Goal: Task Accomplishment & Management: Manage account settings

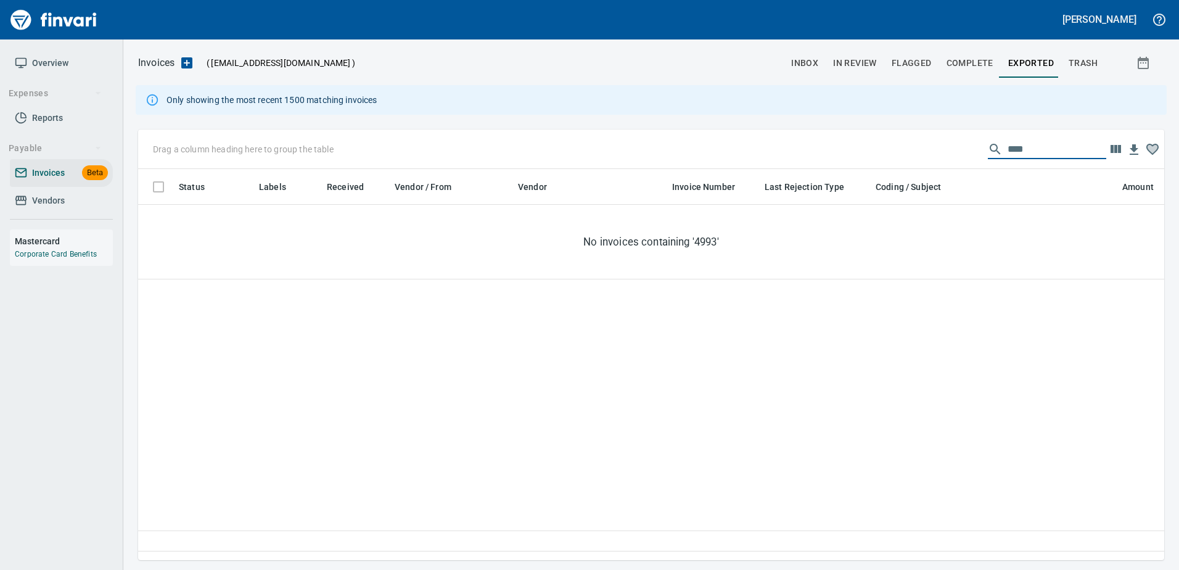
click at [1015, 149] on input "****" at bounding box center [1056, 149] width 99 height 20
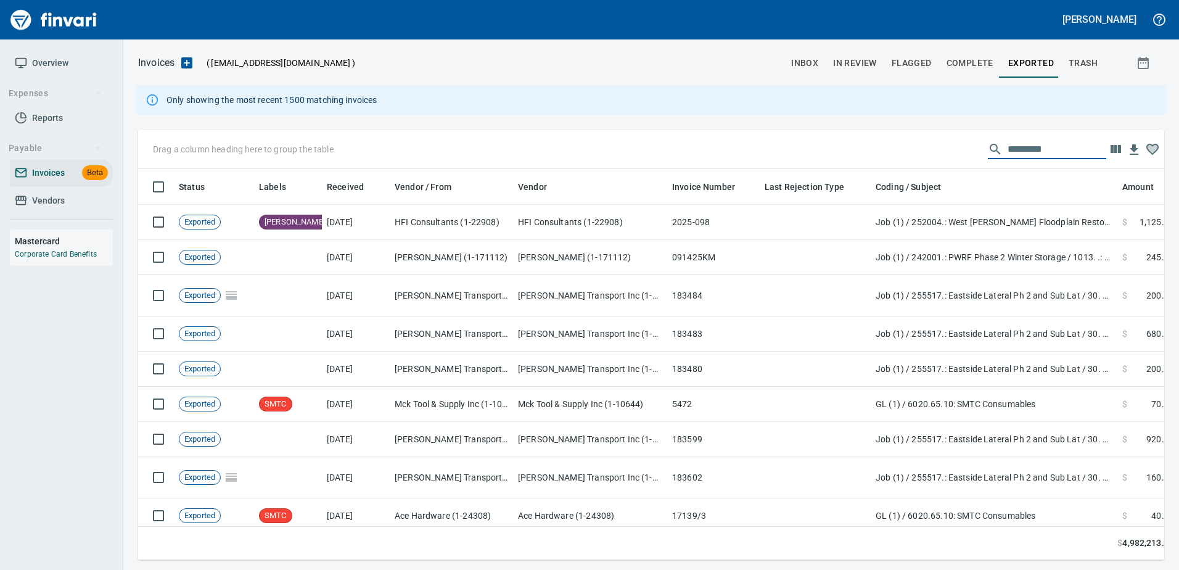
click at [799, 65] on span "inbox" at bounding box center [804, 62] width 27 height 15
click at [808, 67] on span "inbox" at bounding box center [804, 62] width 27 height 15
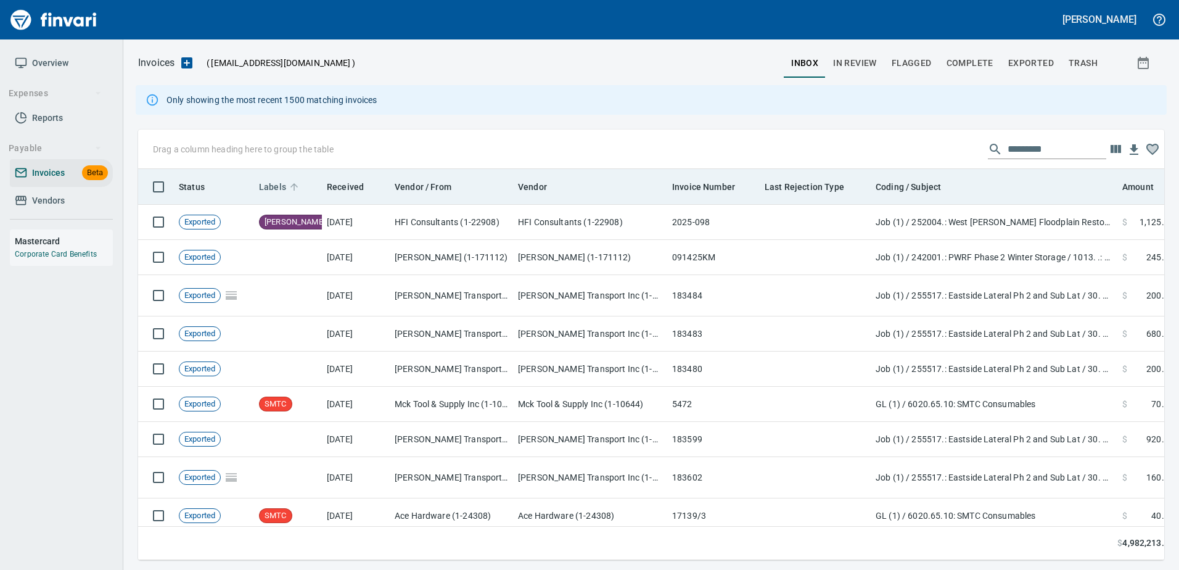
click at [274, 186] on span "Labels" at bounding box center [272, 186] width 27 height 15
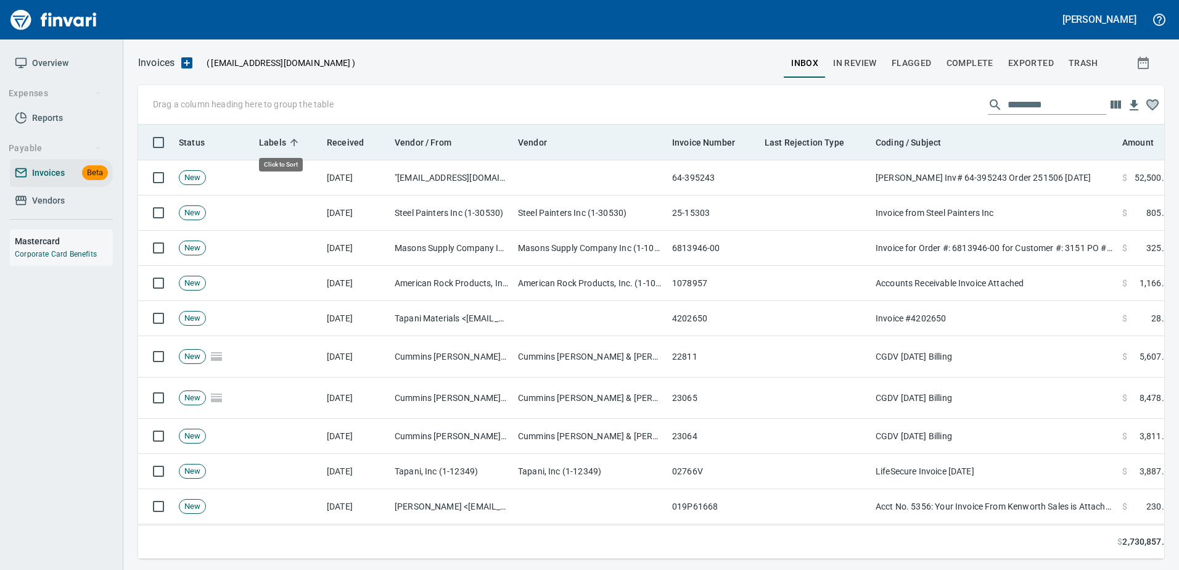
scroll to position [1, 1]
click at [279, 133] on th "Labels" at bounding box center [288, 143] width 68 height 36
click at [280, 138] on span "Labels" at bounding box center [272, 142] width 27 height 15
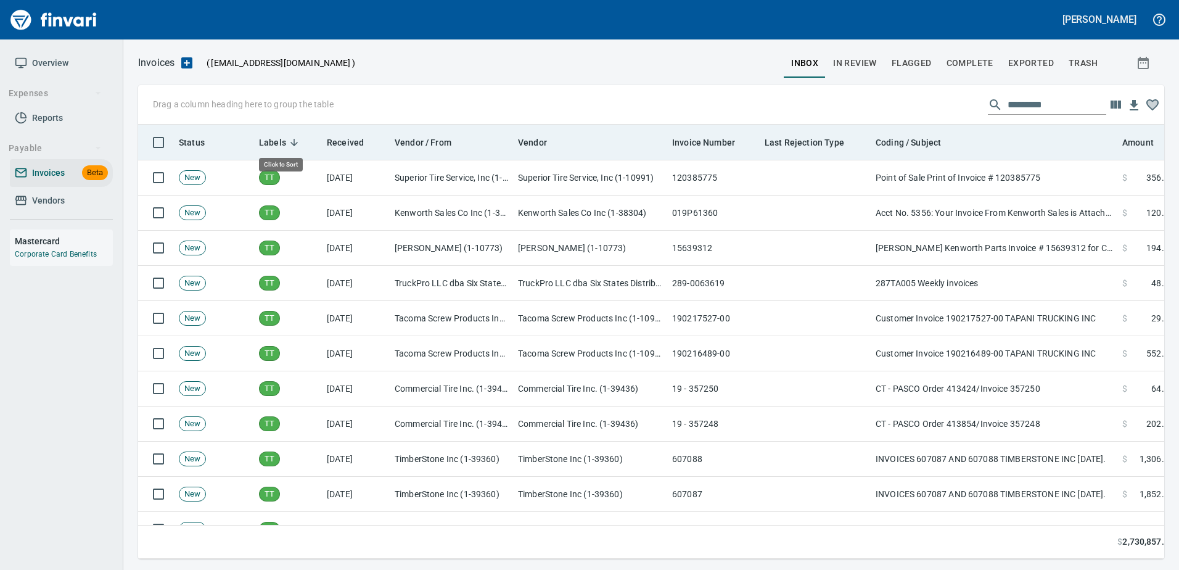
click at [280, 138] on span "Labels" at bounding box center [272, 142] width 27 height 15
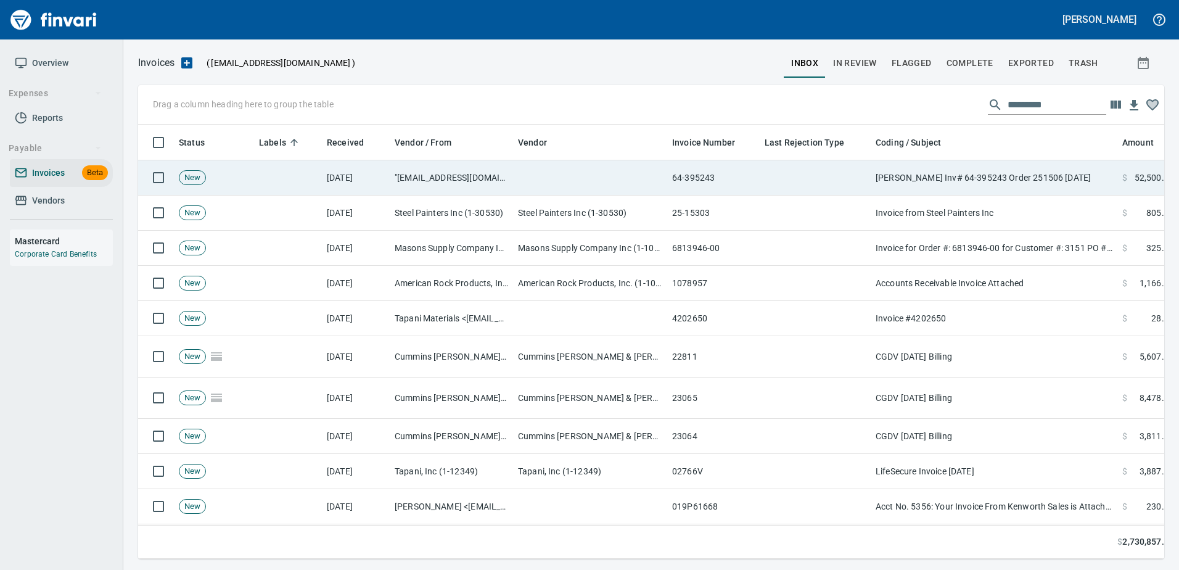
click at [600, 175] on td at bounding box center [590, 177] width 154 height 35
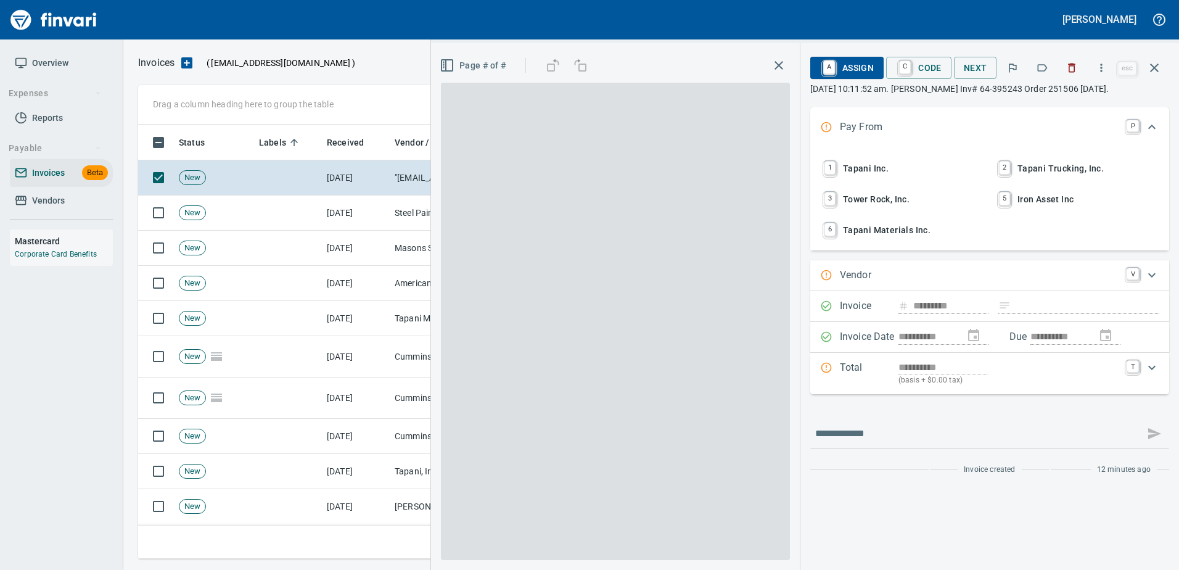
type input "**********"
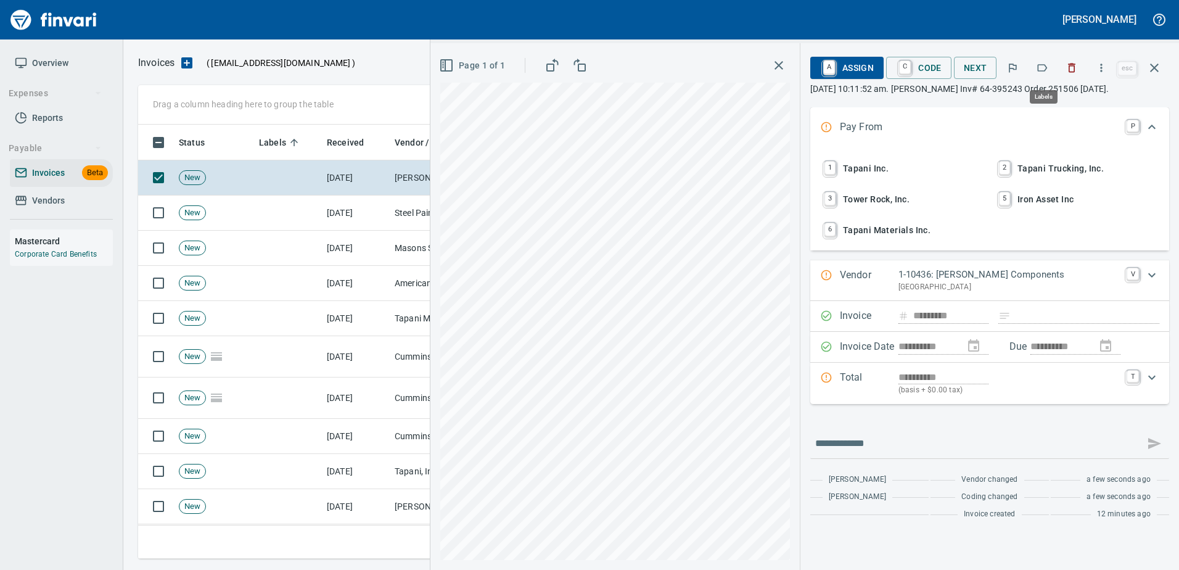
click at [1051, 68] on button "button" at bounding box center [1041, 67] width 27 height 27
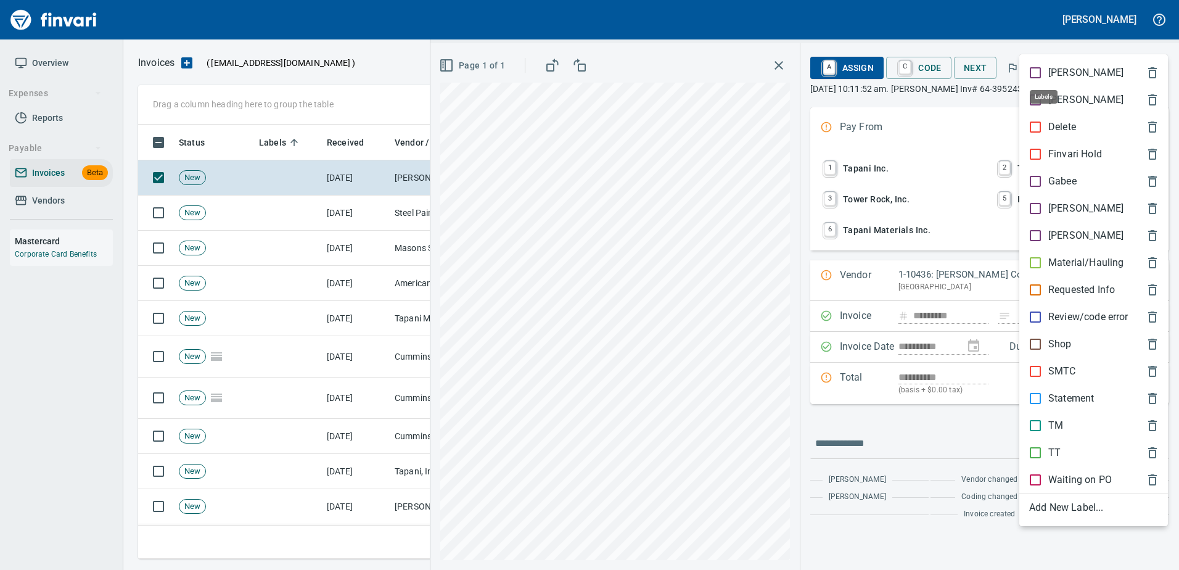
scroll to position [416, 1007]
click at [1056, 197] on div "[PERSON_NAME]" at bounding box center [1093, 208] width 149 height 27
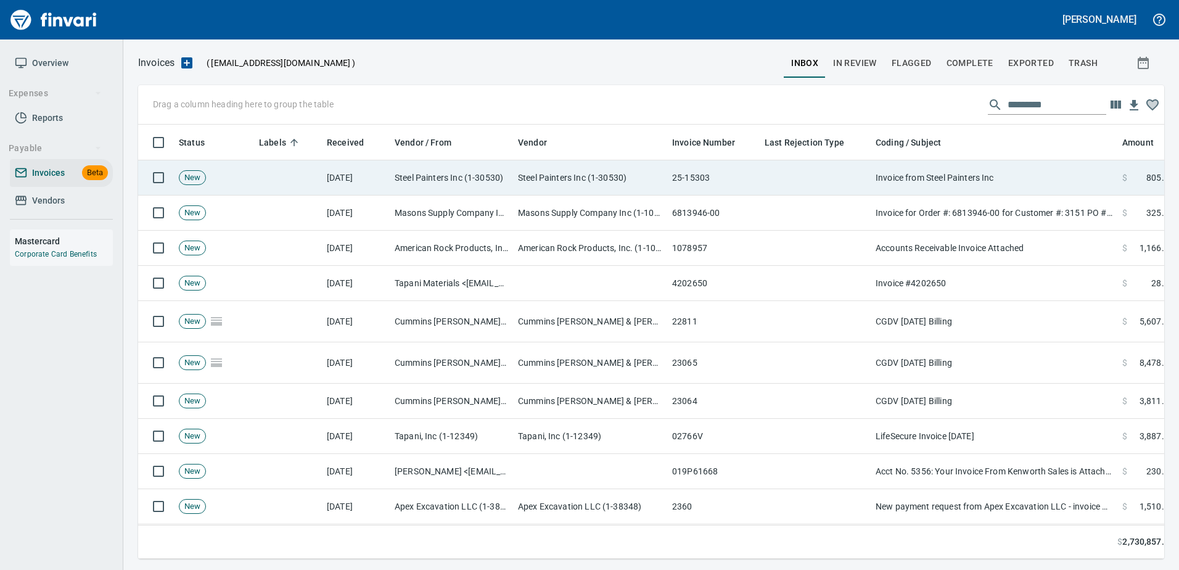
click at [1023, 163] on td "Invoice from Steel Painters Inc" at bounding box center [994, 177] width 247 height 35
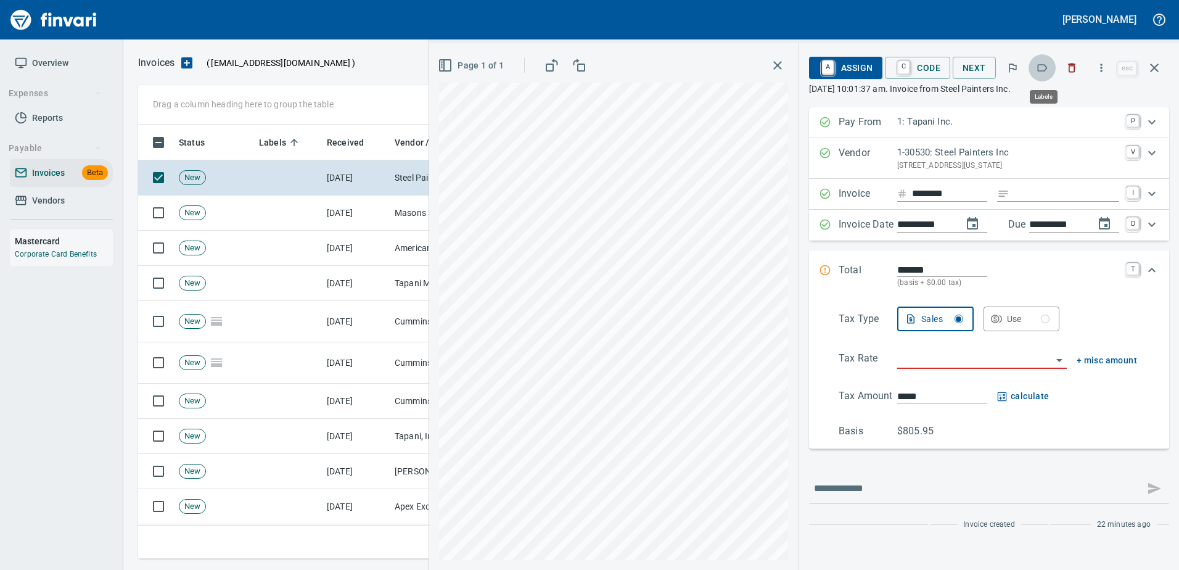
click at [1035, 64] on button "button" at bounding box center [1041, 67] width 27 height 27
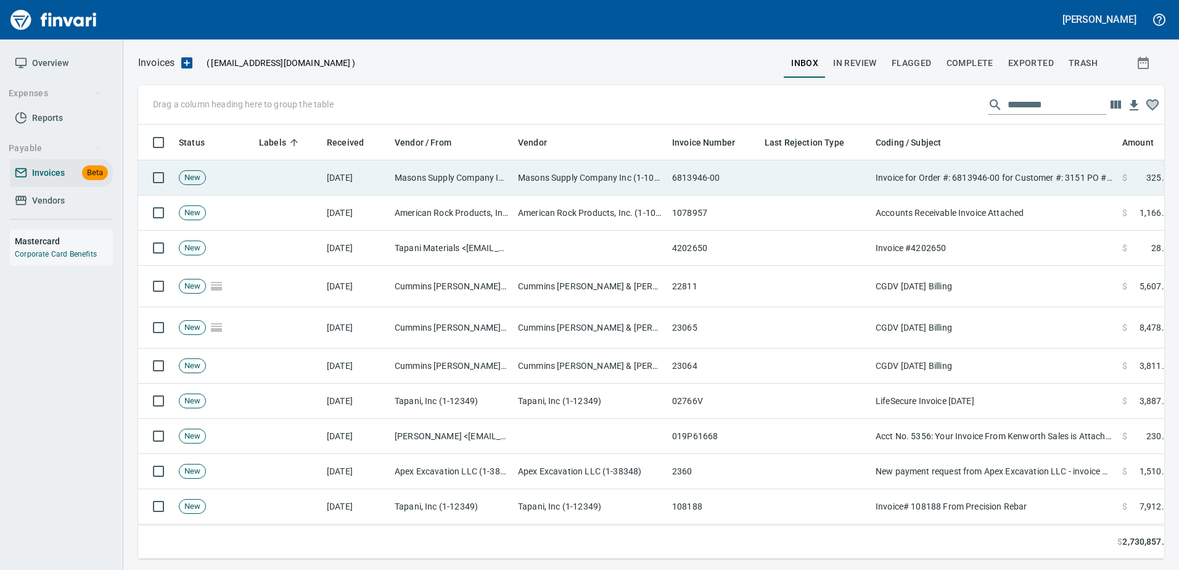
click at [1029, 171] on td "Invoice for Order #: 6813946-00 for Customer #: 3151 PO #: [PERSON_NAME]" at bounding box center [994, 177] width 247 height 35
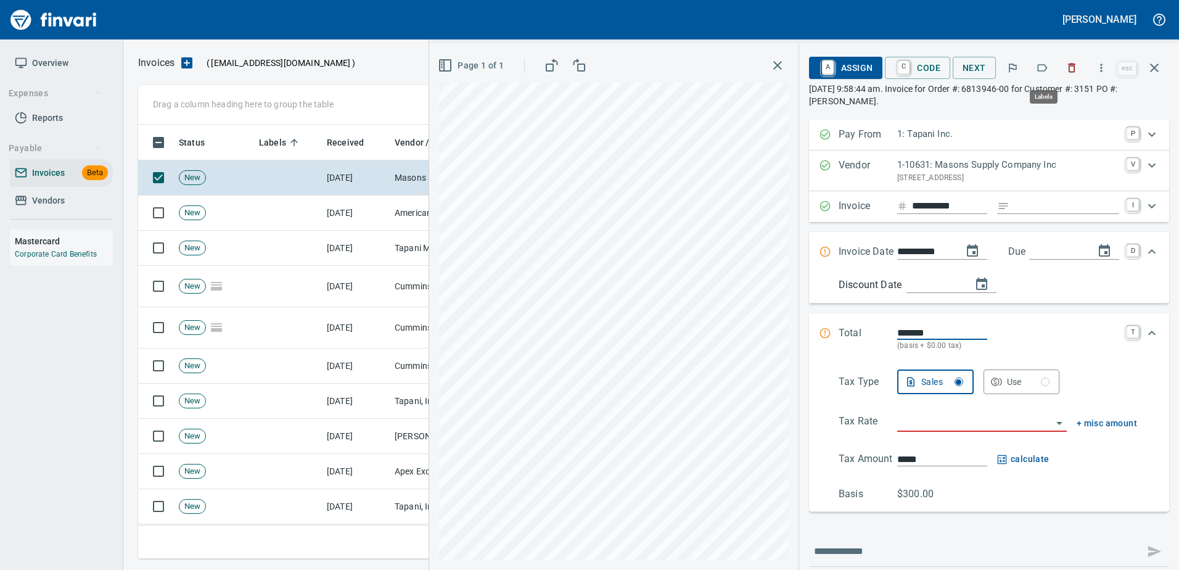
click at [1046, 67] on icon "button" at bounding box center [1042, 68] width 12 height 12
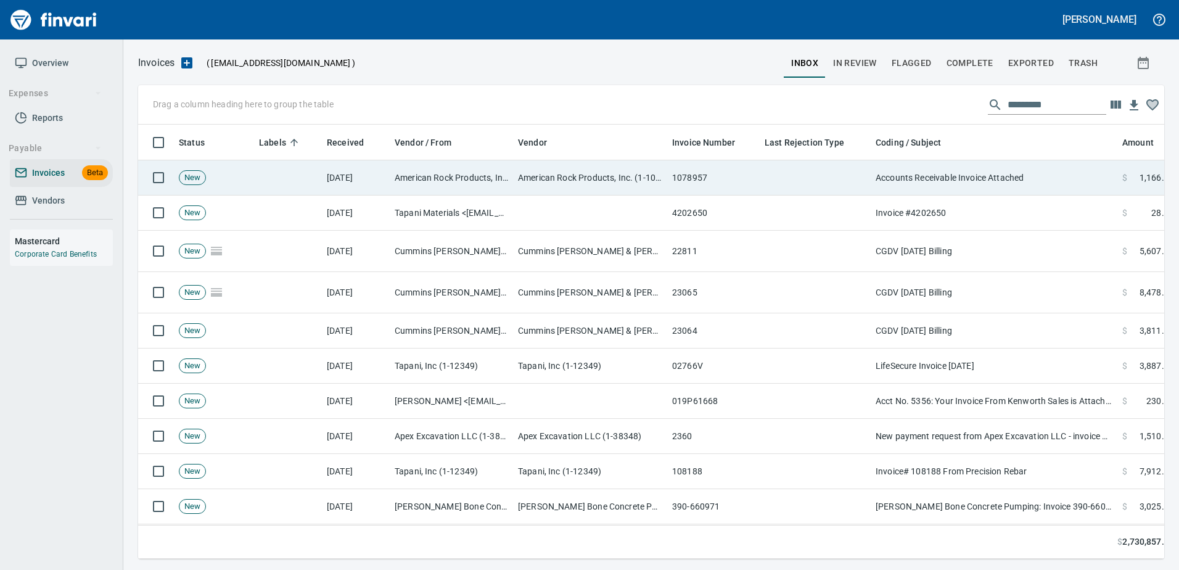
click at [943, 164] on td "Accounts Receivable Invoice Attached" at bounding box center [994, 177] width 247 height 35
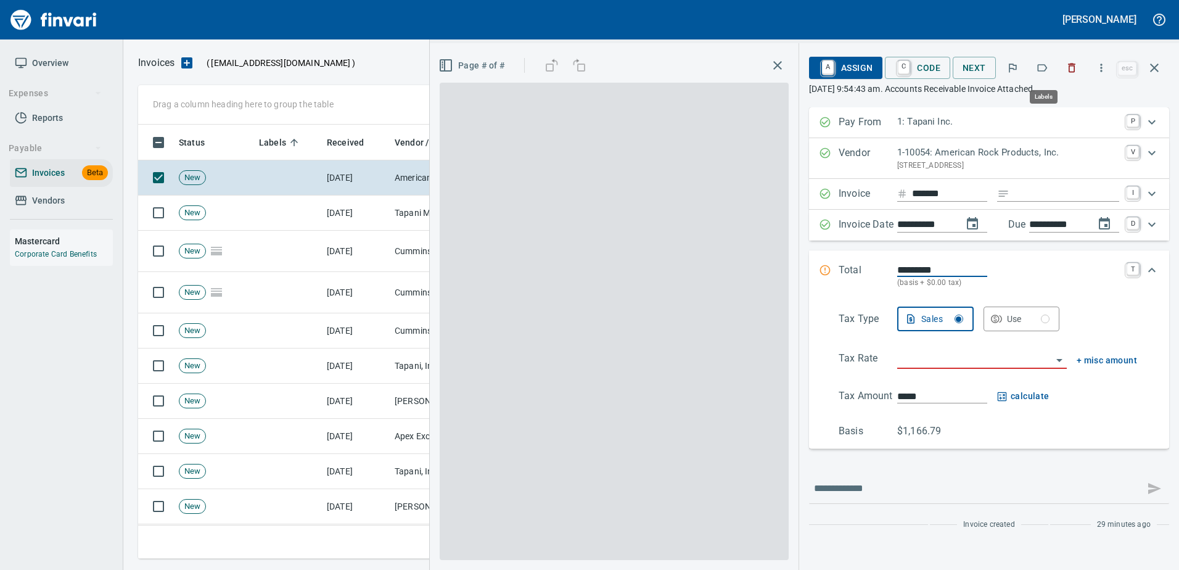
scroll to position [416, 1007]
click at [1044, 78] on button "button" at bounding box center [1041, 67] width 27 height 27
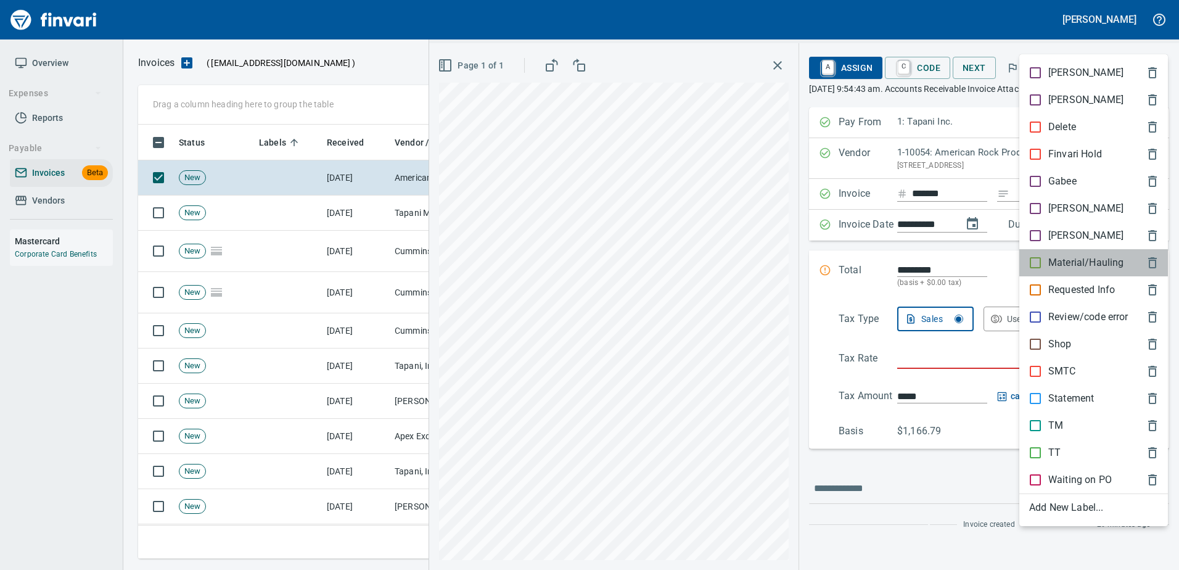
click at [1060, 260] on p "Material/Hauling" at bounding box center [1085, 262] width 75 height 15
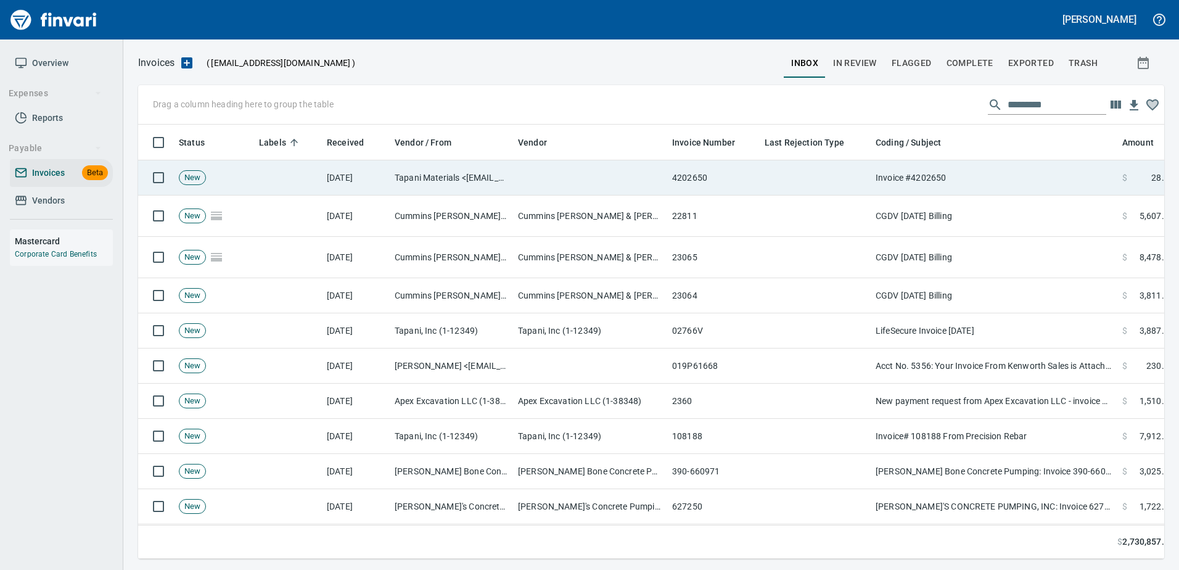
click at [967, 174] on td "Invoice #4202650" at bounding box center [994, 177] width 247 height 35
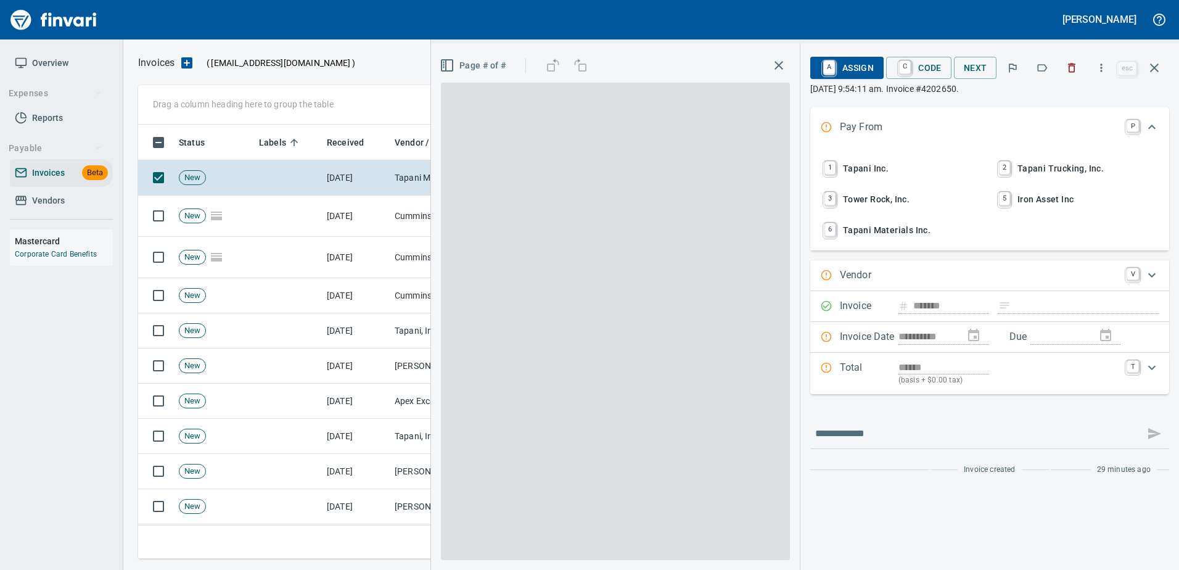
type input "**********"
click at [1047, 73] on icon "button" at bounding box center [1042, 68] width 12 height 12
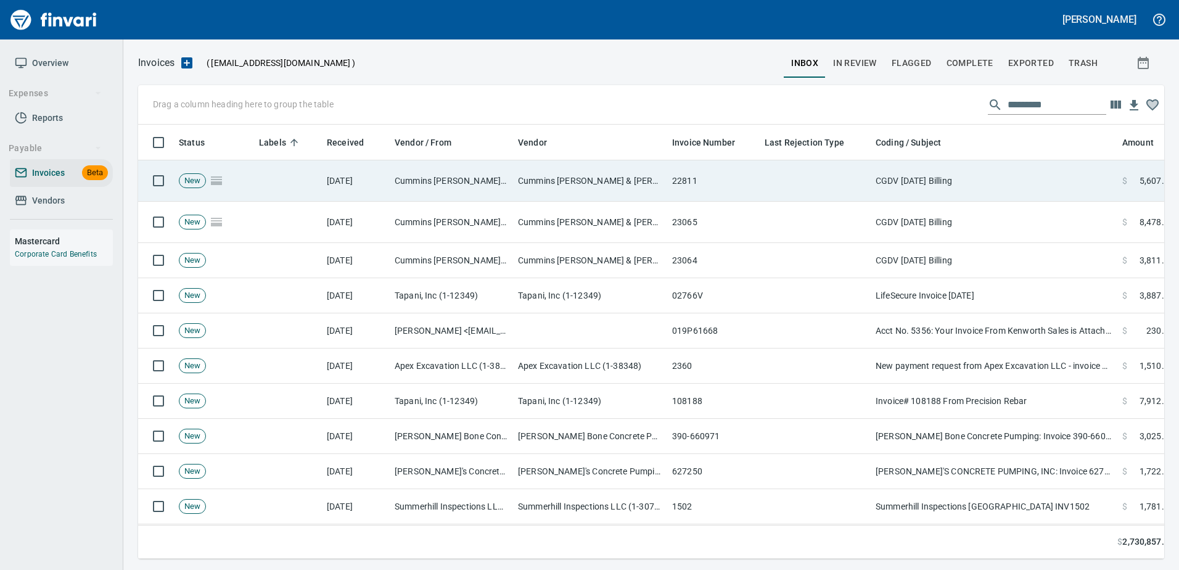
click at [963, 189] on td "CGDV [DATE] Billing" at bounding box center [994, 180] width 247 height 41
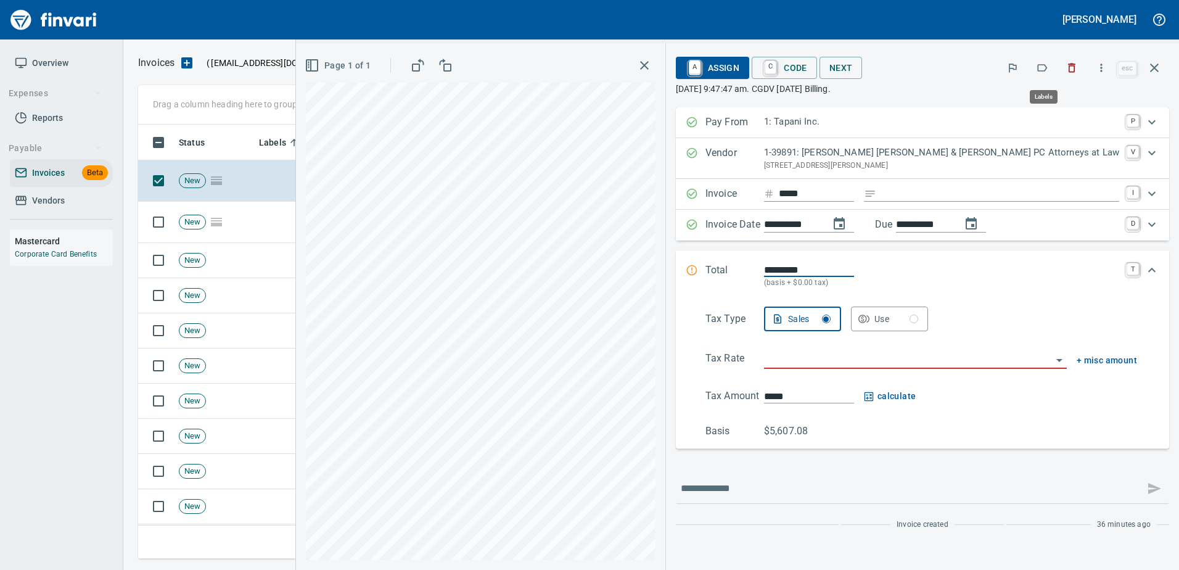
click at [1042, 69] on icon "button" at bounding box center [1042, 68] width 12 height 12
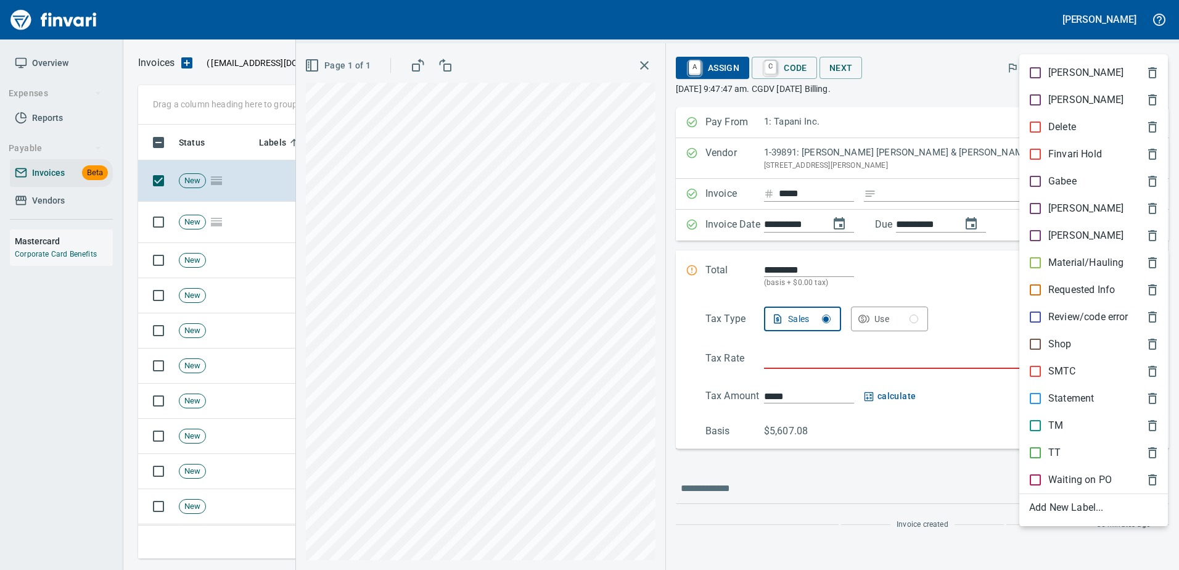
scroll to position [416, 1007]
click at [1068, 402] on p "Statement" at bounding box center [1071, 398] width 46 height 15
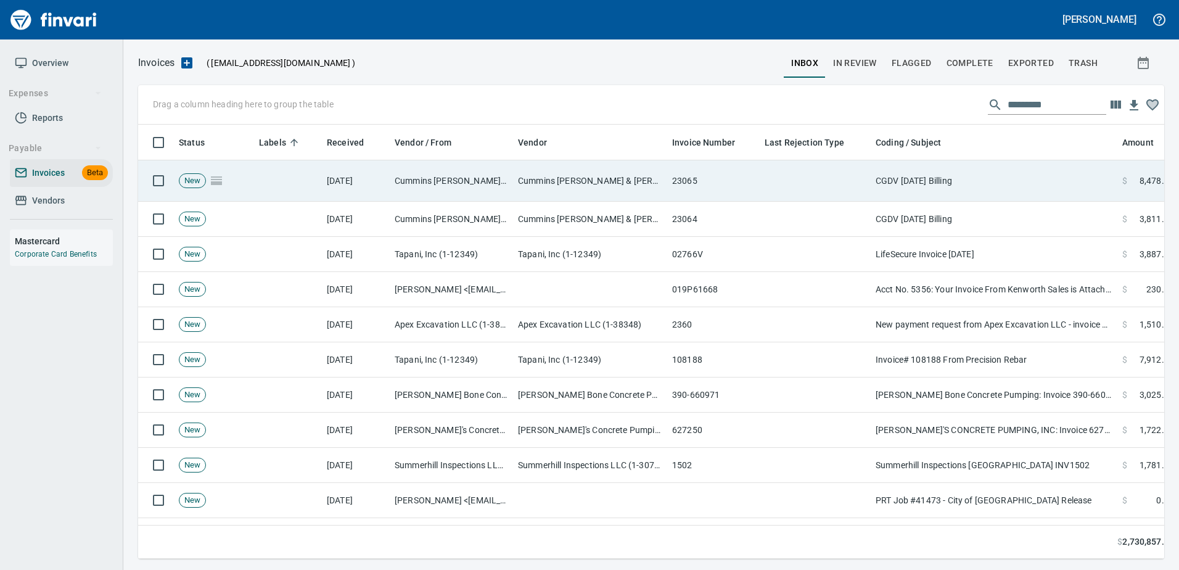
click at [951, 183] on td "CGDV [DATE] Billing" at bounding box center [994, 180] width 247 height 41
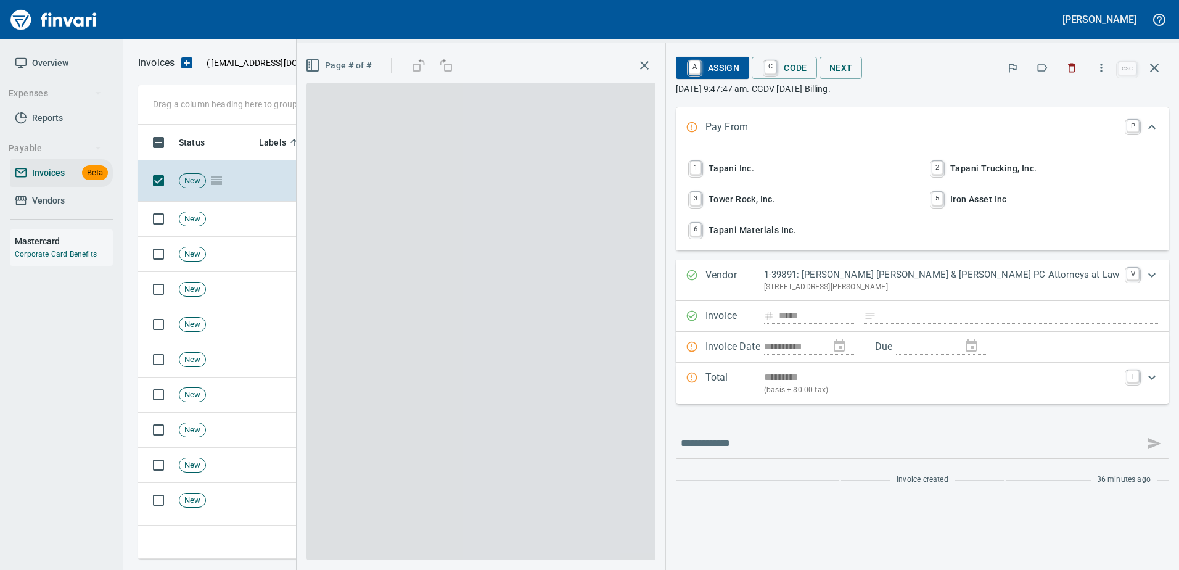
scroll to position [416, 1007]
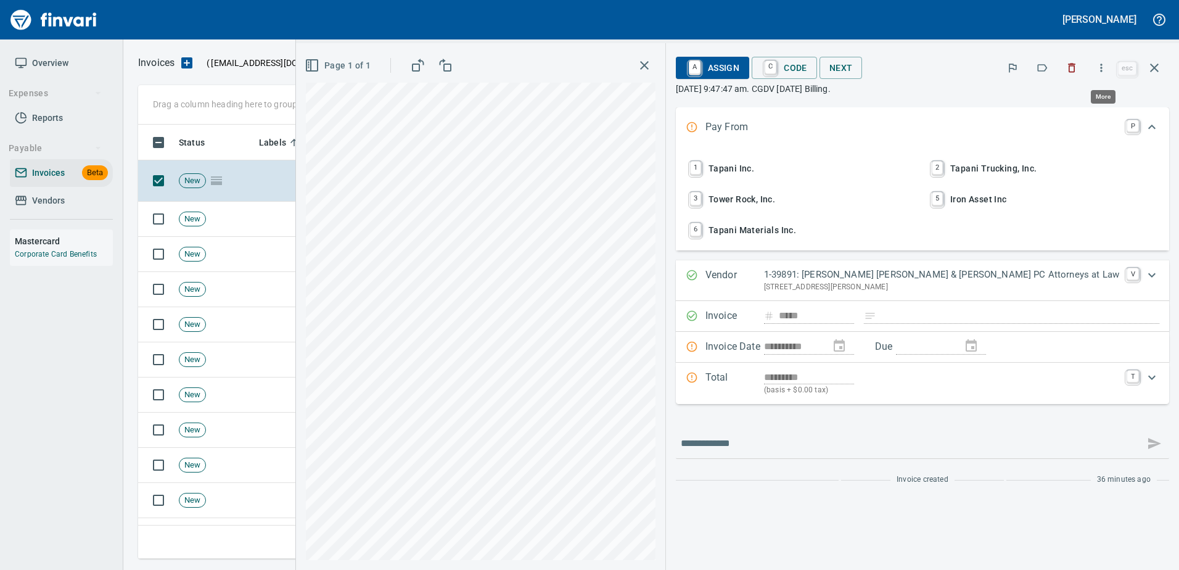
click at [1099, 67] on icon "button" at bounding box center [1101, 68] width 12 height 12
click at [1054, 128] on span "Recombine" at bounding box center [1099, 130] width 118 height 15
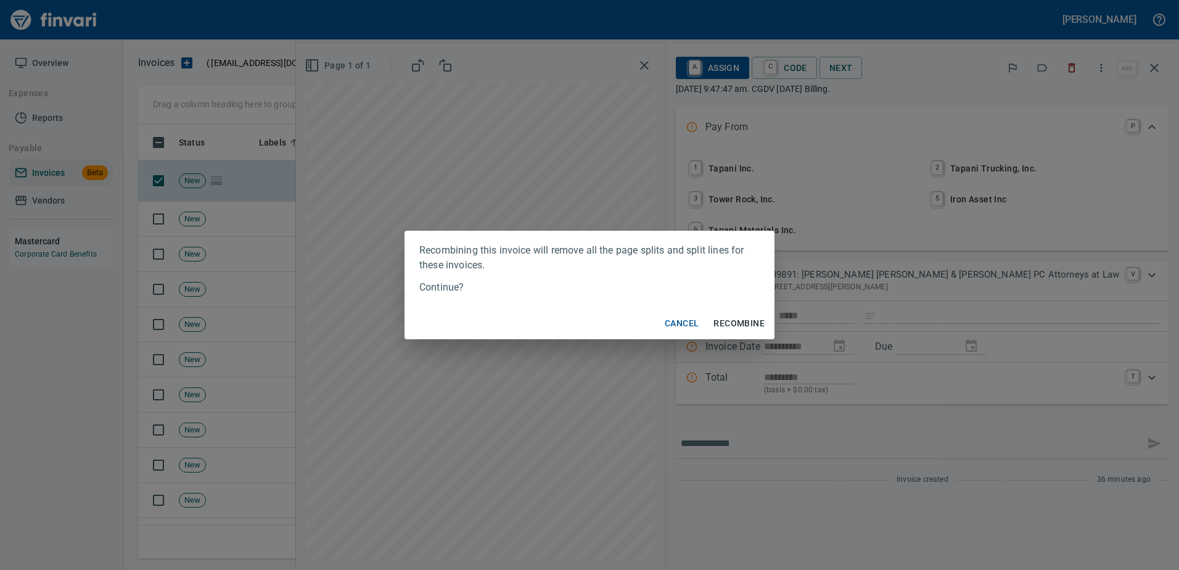
click at [750, 324] on span "Recombine" at bounding box center [738, 323] width 51 height 15
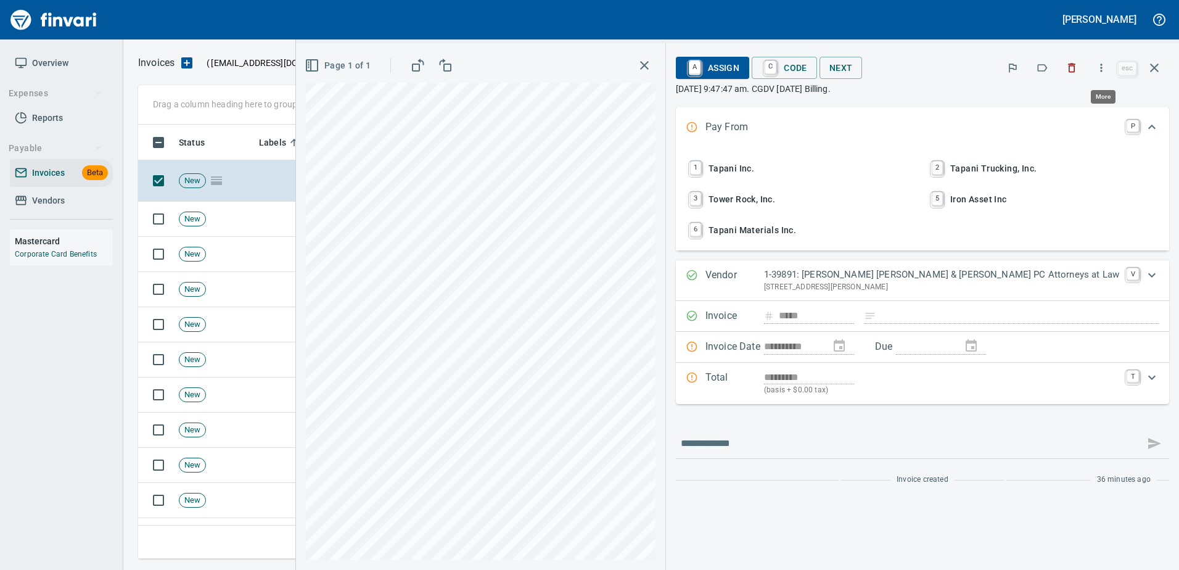
click at [1098, 68] on icon "button" at bounding box center [1101, 68] width 12 height 12
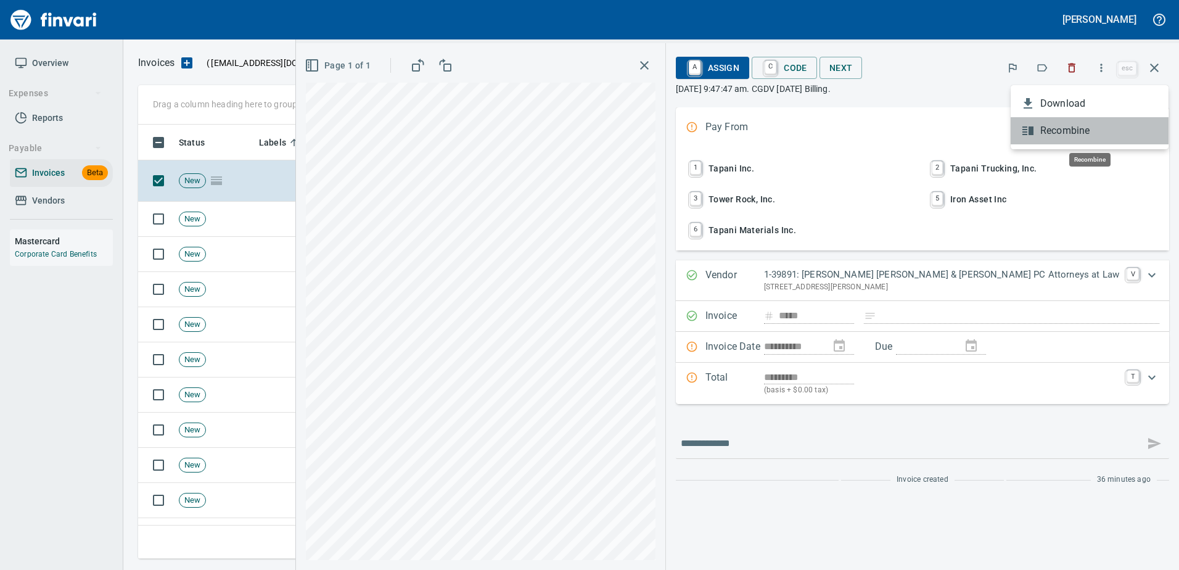
click at [1055, 134] on span "Recombine" at bounding box center [1099, 130] width 118 height 15
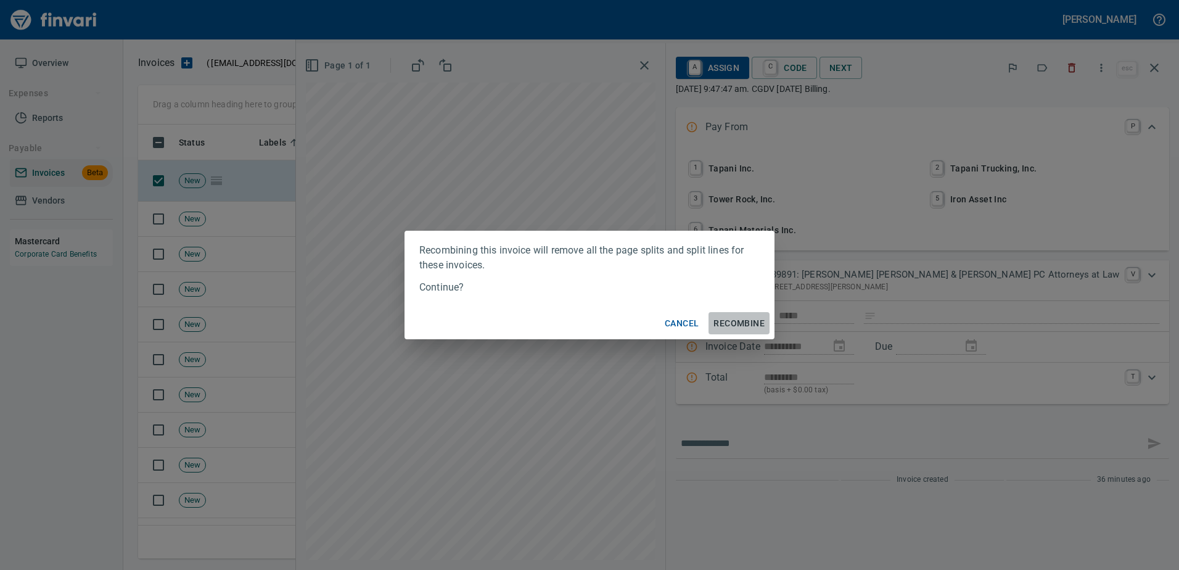
click at [743, 325] on span "Recombine" at bounding box center [738, 323] width 51 height 15
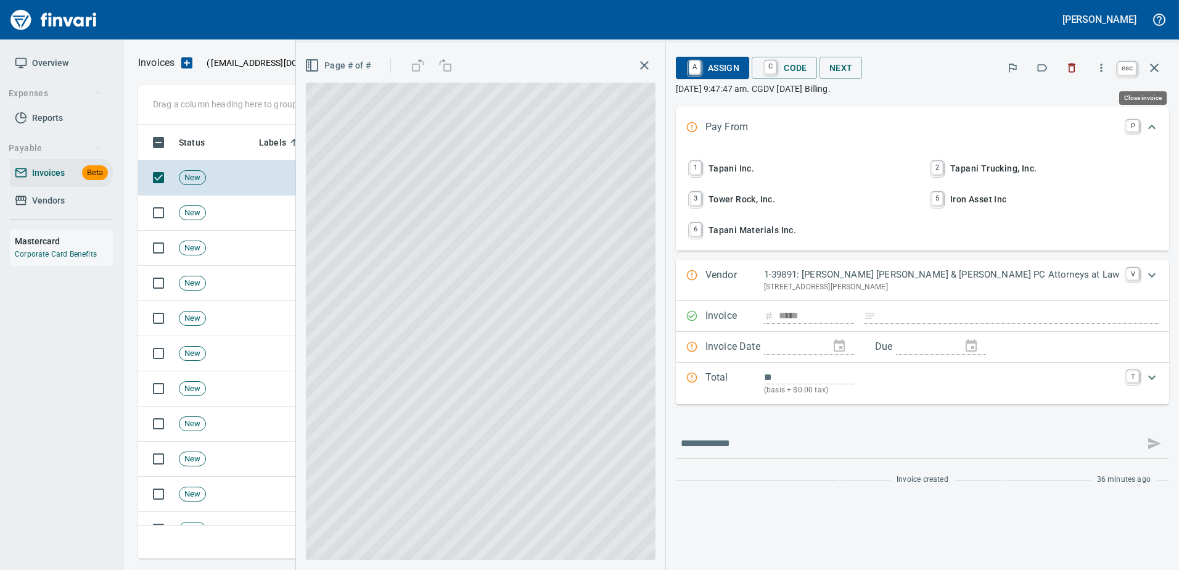
click at [1154, 72] on icon "button" at bounding box center [1154, 67] width 15 height 15
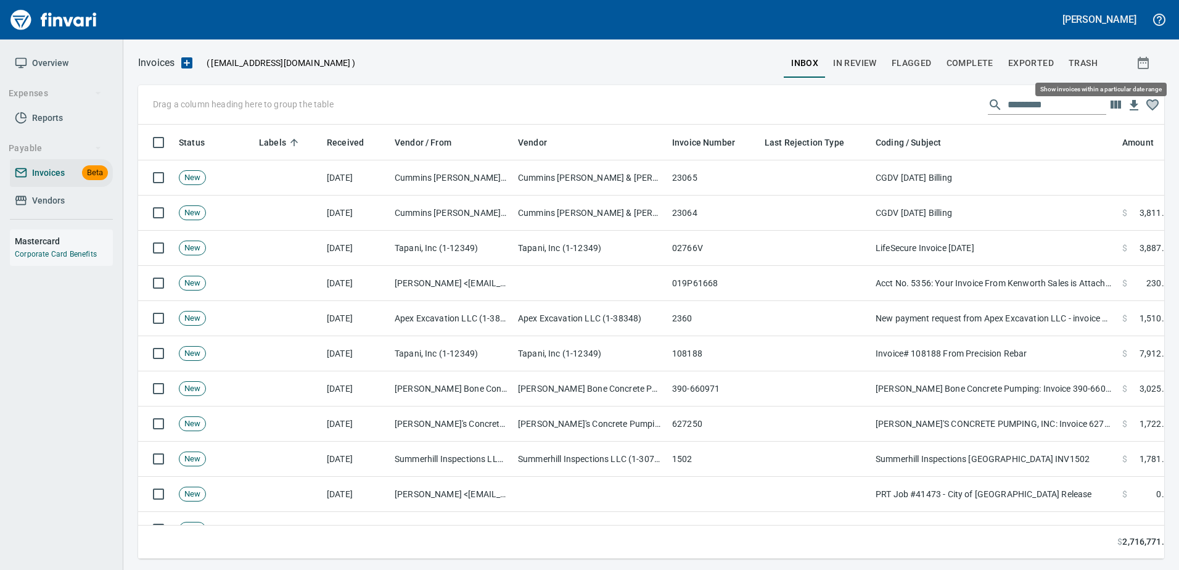
scroll to position [416, 1007]
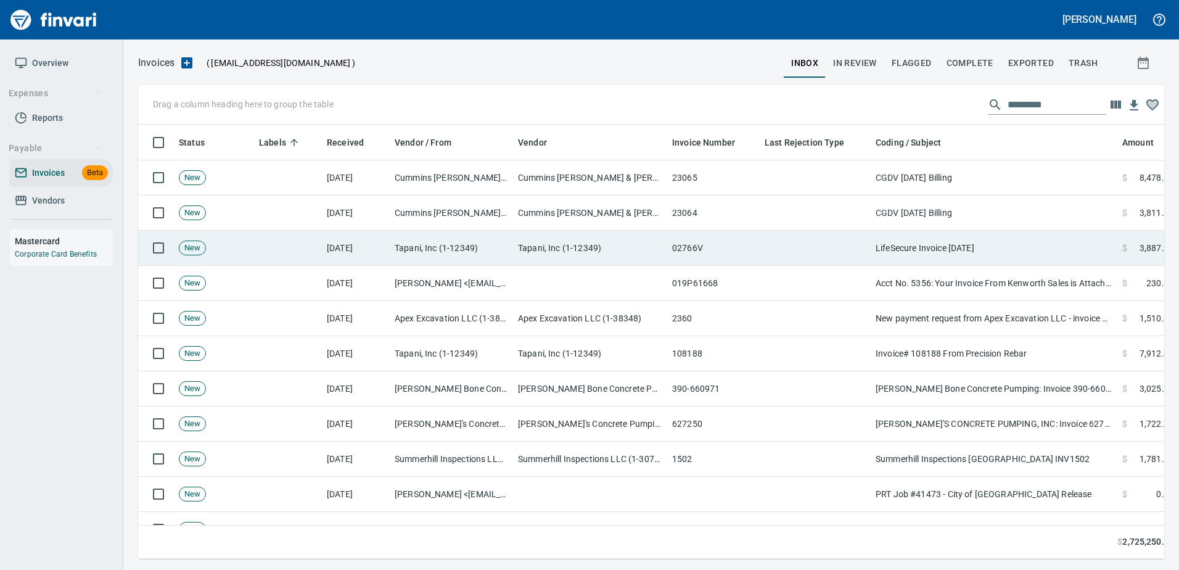
click at [979, 236] on td "LifeSecure Invoice [DATE]" at bounding box center [994, 248] width 247 height 35
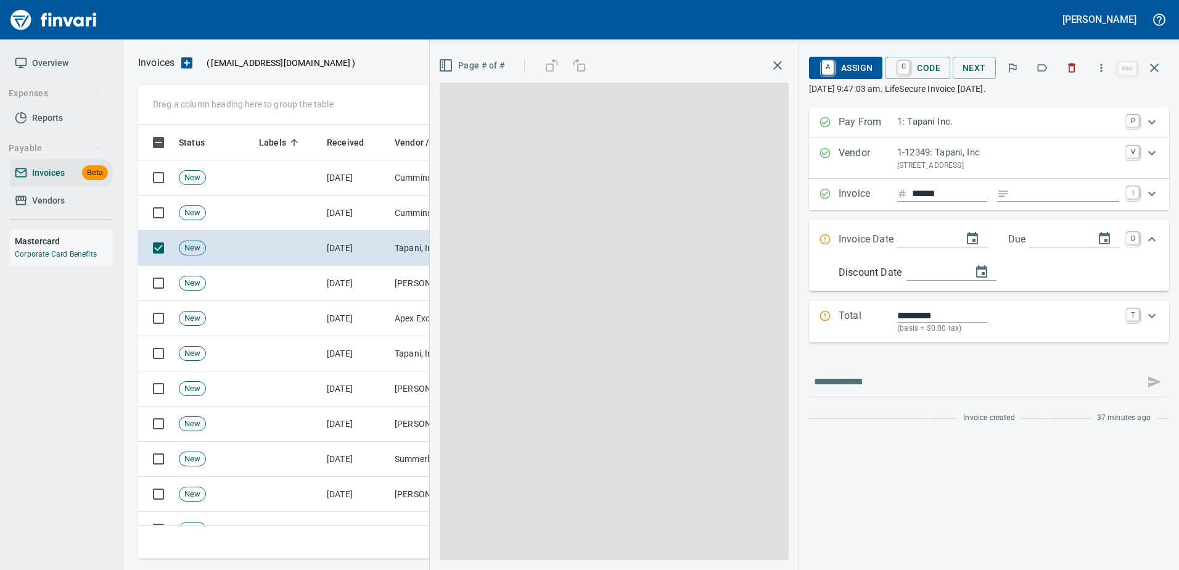
scroll to position [416, 1007]
click at [1043, 71] on icon "button" at bounding box center [1043, 67] width 10 height 7
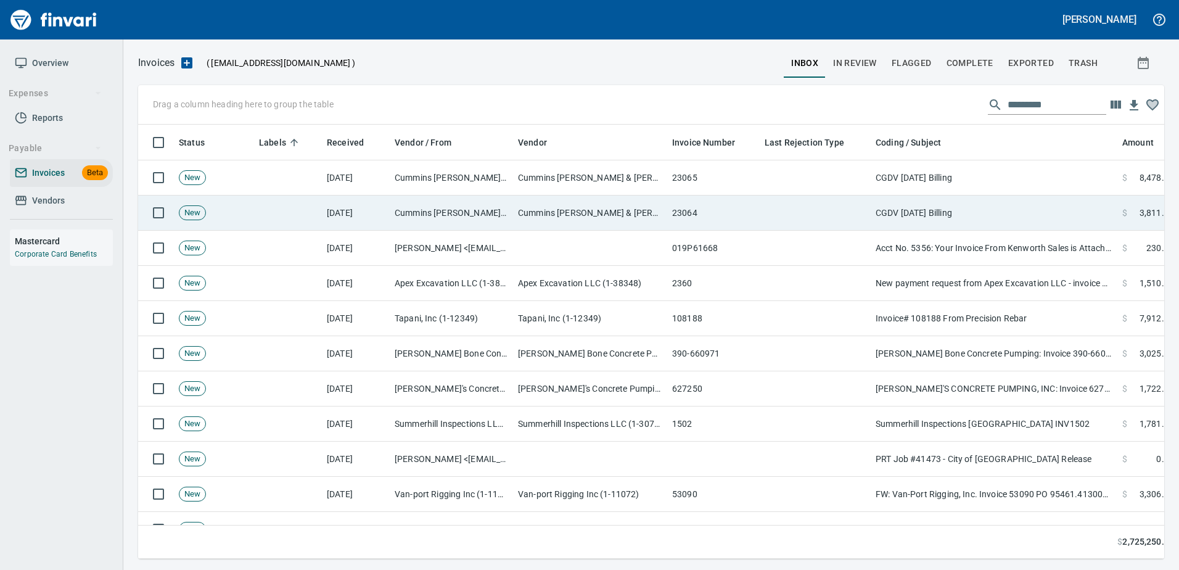
click at [945, 211] on td "CGDV [DATE] Billing" at bounding box center [994, 212] width 247 height 35
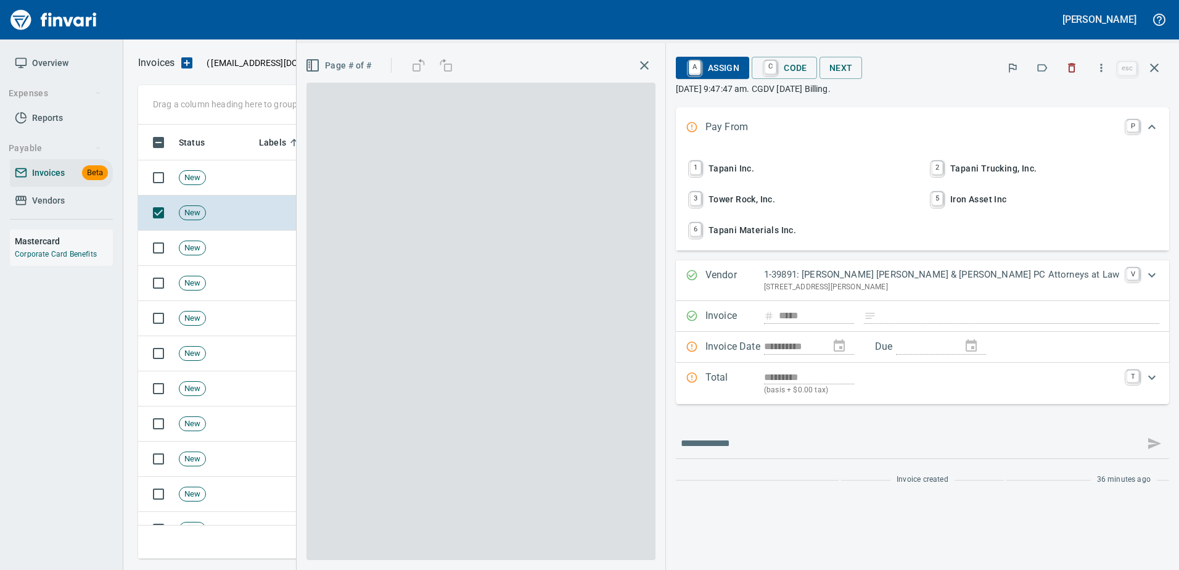
click at [1045, 57] on button "button" at bounding box center [1041, 67] width 27 height 27
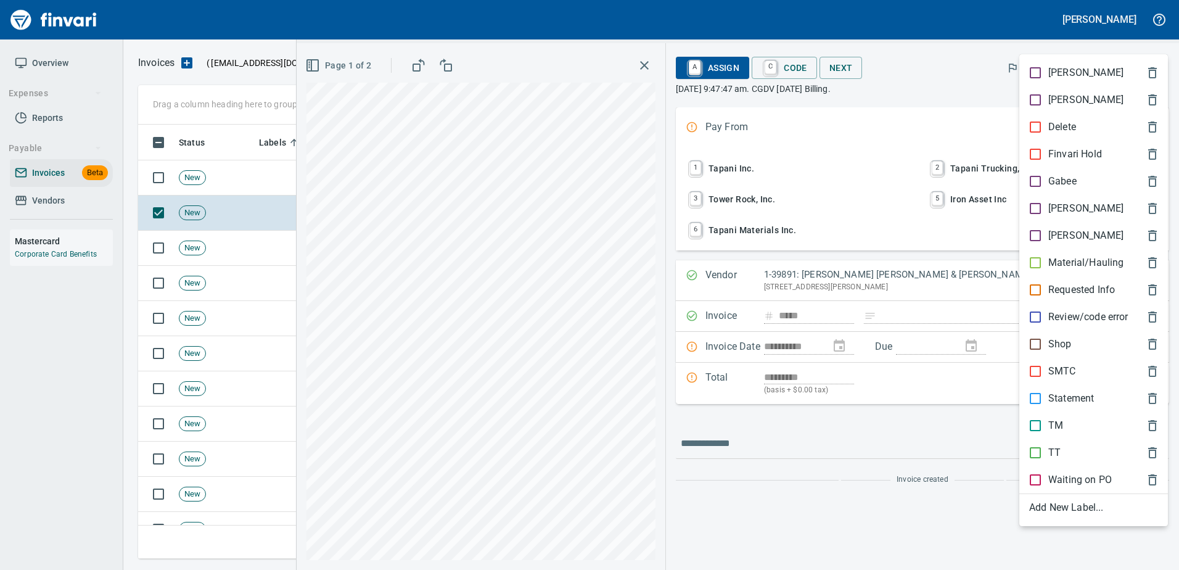
scroll to position [416, 1007]
click at [1065, 391] on p "Statement" at bounding box center [1071, 398] width 46 height 15
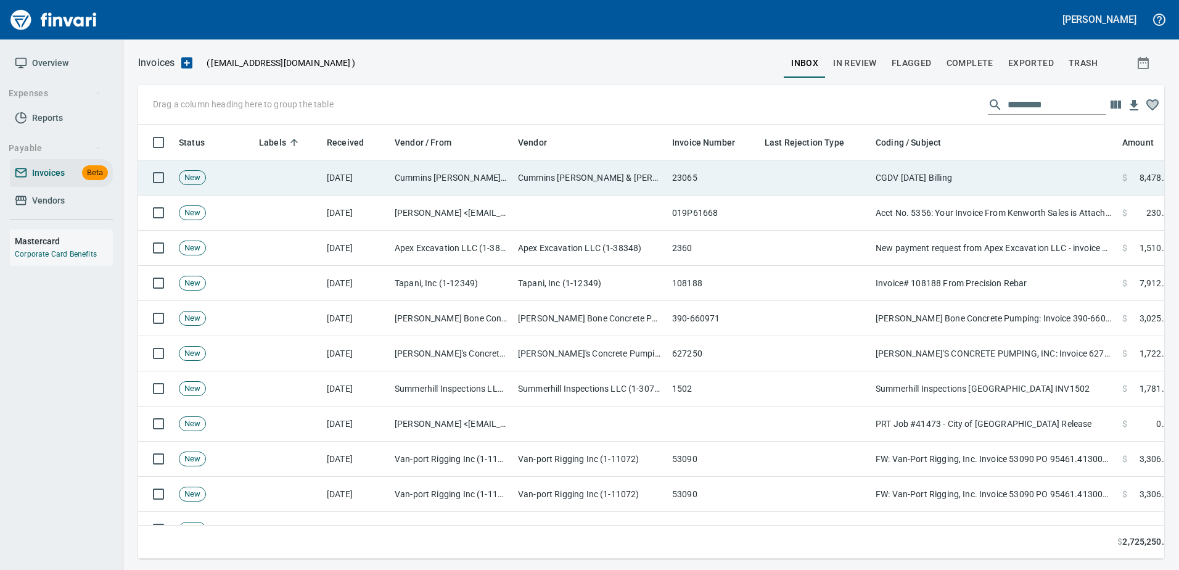
click at [964, 171] on td "CGDV [DATE] Billing" at bounding box center [994, 177] width 247 height 35
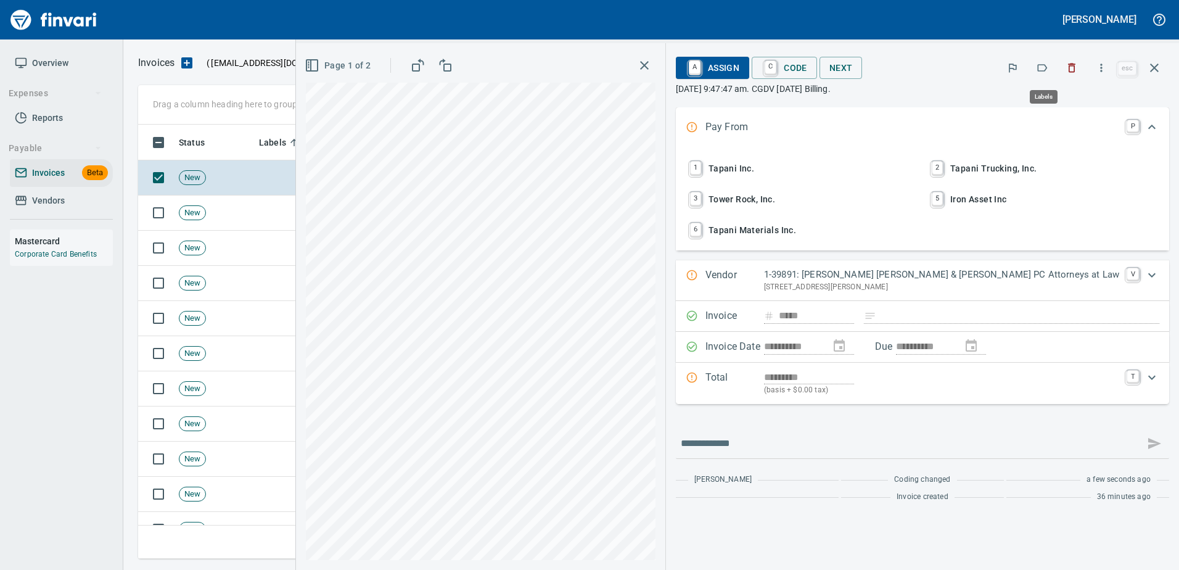
click at [1045, 72] on icon "button" at bounding box center [1042, 68] width 12 height 12
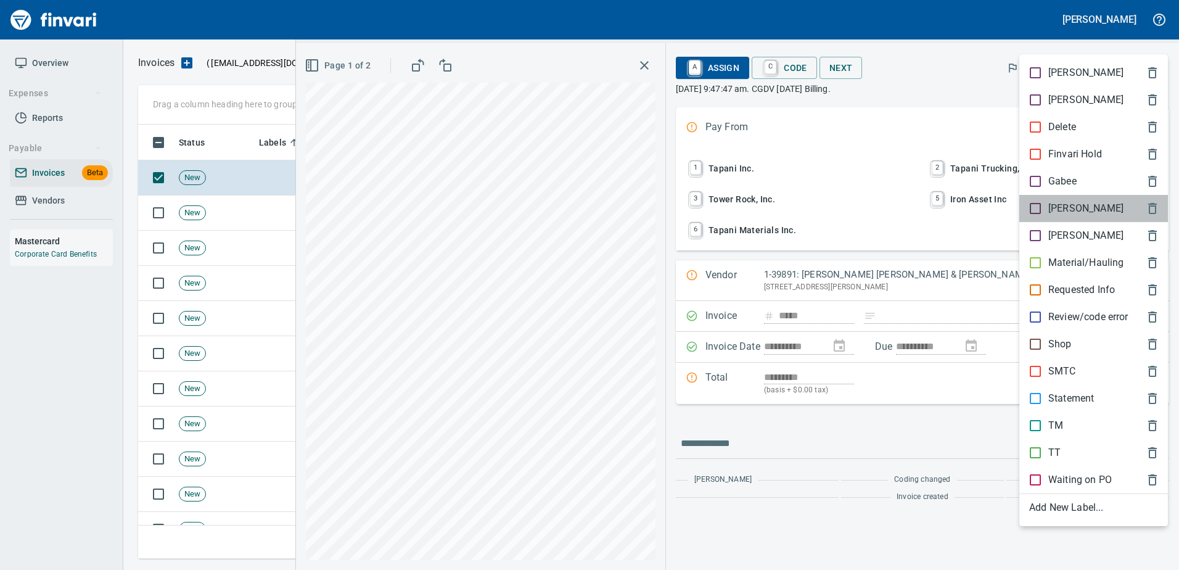
click at [1060, 208] on p "[PERSON_NAME]" at bounding box center [1085, 208] width 75 height 15
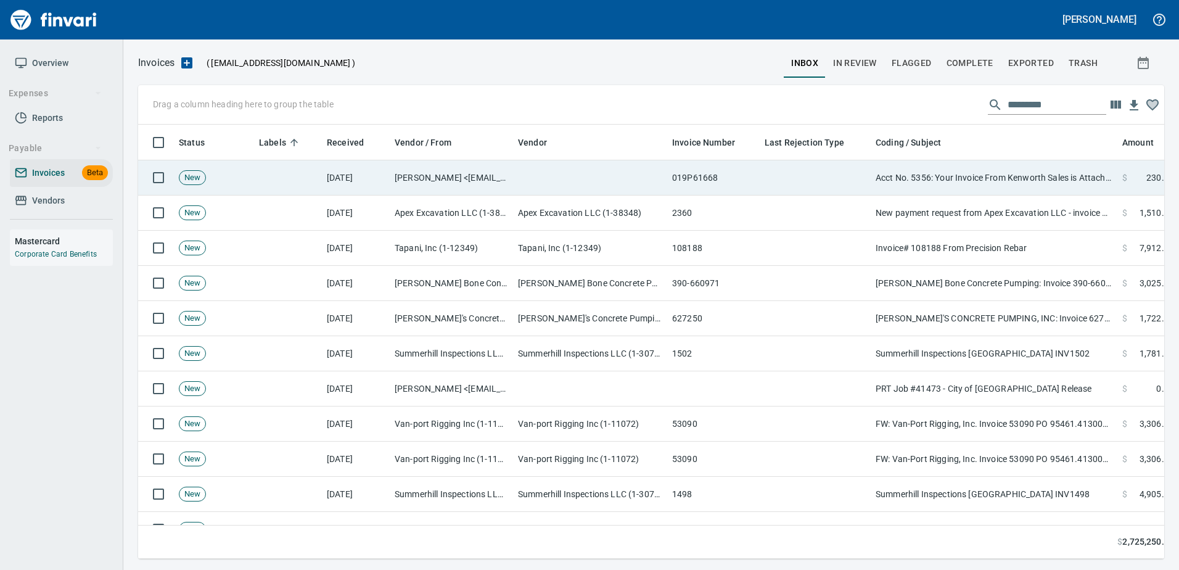
click at [1007, 162] on td "Acct No. 5356: Your Invoice From Kenworth Sales is Attached" at bounding box center [994, 177] width 247 height 35
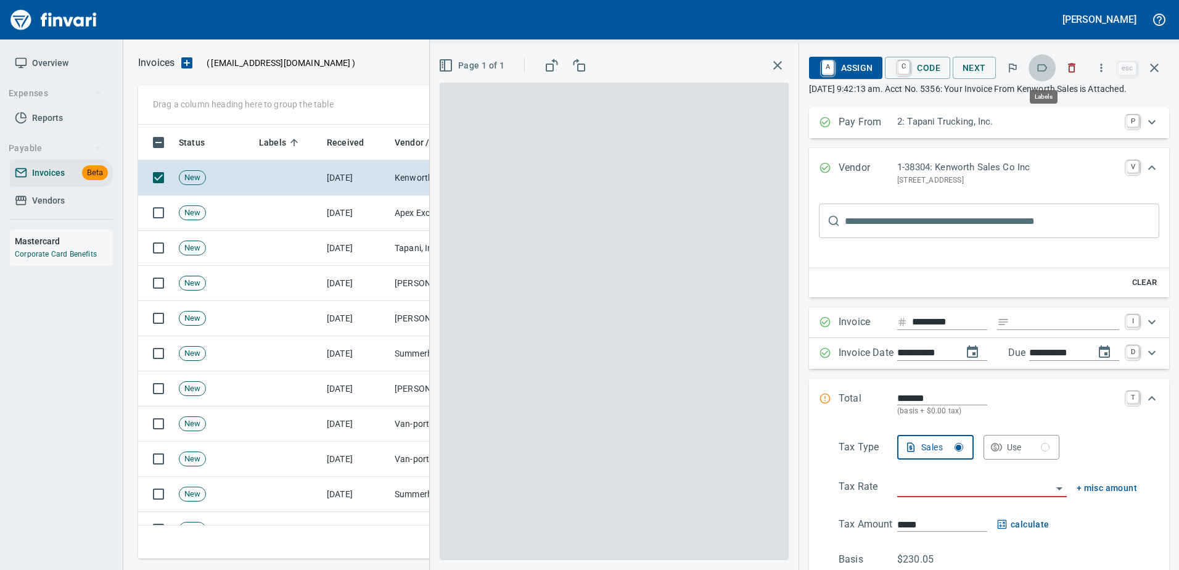
click at [1052, 72] on button "button" at bounding box center [1041, 67] width 27 height 27
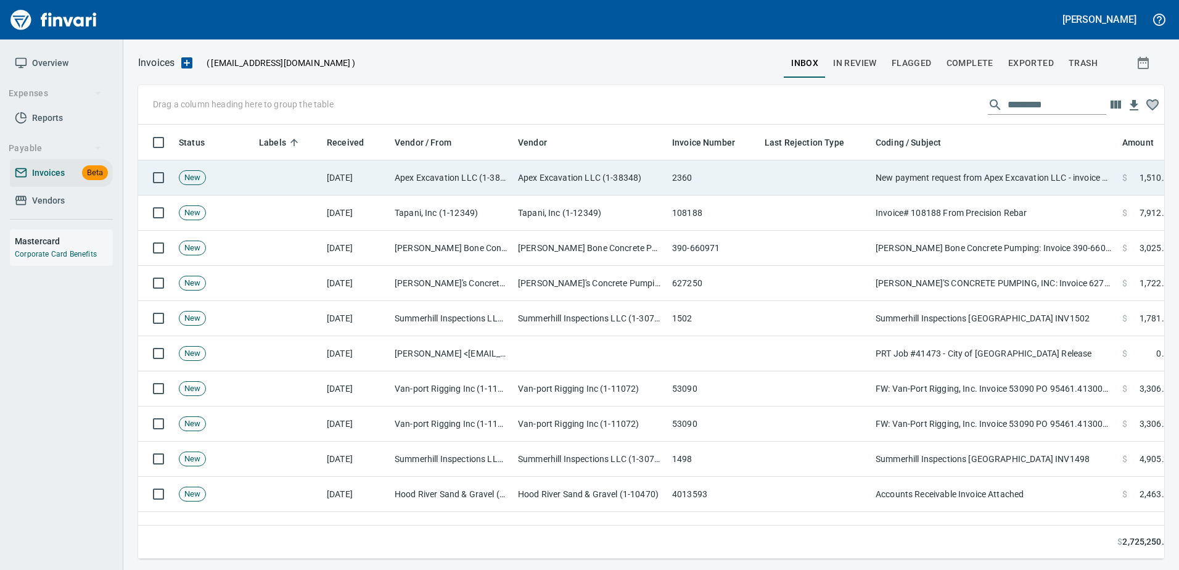
click at [1004, 176] on td "New payment request from Apex Excavation LLC - invoice 2360" at bounding box center [994, 177] width 247 height 35
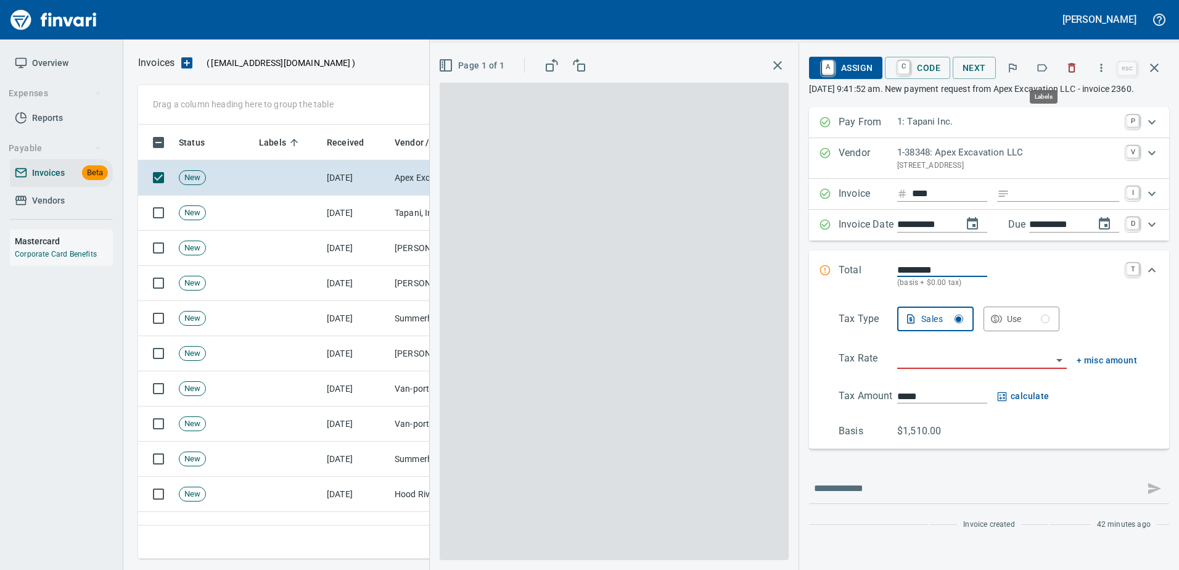
scroll to position [416, 1007]
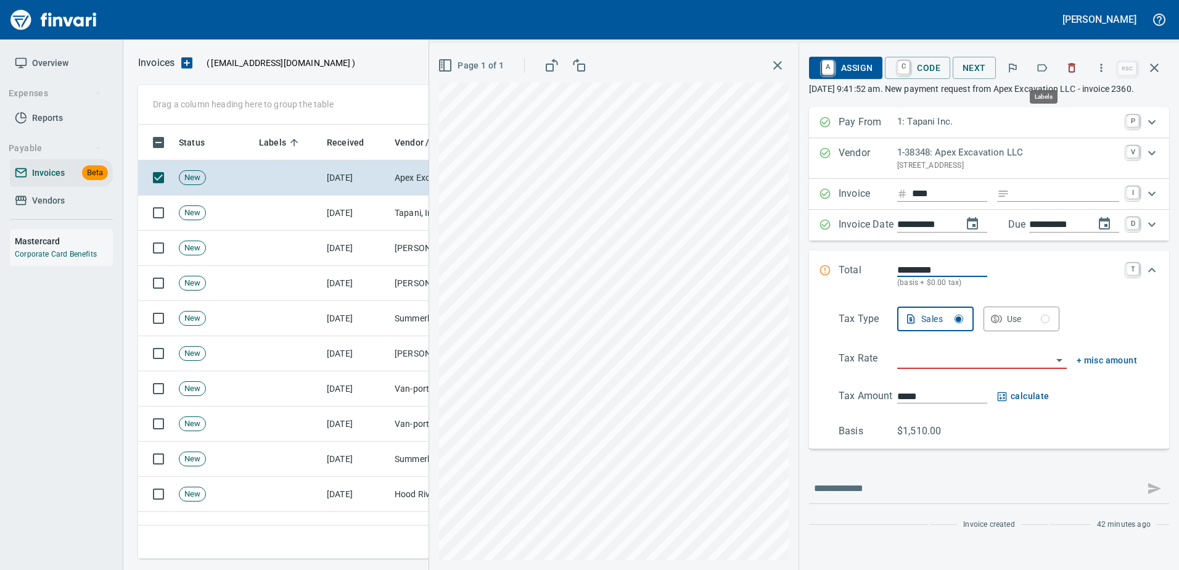
click at [1041, 65] on icon "button" at bounding box center [1043, 67] width 10 height 7
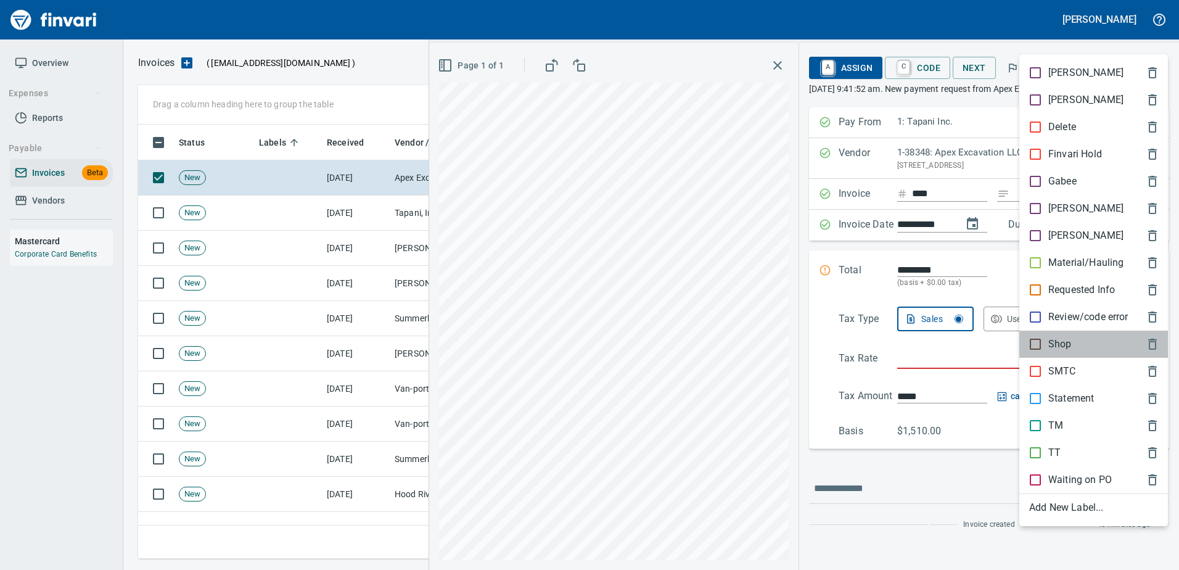
click at [1049, 338] on p "Shop" at bounding box center [1059, 344] width 23 height 15
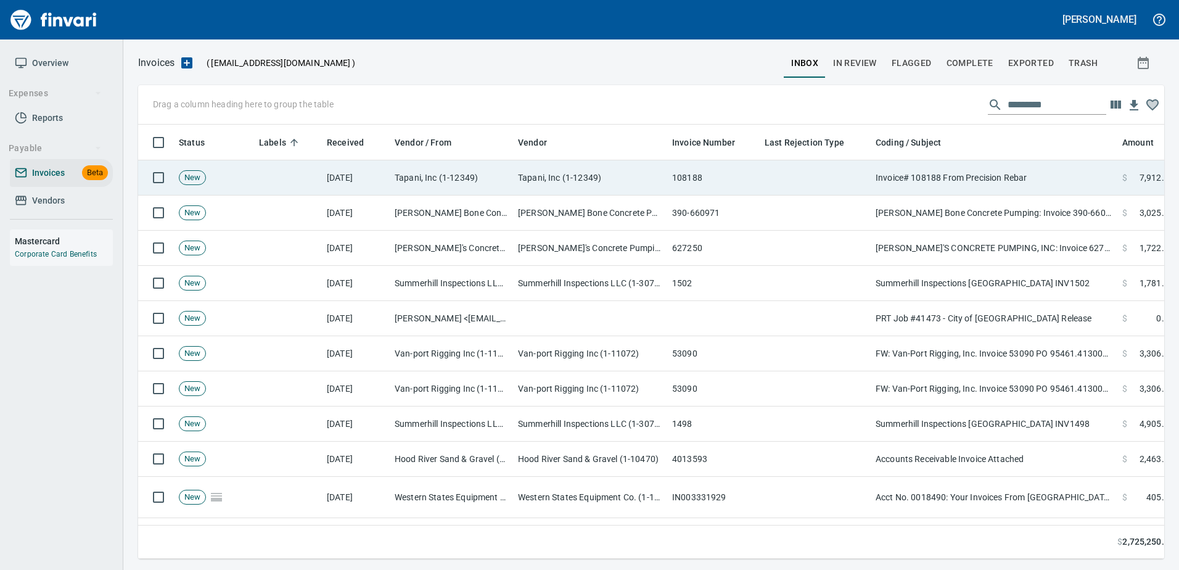
click at [997, 176] on td "Invoice# 108188 From Precision Rebar" at bounding box center [994, 177] width 247 height 35
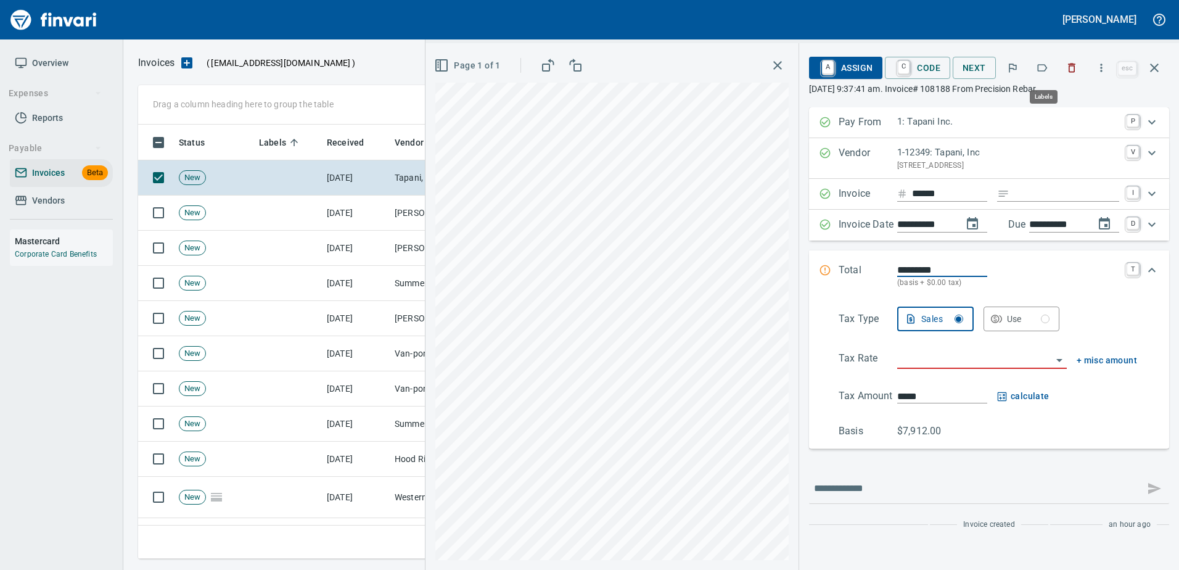
click at [1039, 71] on icon "button" at bounding box center [1043, 67] width 10 height 7
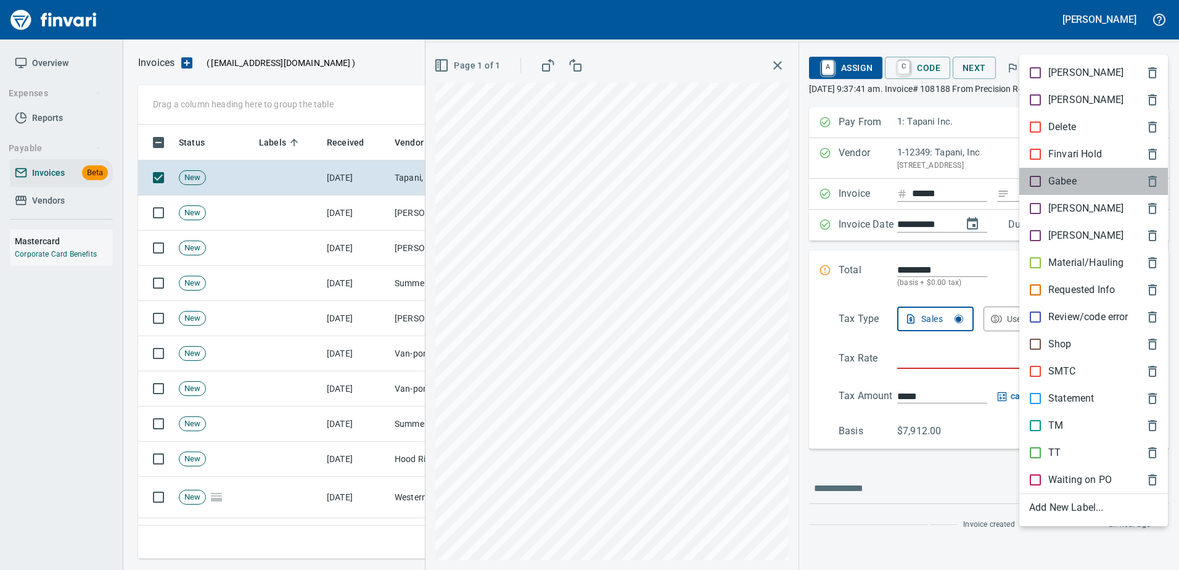
click at [1059, 193] on div "Gabee" at bounding box center [1093, 181] width 149 height 27
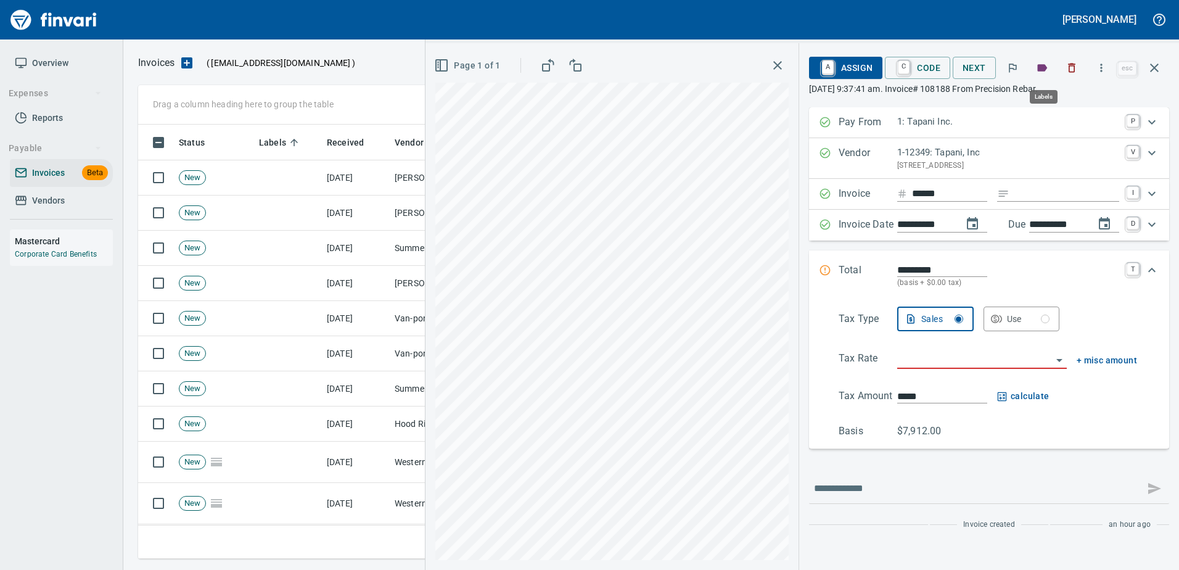
click at [1035, 65] on button "button" at bounding box center [1041, 67] width 27 height 27
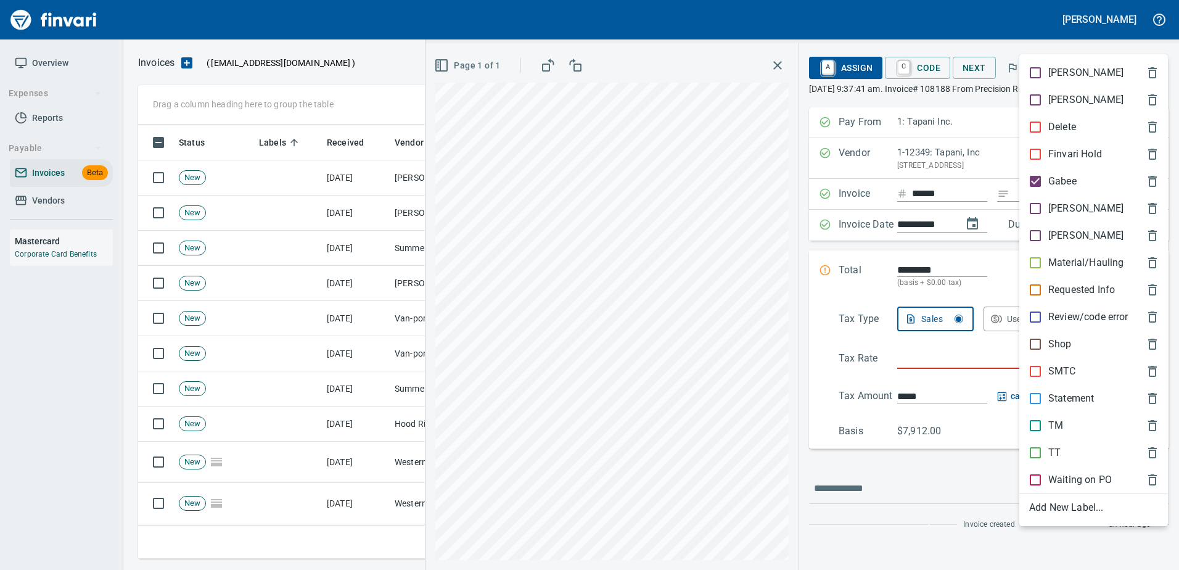
click at [1053, 192] on div "Gabee" at bounding box center [1093, 181] width 149 height 27
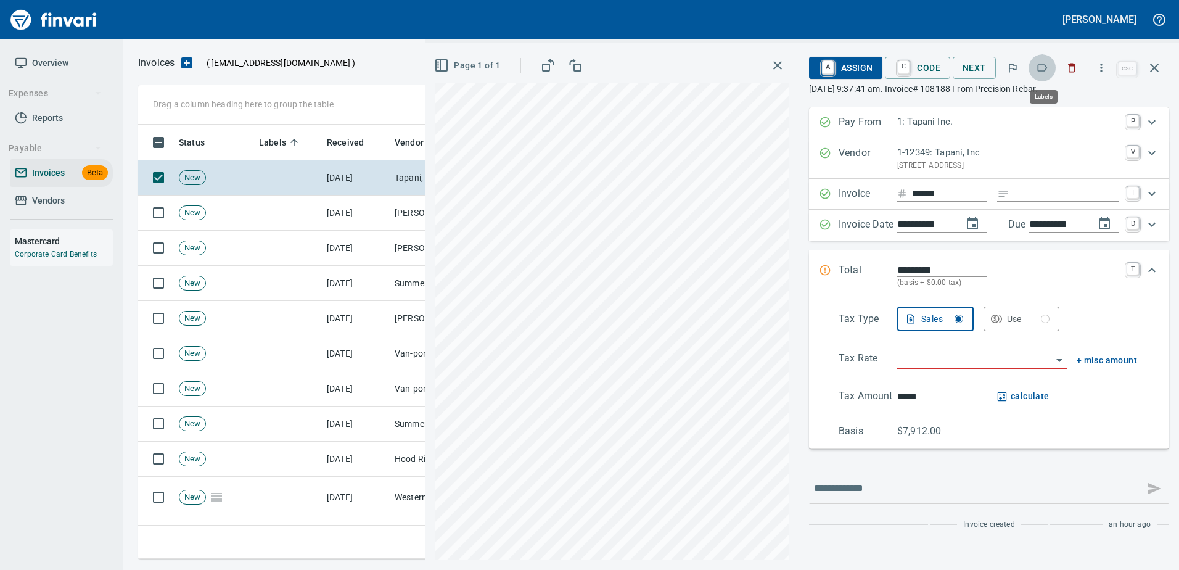
click at [1048, 71] on icon "button" at bounding box center [1042, 68] width 12 height 12
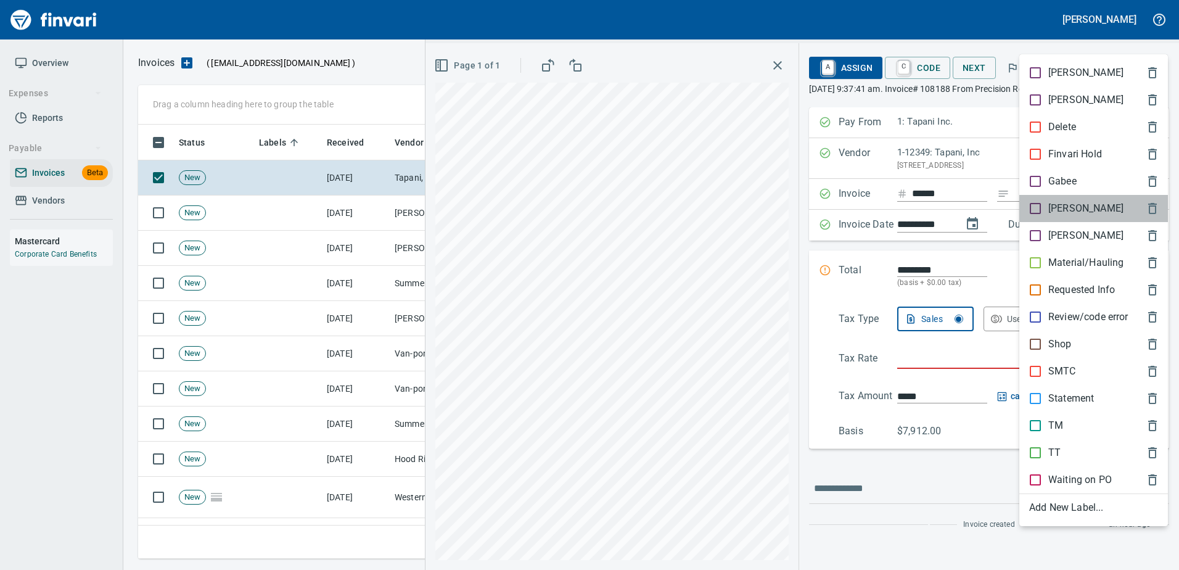
click at [1056, 214] on p "[PERSON_NAME]" at bounding box center [1085, 208] width 75 height 15
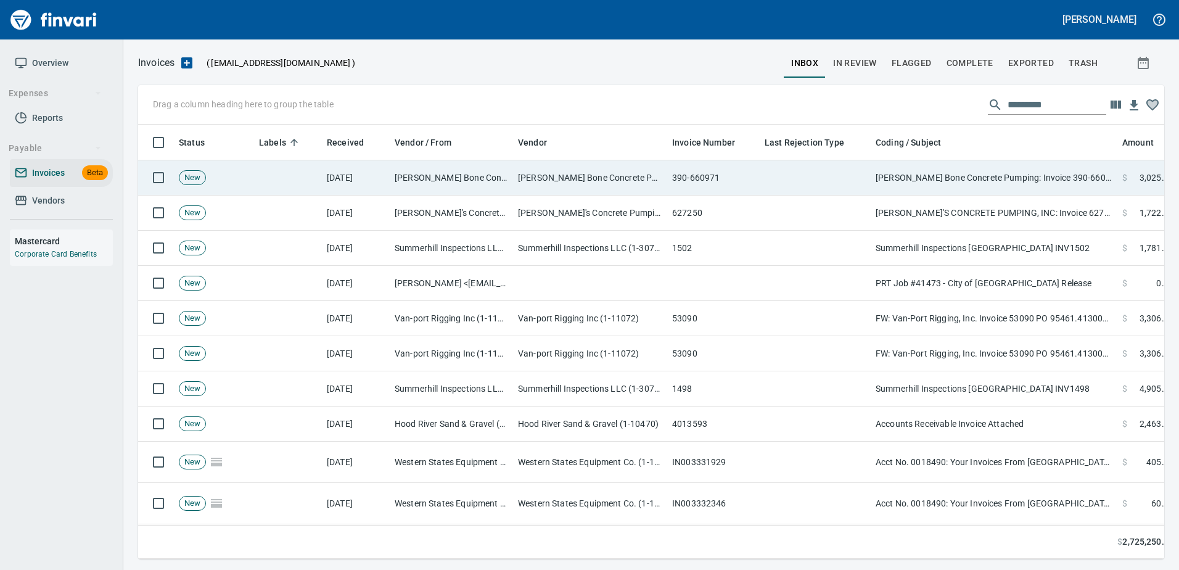
click at [1014, 188] on td "[PERSON_NAME] Bone Concrete Pumping: Invoice 390-660971 for [DATE]" at bounding box center [994, 177] width 247 height 35
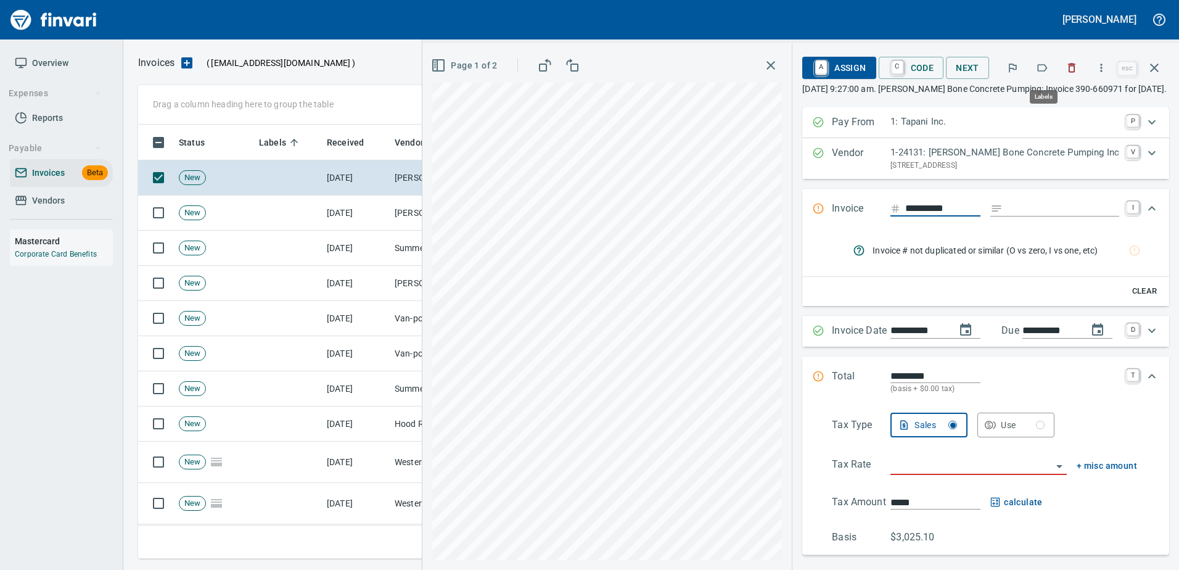
click at [1044, 67] on icon "button" at bounding box center [1042, 68] width 12 height 12
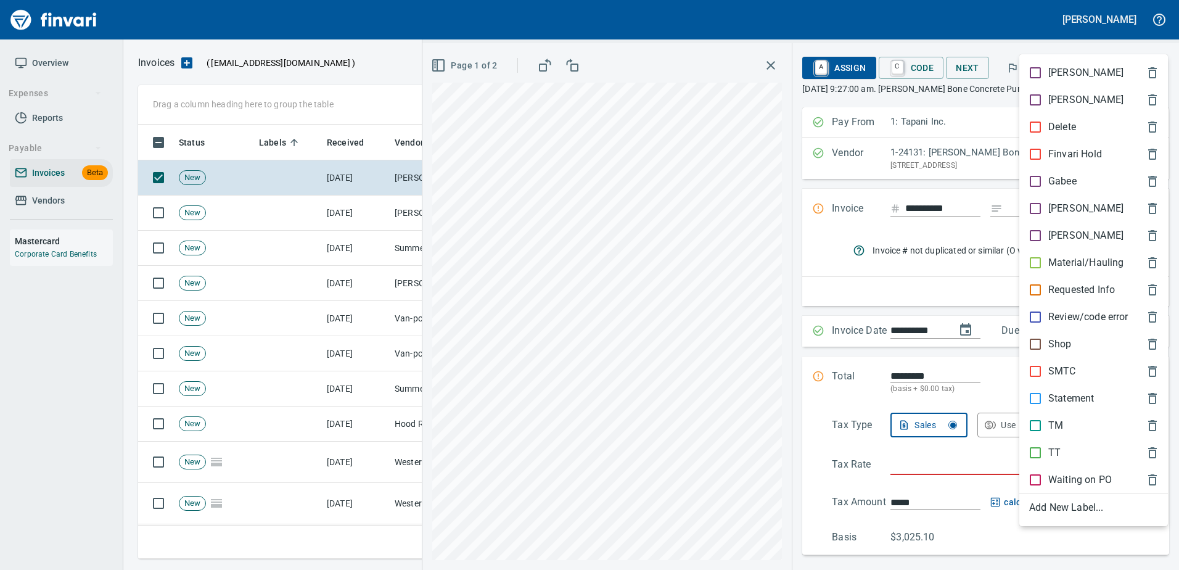
click at [1046, 198] on div "[PERSON_NAME]" at bounding box center [1093, 208] width 149 height 27
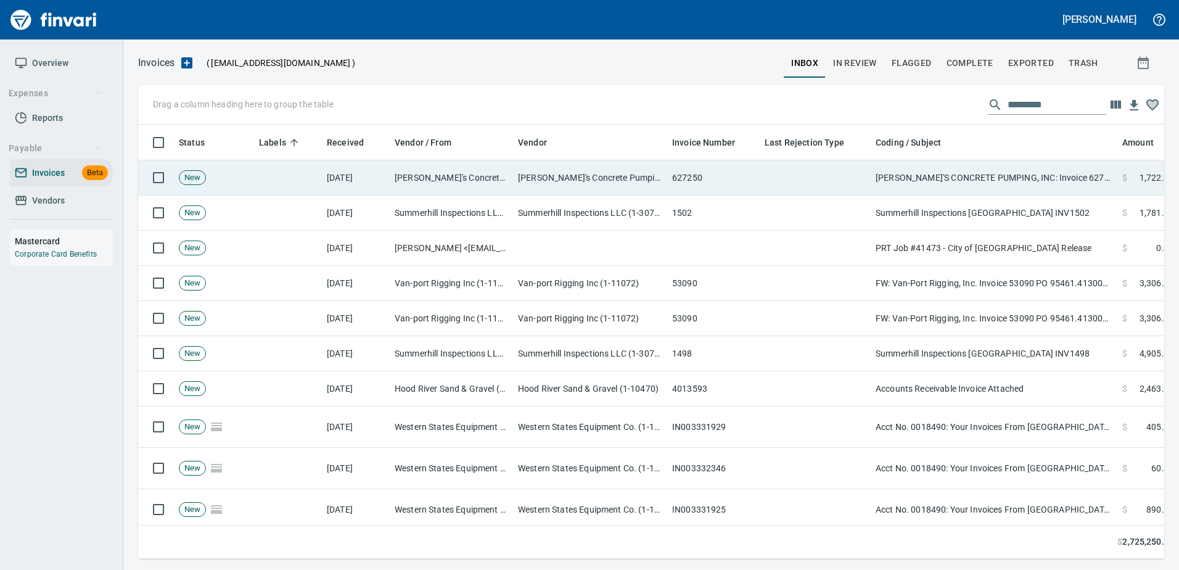
click at [981, 173] on td "[PERSON_NAME]'S CONCRETE PUMPING, INC: Invoice 627250 for [DATE]" at bounding box center [994, 177] width 247 height 35
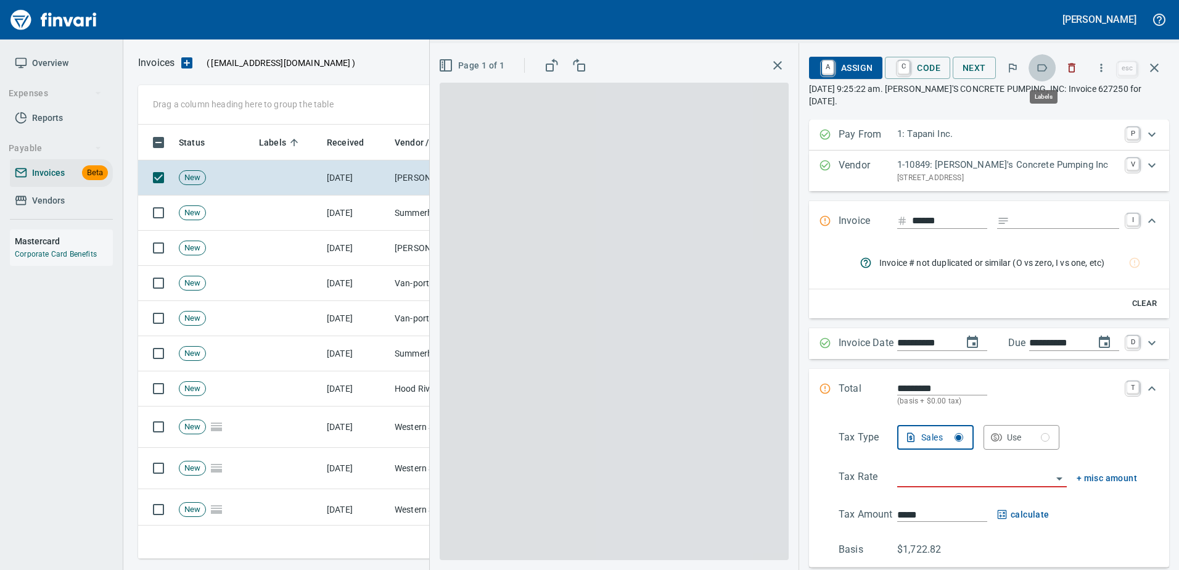
click at [1036, 67] on button "button" at bounding box center [1041, 67] width 27 height 27
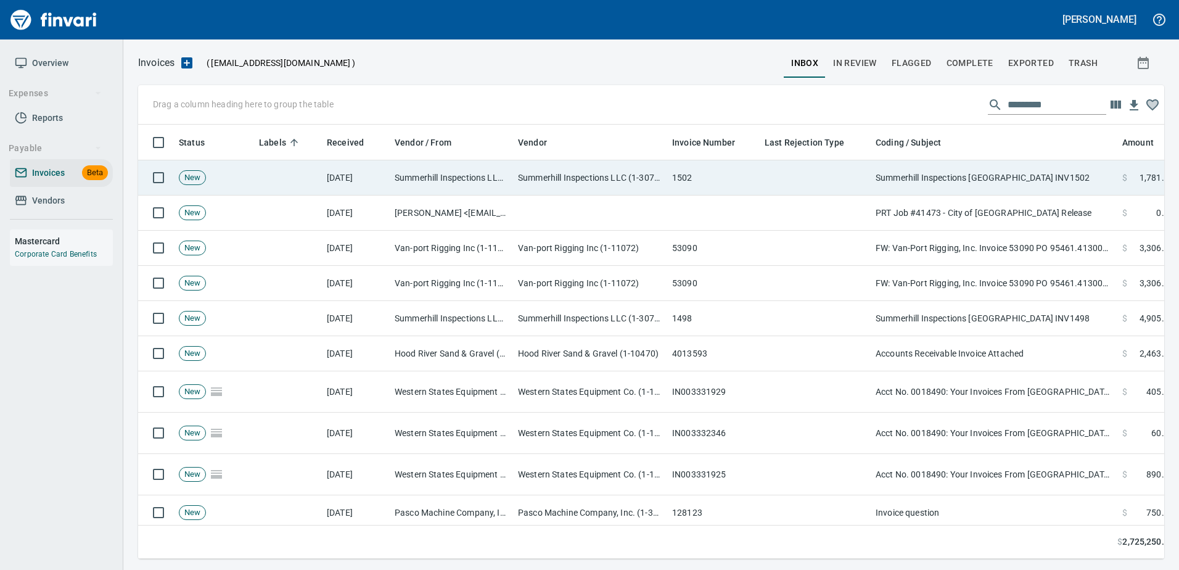
click at [1011, 175] on td "Summerhill Inspections [GEOGRAPHIC_DATA] INV1502" at bounding box center [994, 177] width 247 height 35
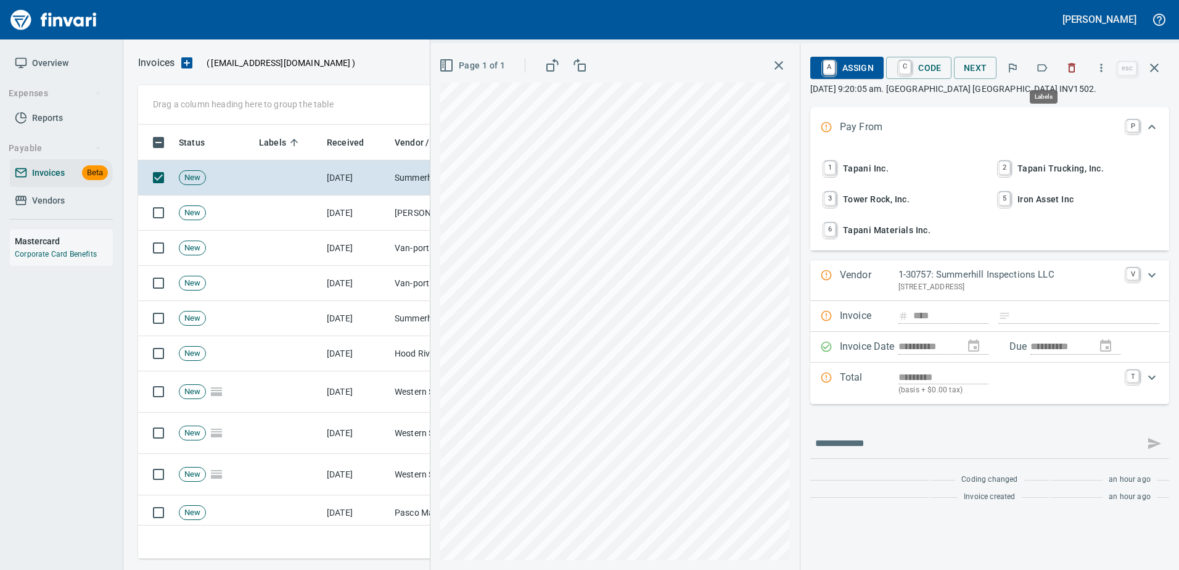
click at [1043, 73] on icon "button" at bounding box center [1042, 68] width 12 height 12
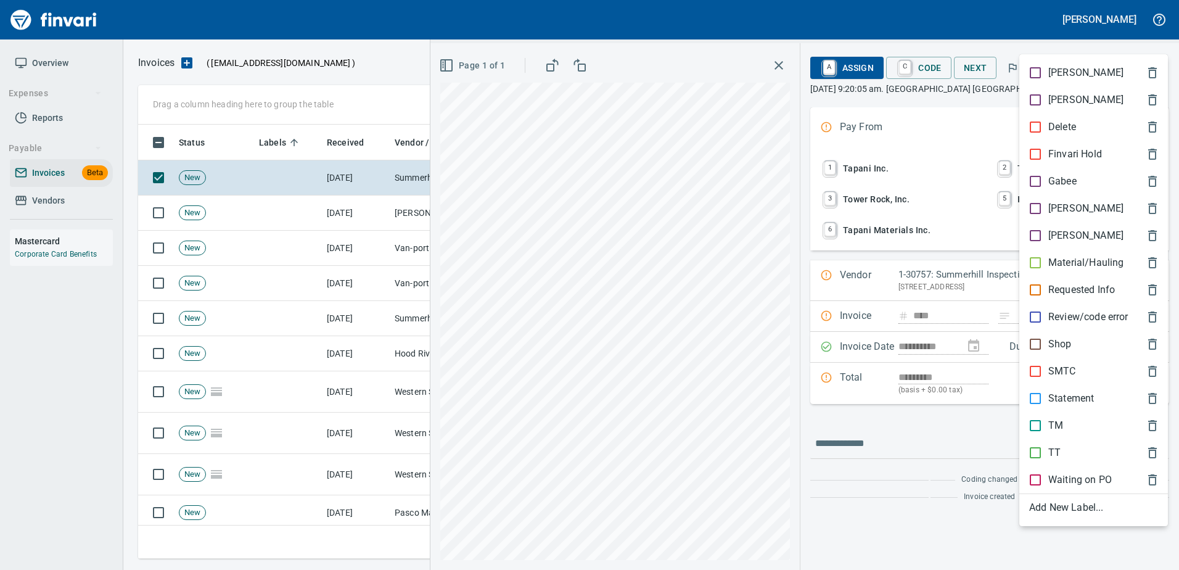
scroll to position [416, 1007]
click at [1057, 204] on p "[PERSON_NAME]" at bounding box center [1085, 208] width 75 height 15
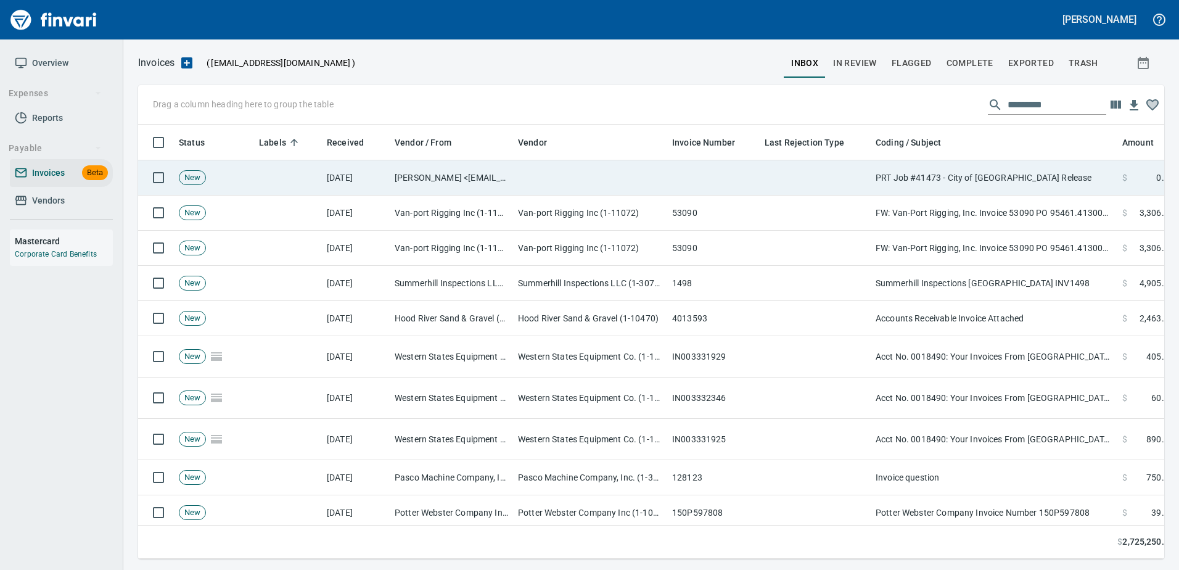
click at [1031, 182] on td "PRT Job #41473 - City of [GEOGRAPHIC_DATA] Release" at bounding box center [994, 177] width 247 height 35
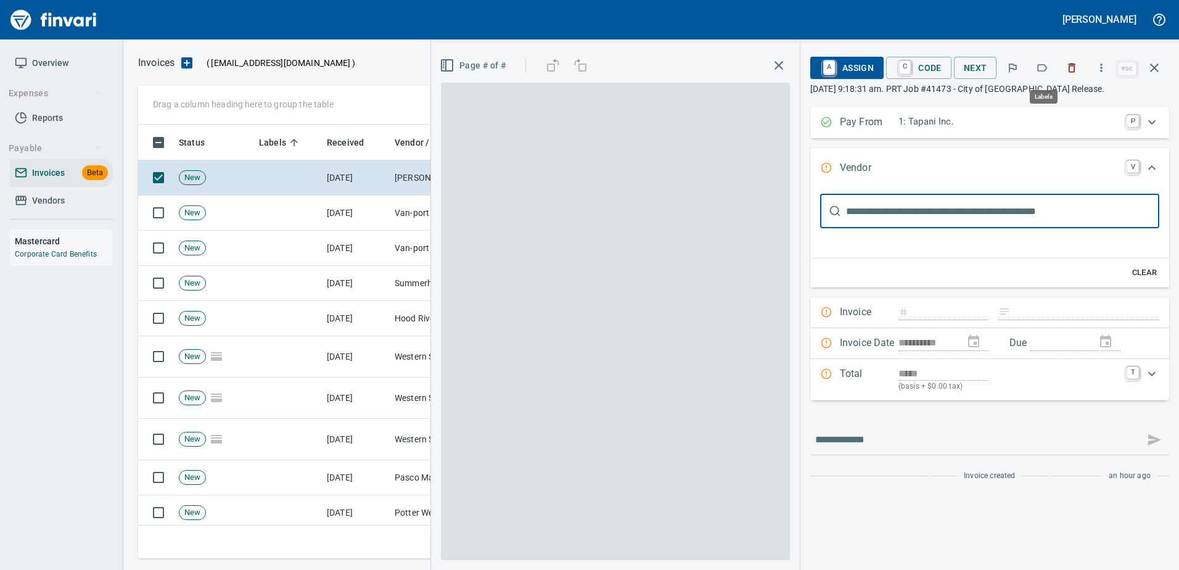
scroll to position [416, 1007]
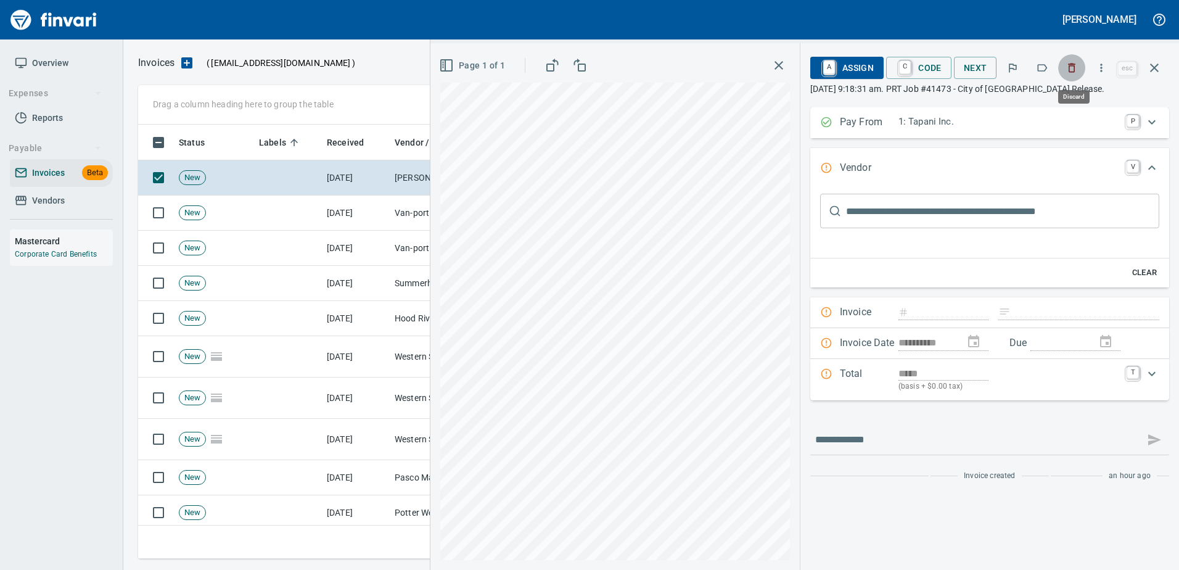
click at [1080, 72] on button "button" at bounding box center [1071, 67] width 27 height 27
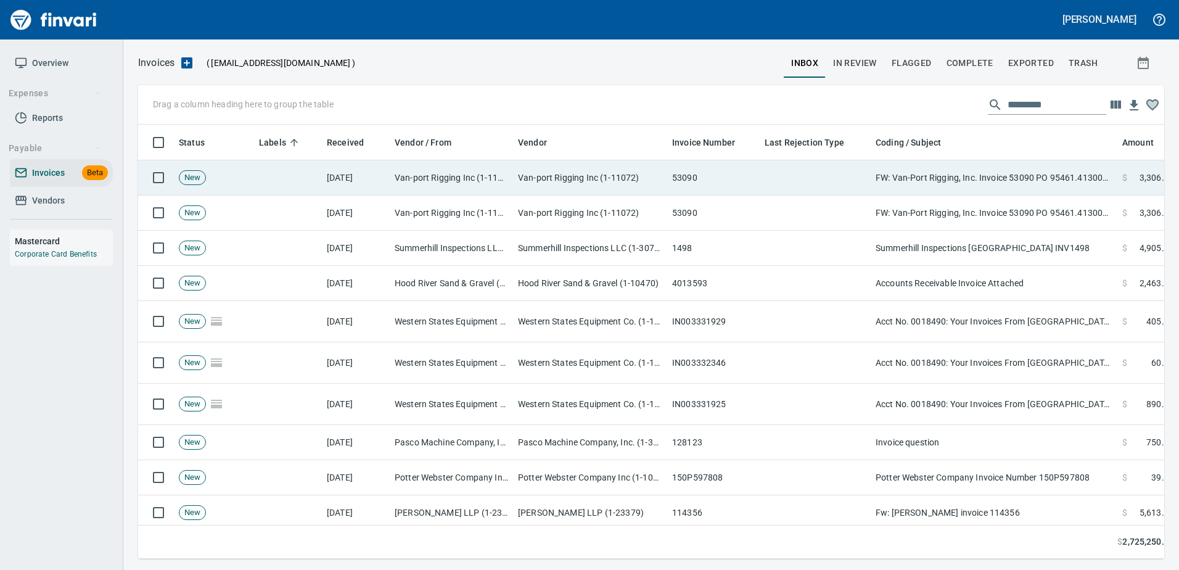
click at [1022, 179] on td "FW: Van-Port Rigging, Inc. Invoice 53090 PO 95461.4130002" at bounding box center [994, 177] width 247 height 35
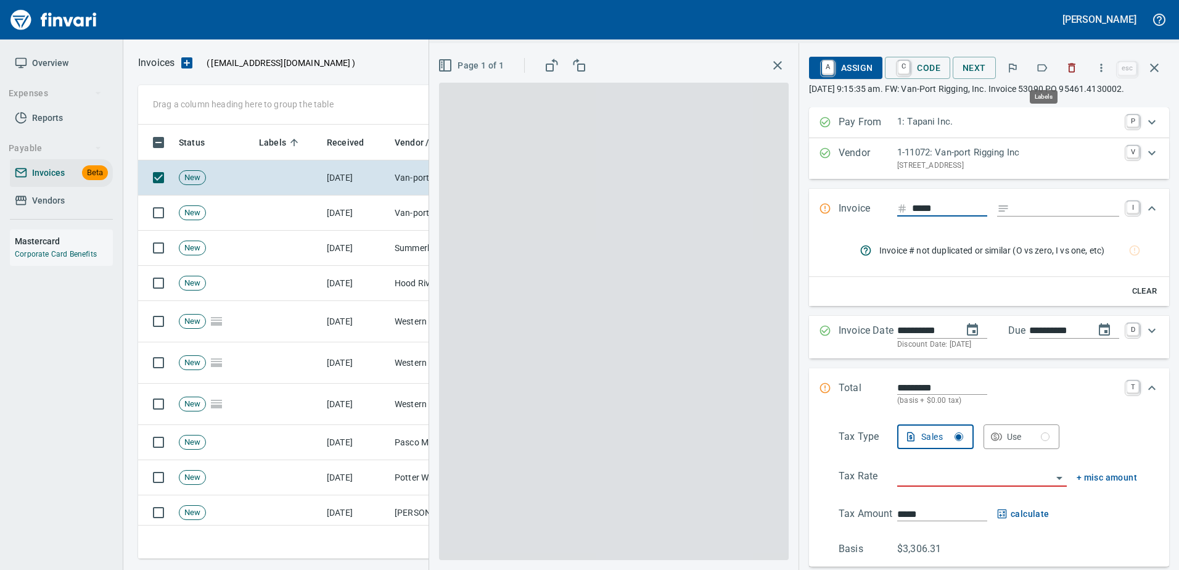
click at [1046, 67] on icon "button" at bounding box center [1042, 68] width 12 height 12
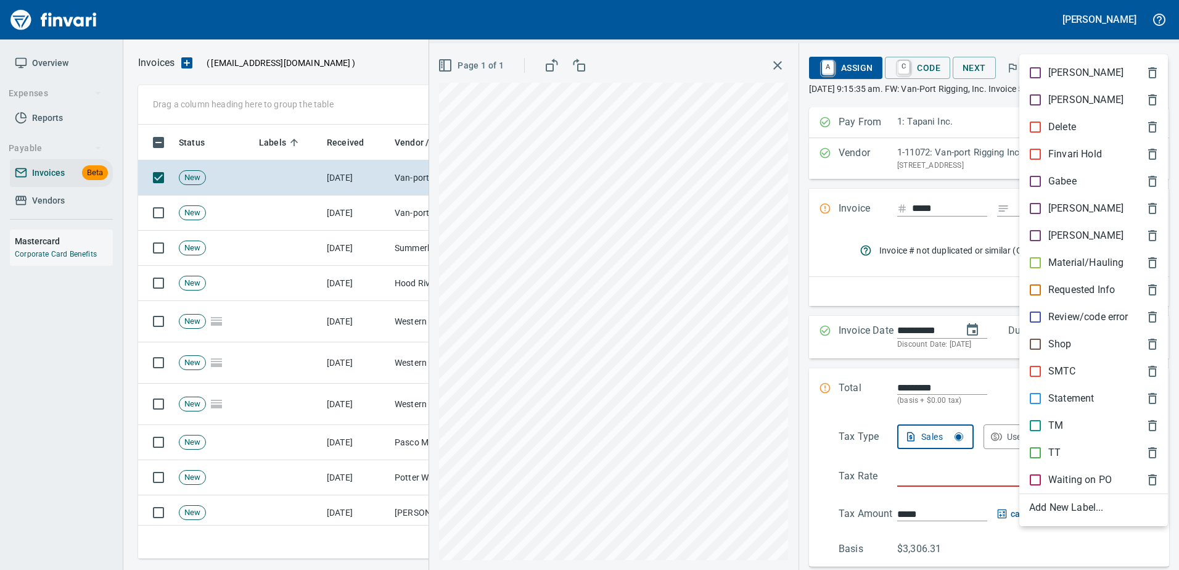
scroll to position [416, 1007]
click at [1057, 349] on p "Shop" at bounding box center [1059, 344] width 23 height 15
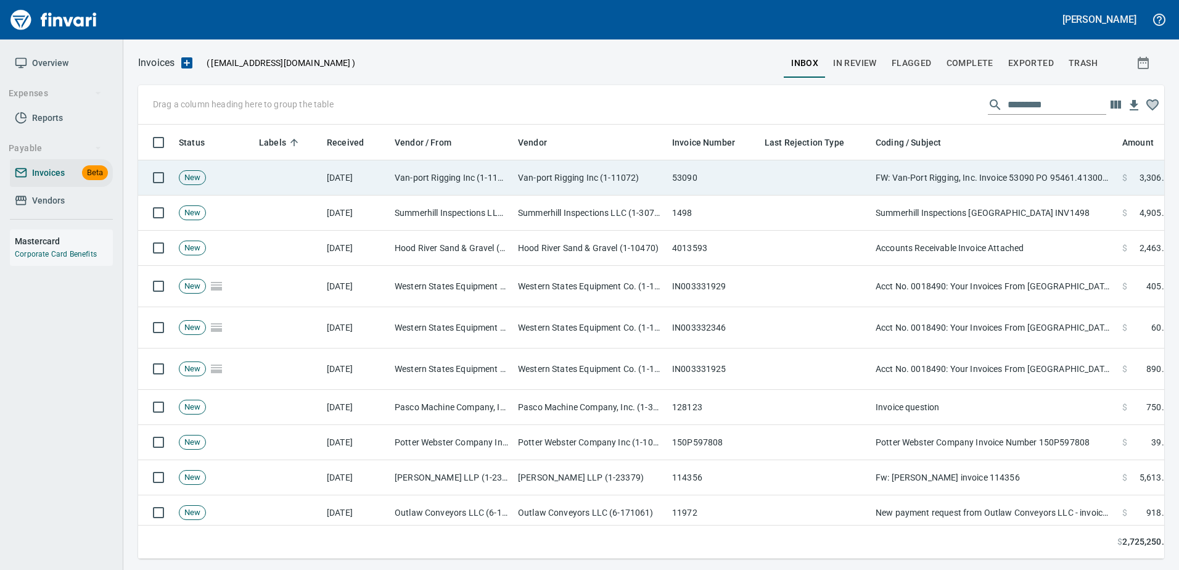
click at [991, 191] on td "FW: Van-Port Rigging, Inc. Invoice 53090 PO 95461.4130002" at bounding box center [994, 177] width 247 height 35
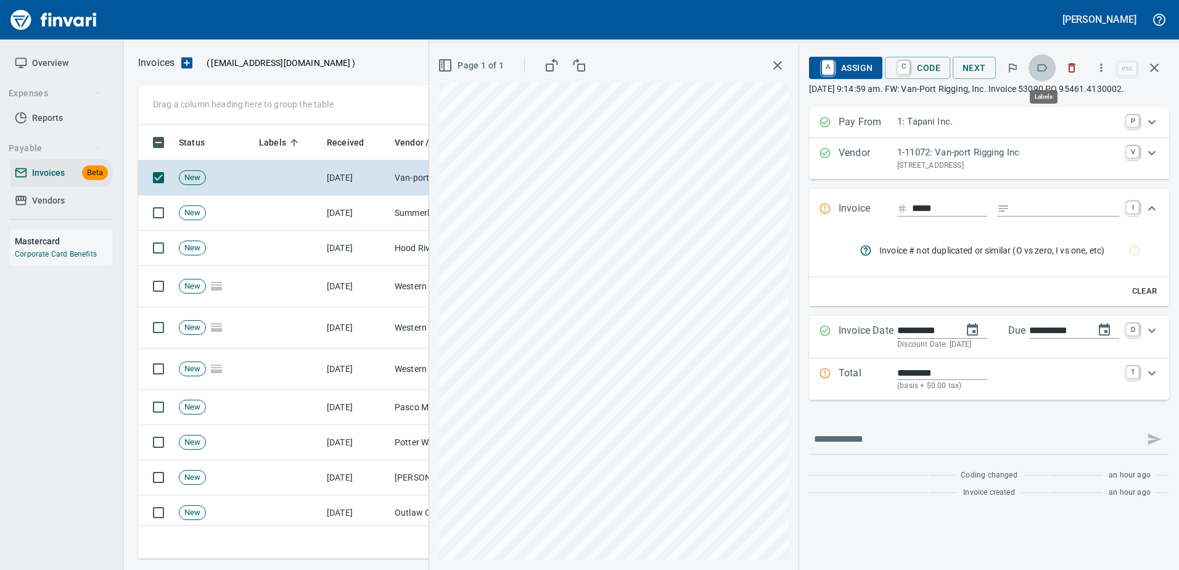
scroll to position [416, 1007]
click at [1045, 69] on icon "button" at bounding box center [1042, 68] width 12 height 12
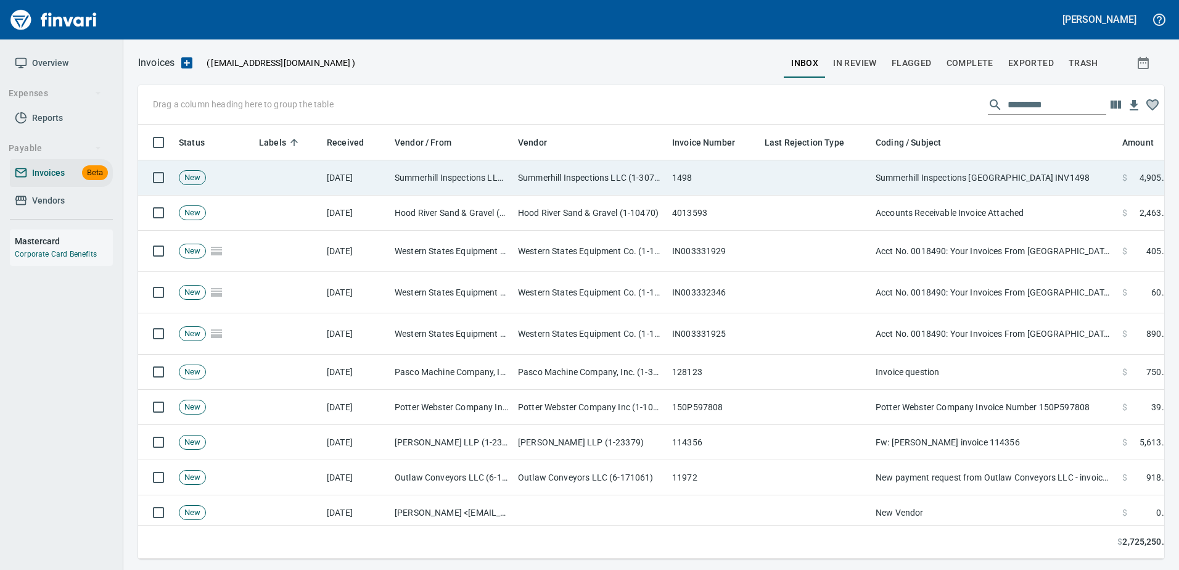
click at [999, 176] on td "Summerhill Inspections [GEOGRAPHIC_DATA] INV1498" at bounding box center [994, 177] width 247 height 35
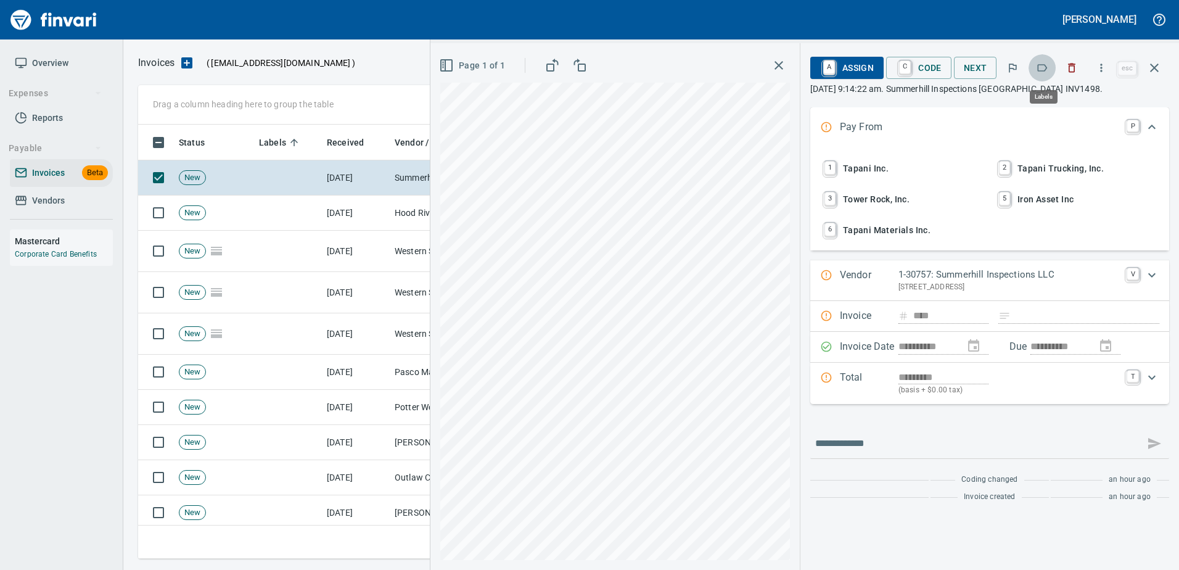
click at [1046, 68] on icon "button" at bounding box center [1042, 68] width 12 height 12
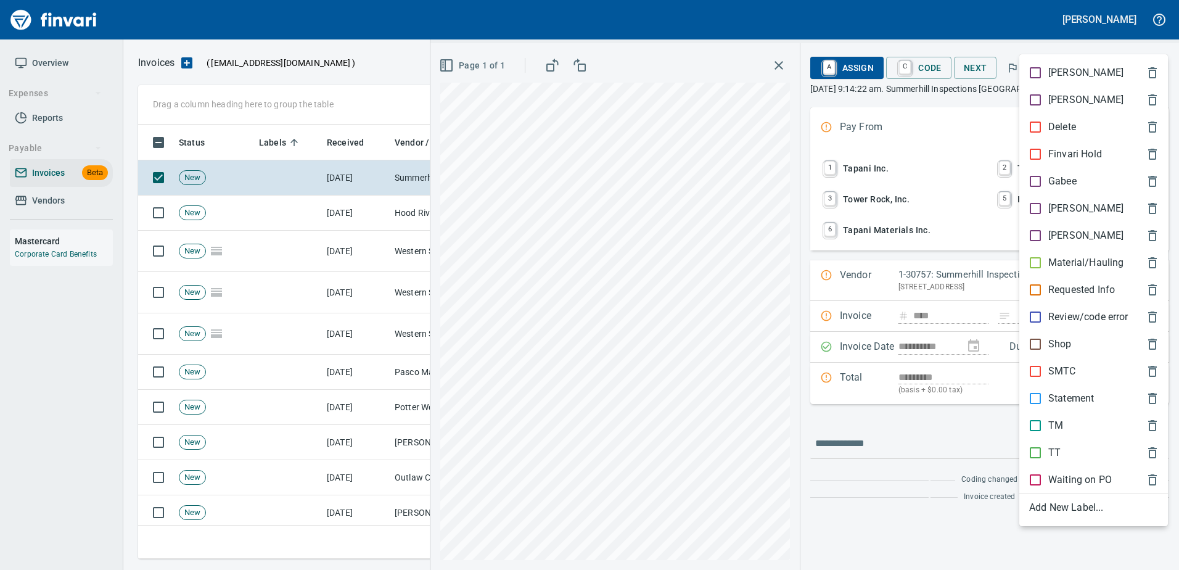
click at [1035, 202] on ul "[PERSON_NAME] Hold Gabee [PERSON_NAME] [PERSON_NAME] Material/Hauling Requested…" at bounding box center [1093, 290] width 149 height 472
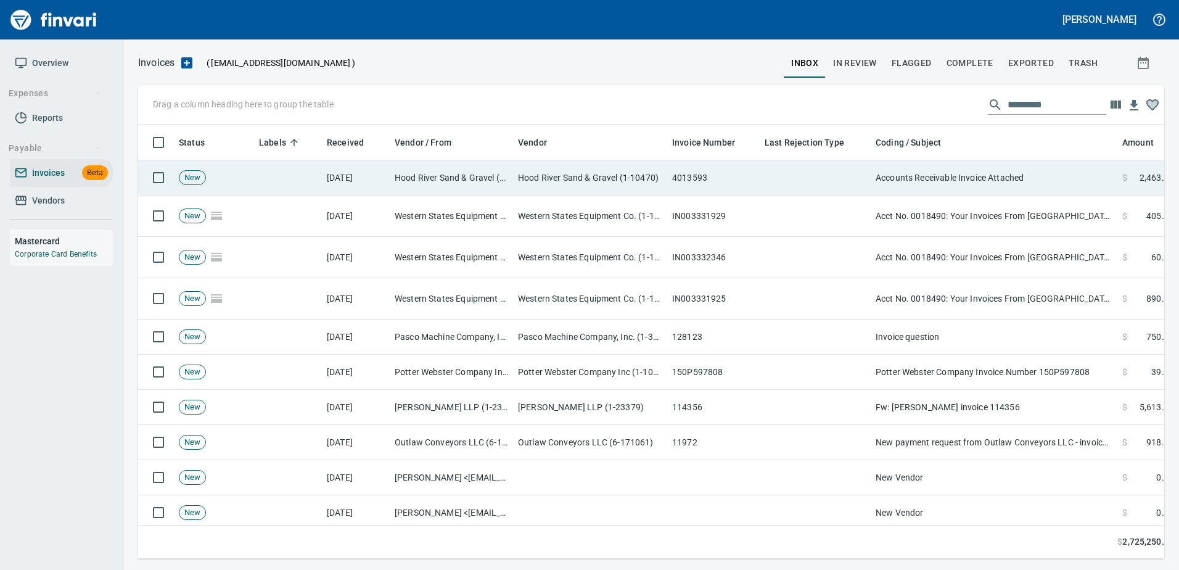
click at [1005, 184] on td "Accounts Receivable Invoice Attached" at bounding box center [994, 177] width 247 height 35
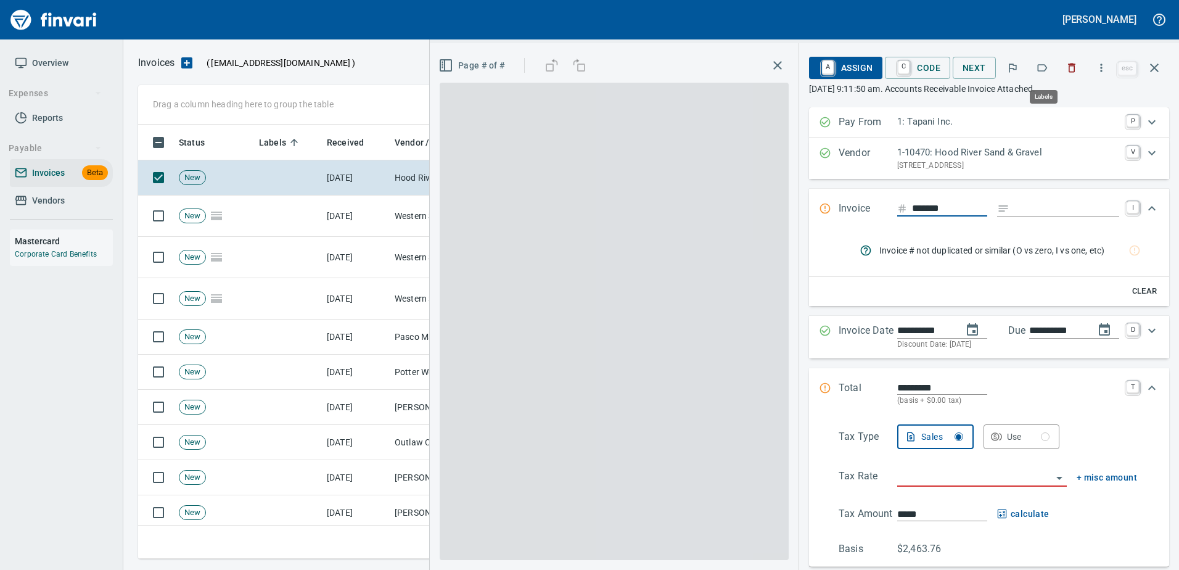
click at [1043, 68] on icon "button" at bounding box center [1042, 68] width 12 height 12
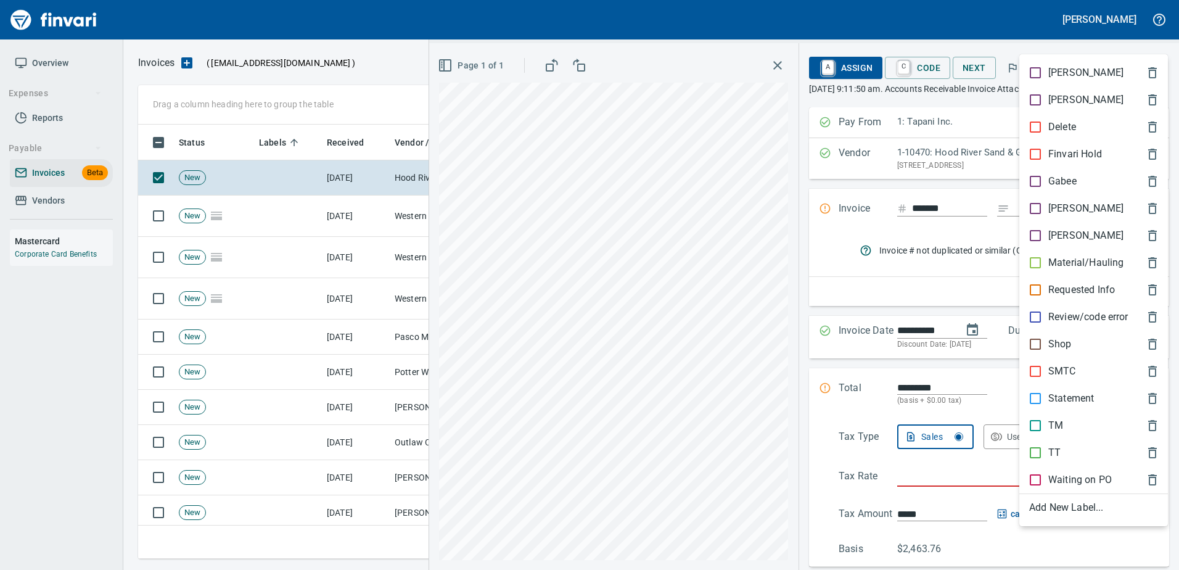
scroll to position [416, 1007]
click at [1059, 259] on p "Material/Hauling" at bounding box center [1085, 262] width 75 height 15
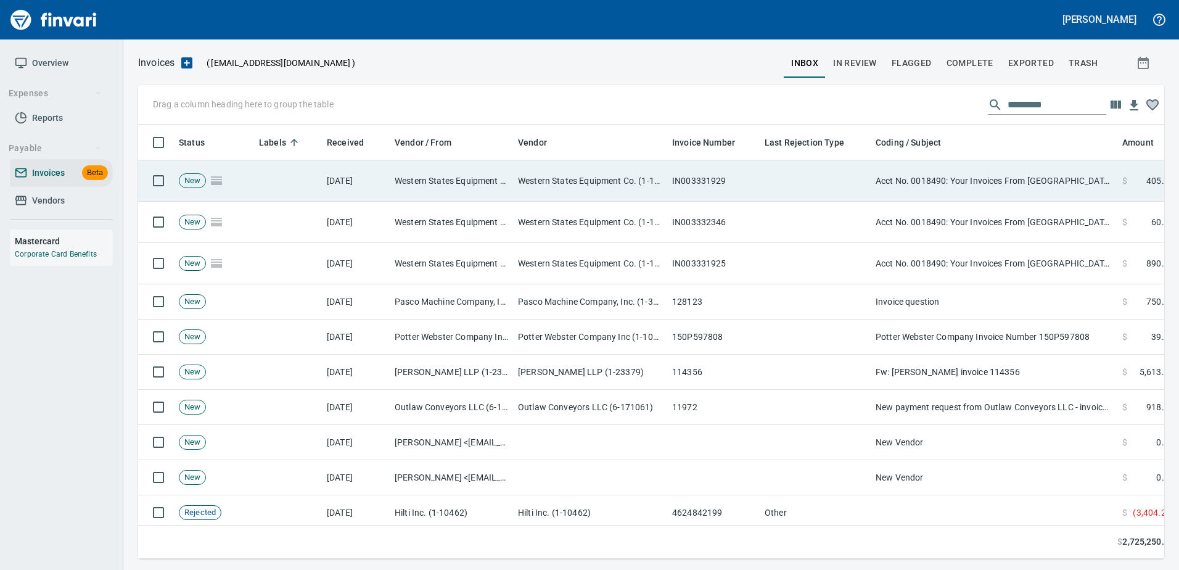
click at [994, 187] on td "Acct No. 0018490: Your Invoices From [GEOGRAPHIC_DATA] are Attached" at bounding box center [994, 180] width 247 height 41
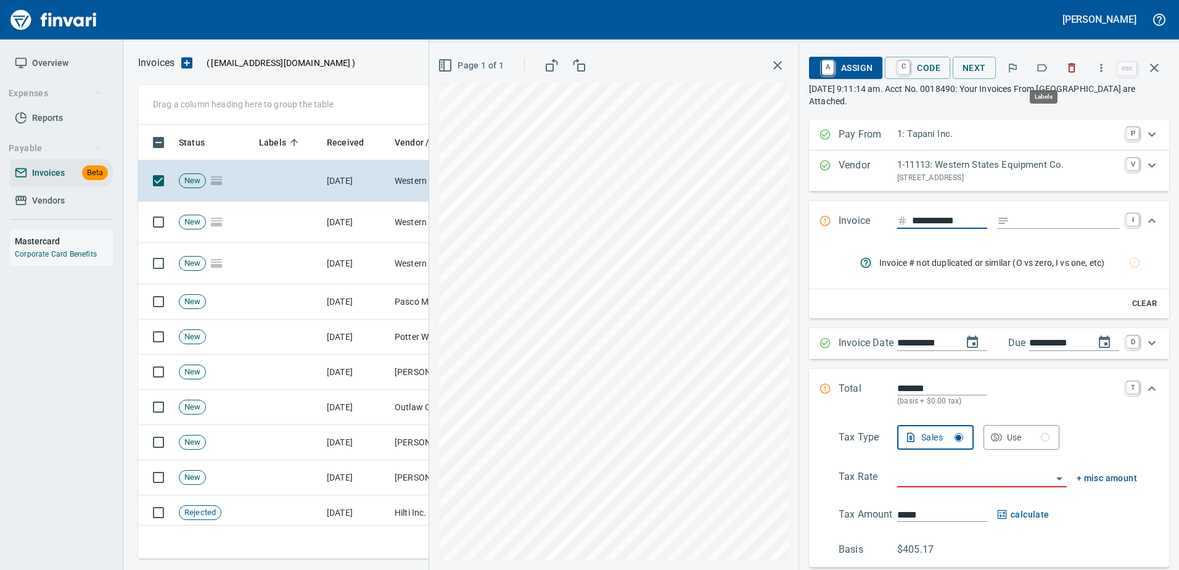
click at [1038, 73] on icon "button" at bounding box center [1042, 68] width 12 height 12
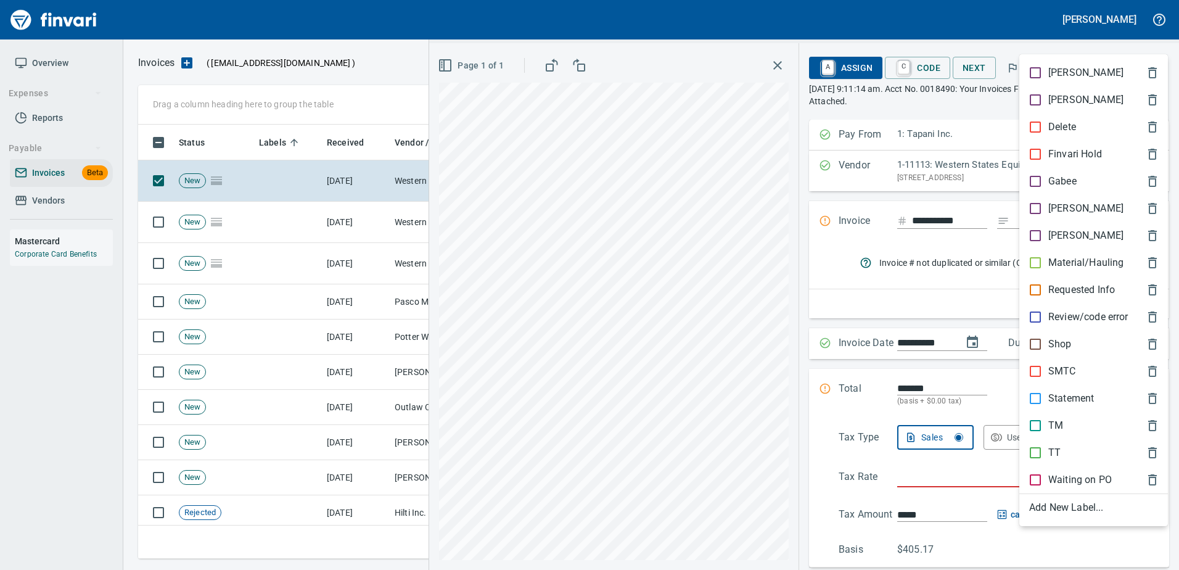
scroll to position [416, 1007]
click at [1073, 342] on span "Shop" at bounding box center [1083, 344] width 109 height 15
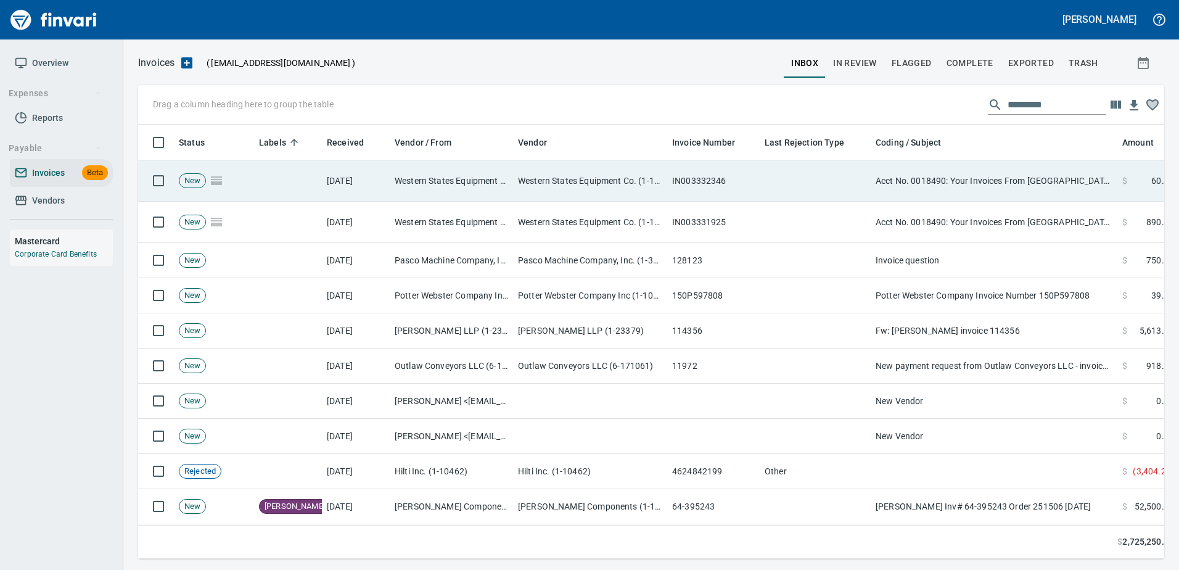
click at [1009, 182] on td "Acct No. 0018490: Your Invoices From [GEOGRAPHIC_DATA] are Attached" at bounding box center [994, 180] width 247 height 41
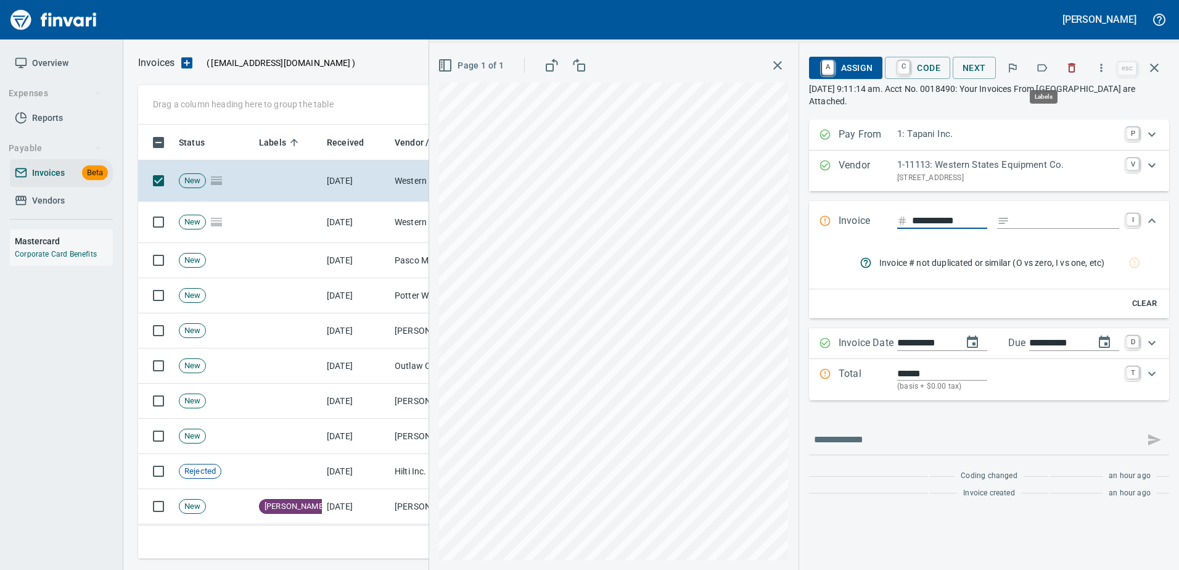
click at [1038, 73] on icon "button" at bounding box center [1042, 68] width 12 height 12
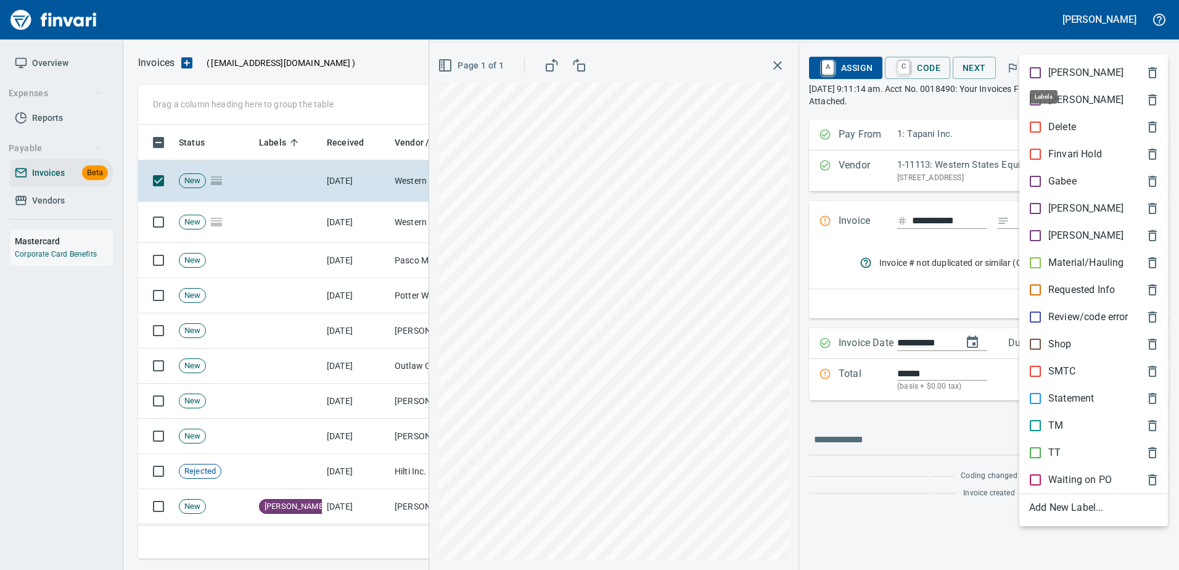
scroll to position [416, 1007]
click at [1051, 344] on p "Shop" at bounding box center [1059, 344] width 23 height 15
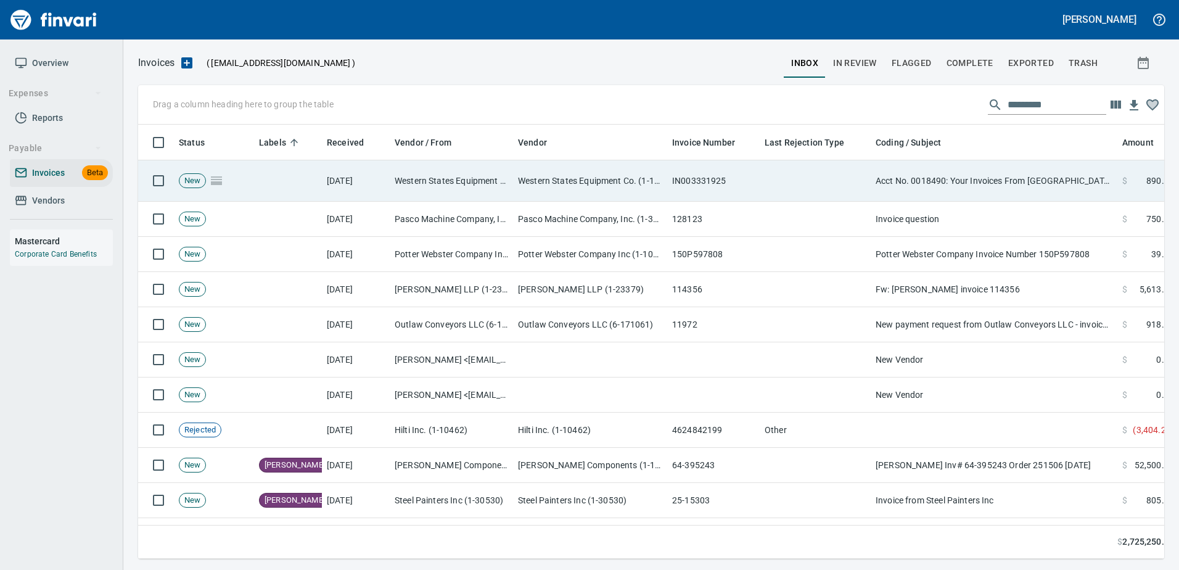
click at [1002, 181] on td "Acct No. 0018490: Your Invoices From [GEOGRAPHIC_DATA] are Attached" at bounding box center [994, 180] width 247 height 41
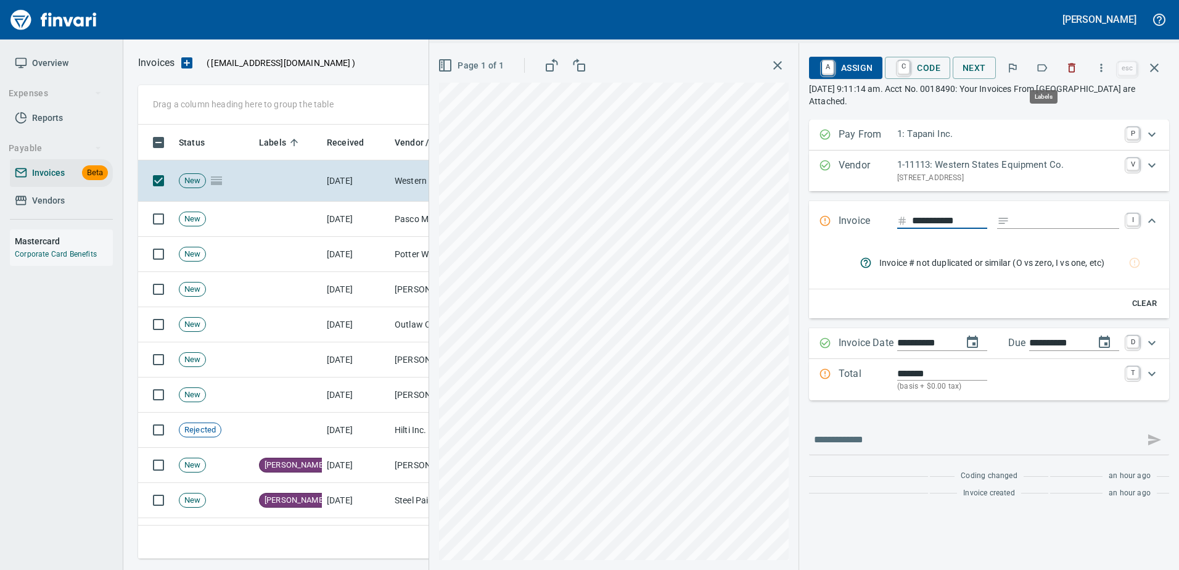
click at [1044, 65] on icon "button" at bounding box center [1043, 67] width 10 height 7
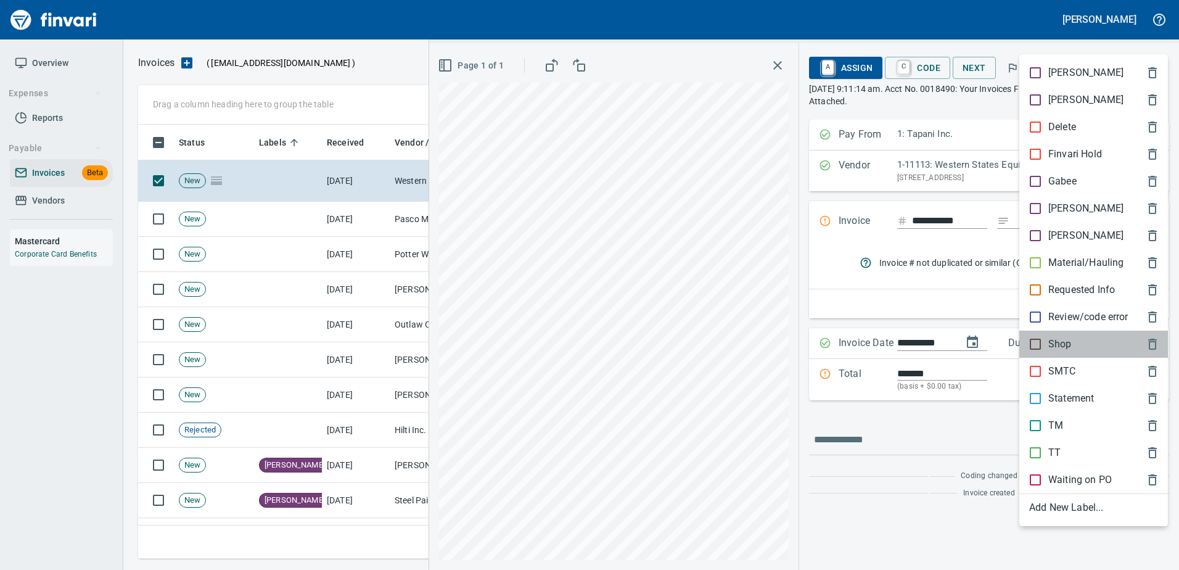
click at [1064, 345] on p "Shop" at bounding box center [1059, 344] width 23 height 15
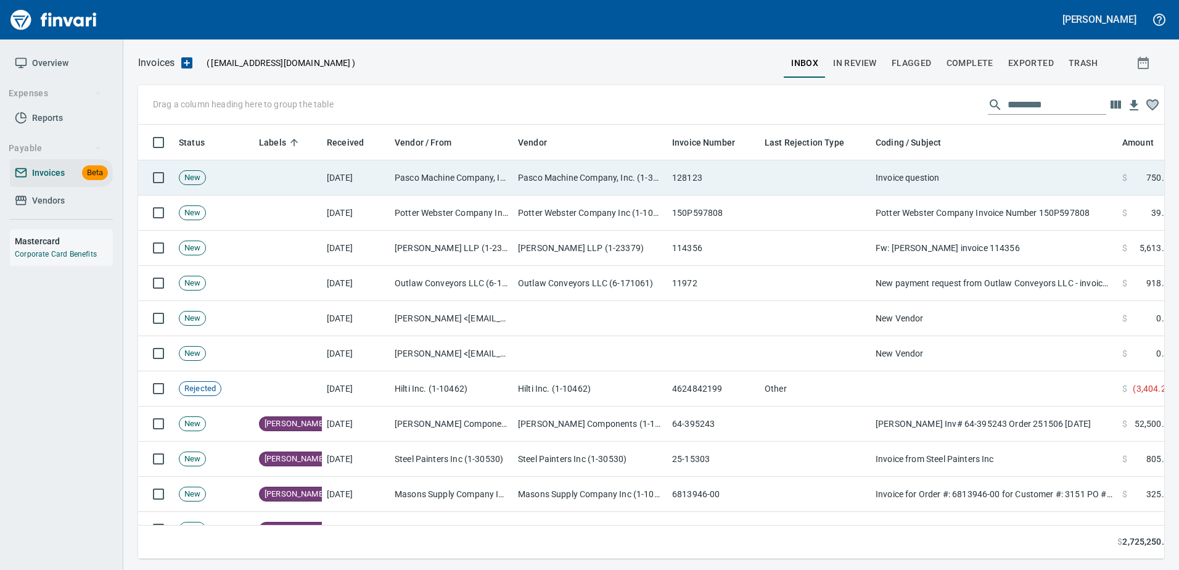
click at [993, 183] on td "Invoice question" at bounding box center [994, 177] width 247 height 35
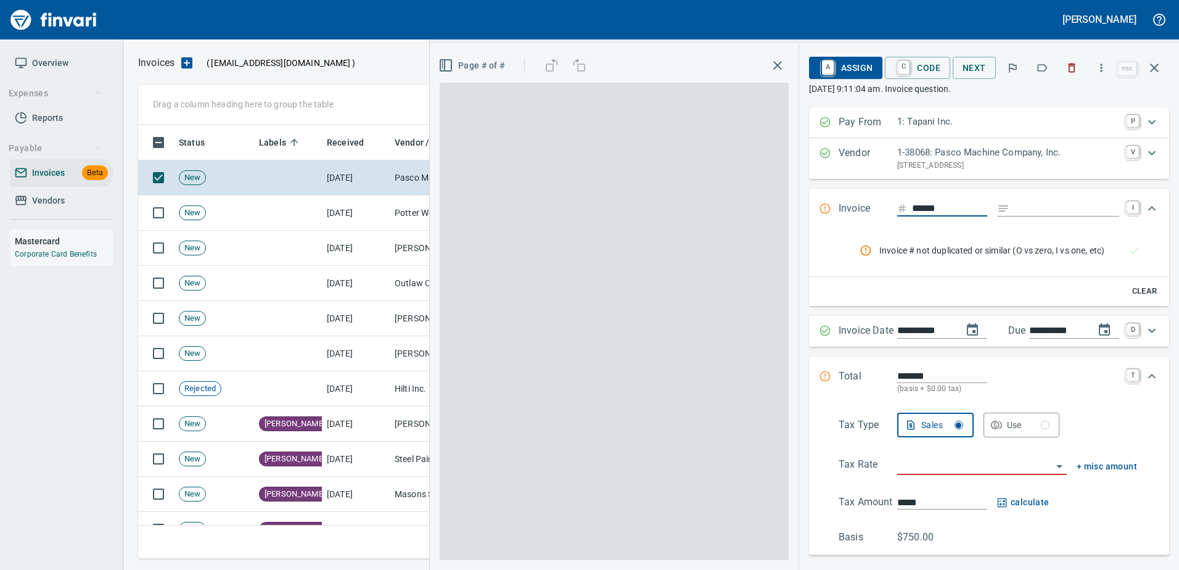
scroll to position [416, 1007]
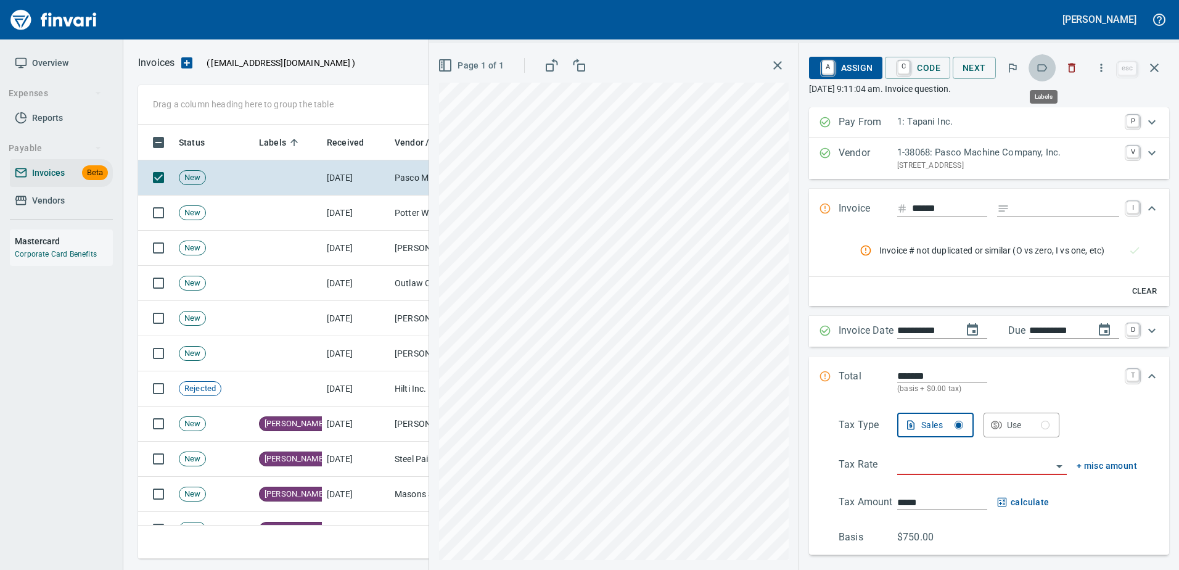
click at [1048, 70] on icon "button" at bounding box center [1042, 68] width 12 height 12
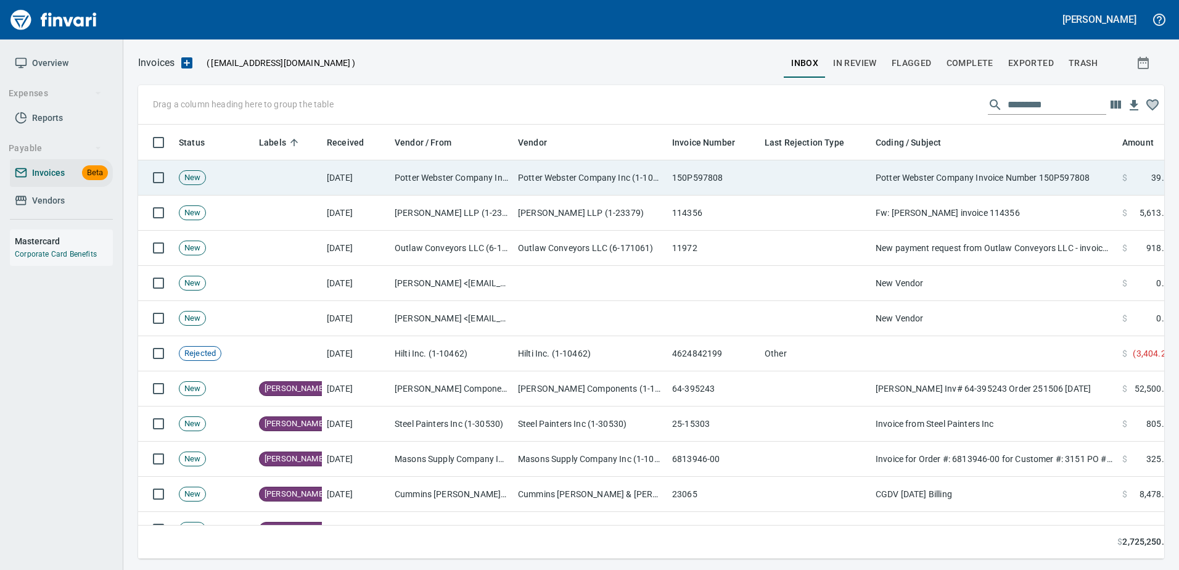
click at [980, 181] on td "Potter Webster Company Invoice Number 150P597808" at bounding box center [994, 177] width 247 height 35
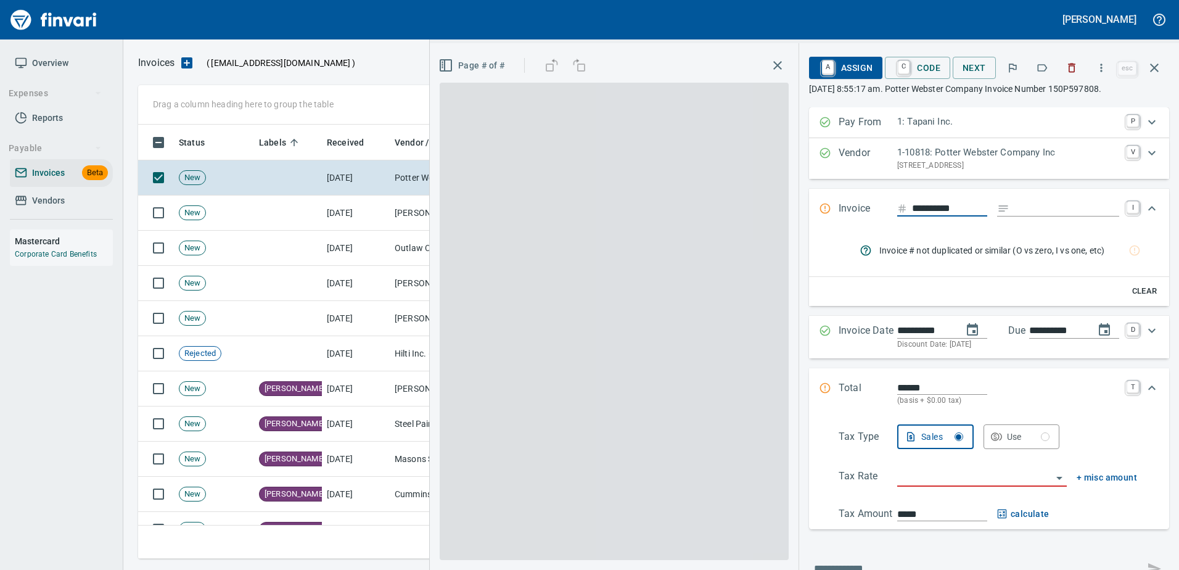
click at [1039, 69] on icon "button" at bounding box center [1043, 67] width 10 height 7
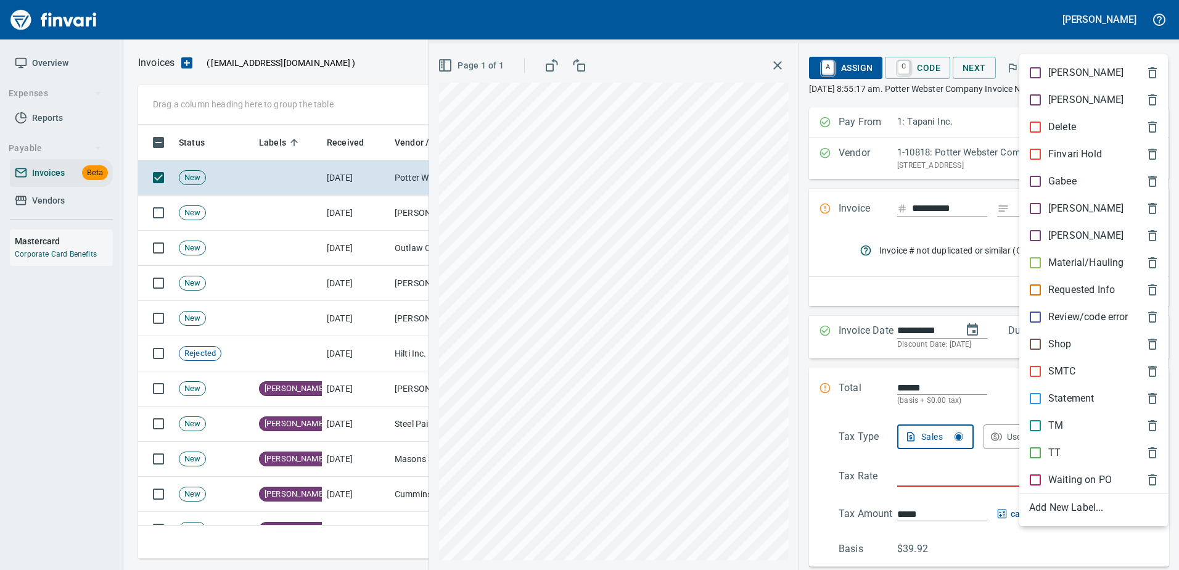
click at [1074, 347] on span "Shop" at bounding box center [1083, 344] width 109 height 15
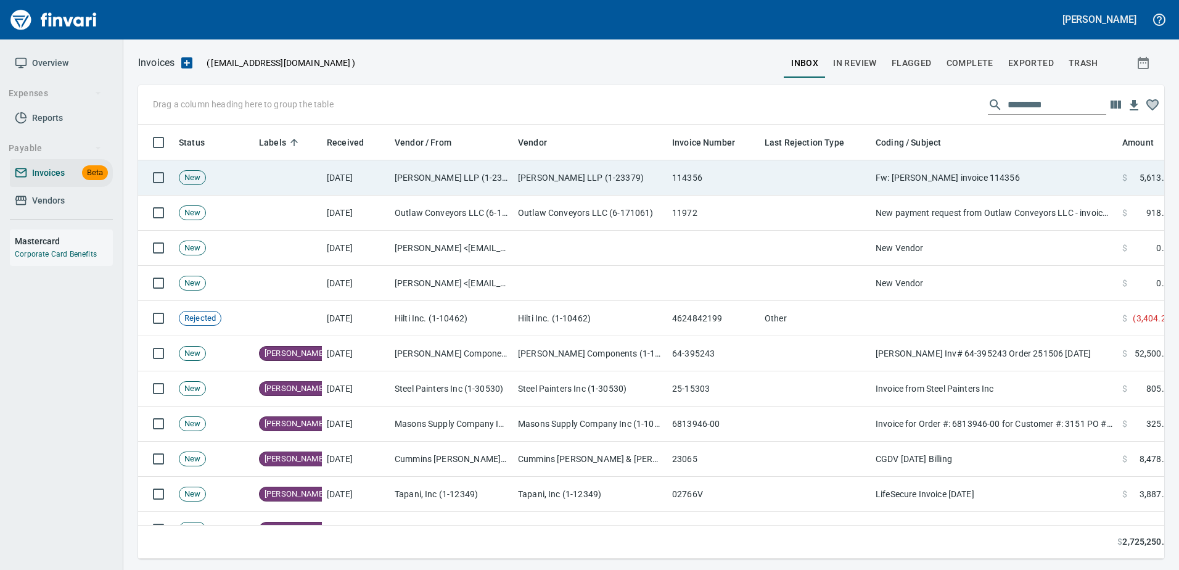
click at [1050, 178] on td "Fw: [PERSON_NAME] invoice 114356" at bounding box center [994, 177] width 247 height 35
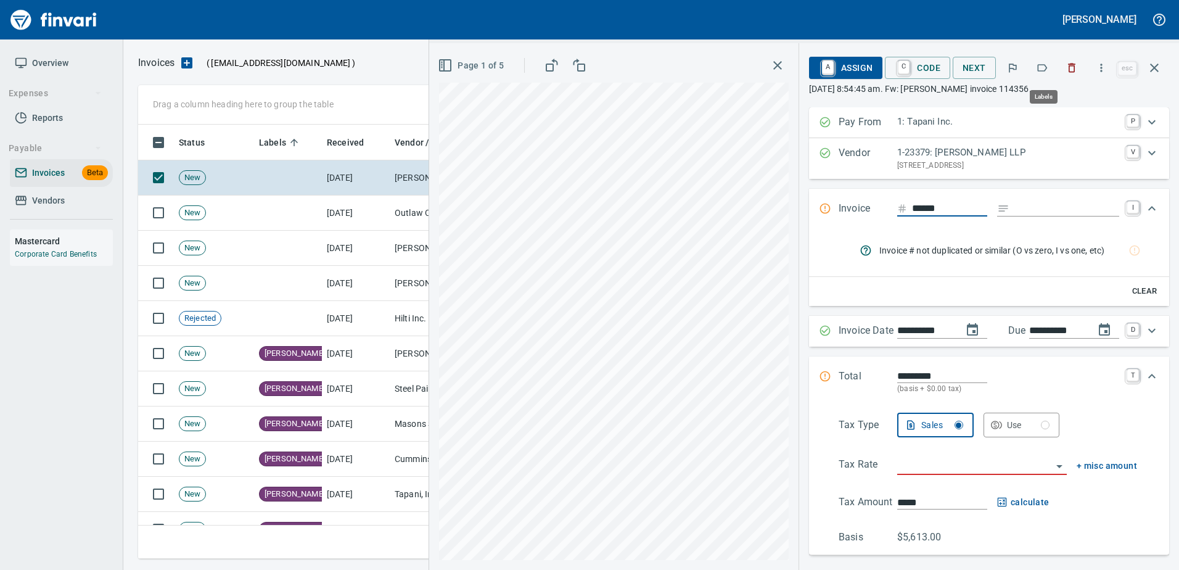
click at [1045, 65] on icon "button" at bounding box center [1043, 67] width 10 height 7
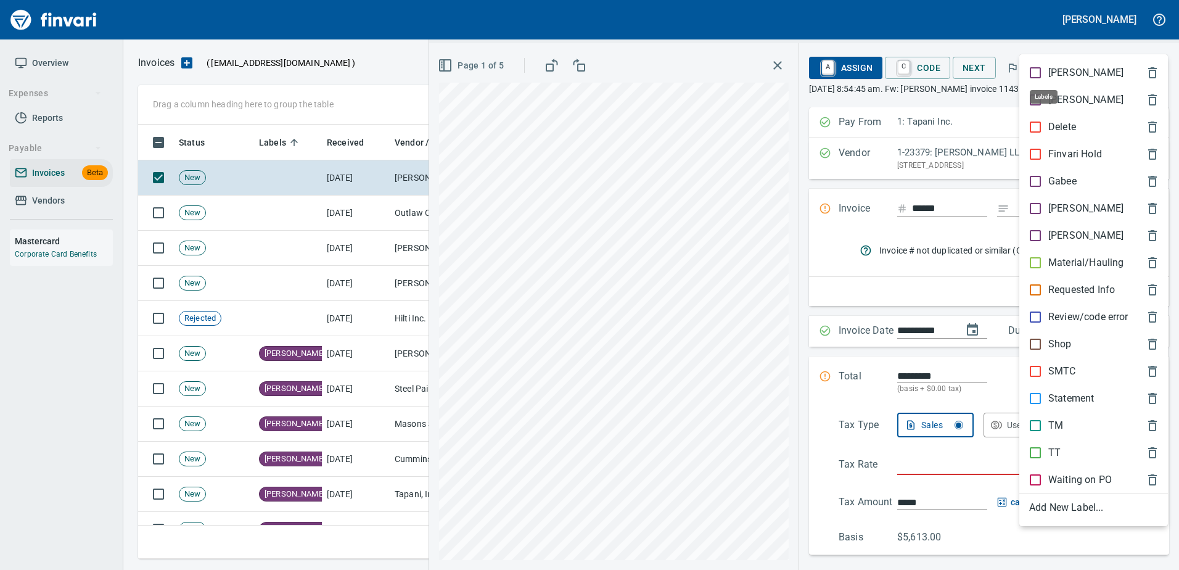
scroll to position [416, 1007]
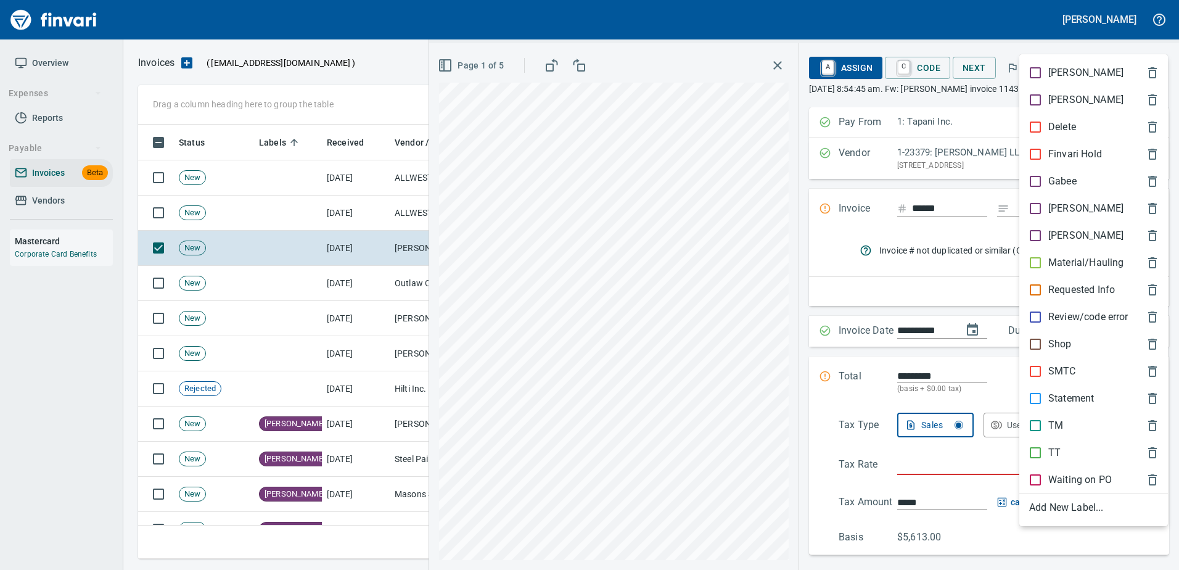
click at [1048, 216] on div "[PERSON_NAME]" at bounding box center [1093, 208] width 149 height 27
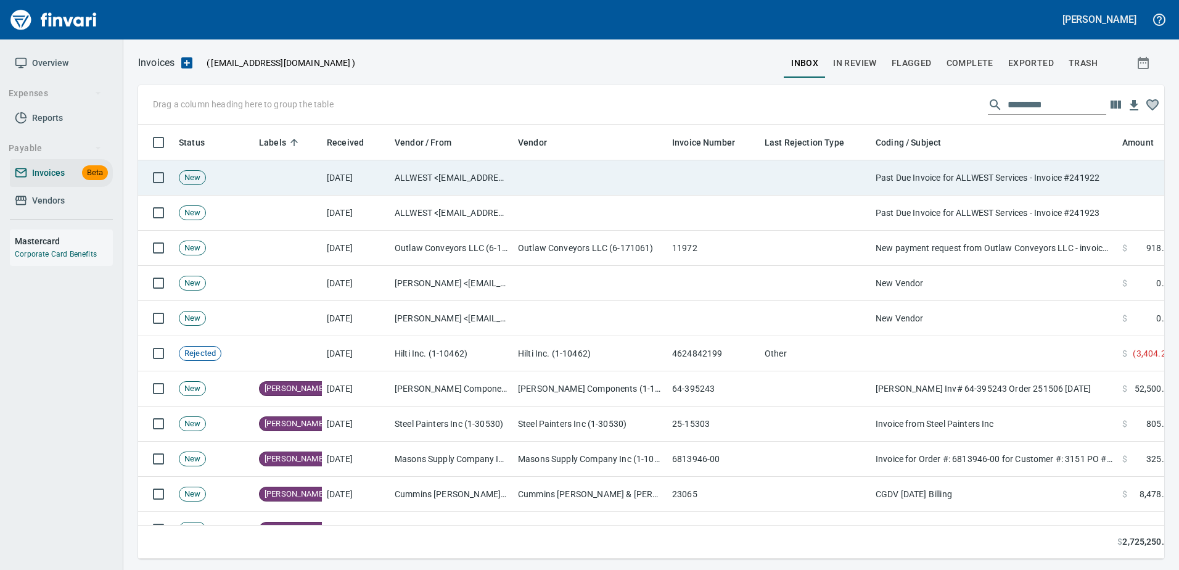
click at [959, 163] on td "Past Due Invoice for ALLWEST Services - Invoice #241922" at bounding box center [994, 177] width 247 height 35
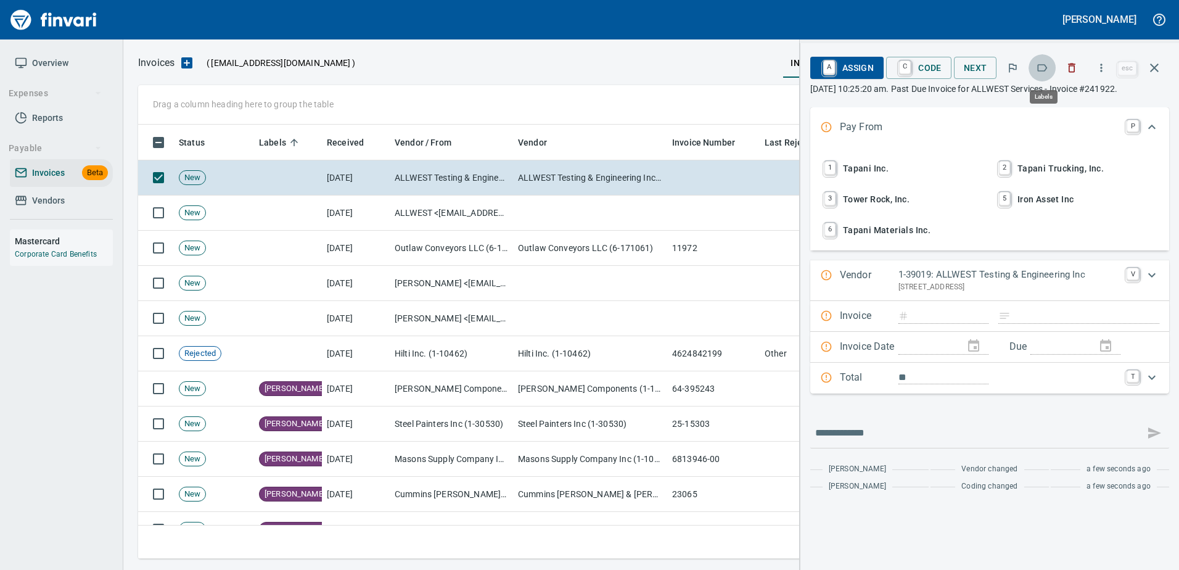
click at [1039, 70] on icon "button" at bounding box center [1043, 67] width 10 height 7
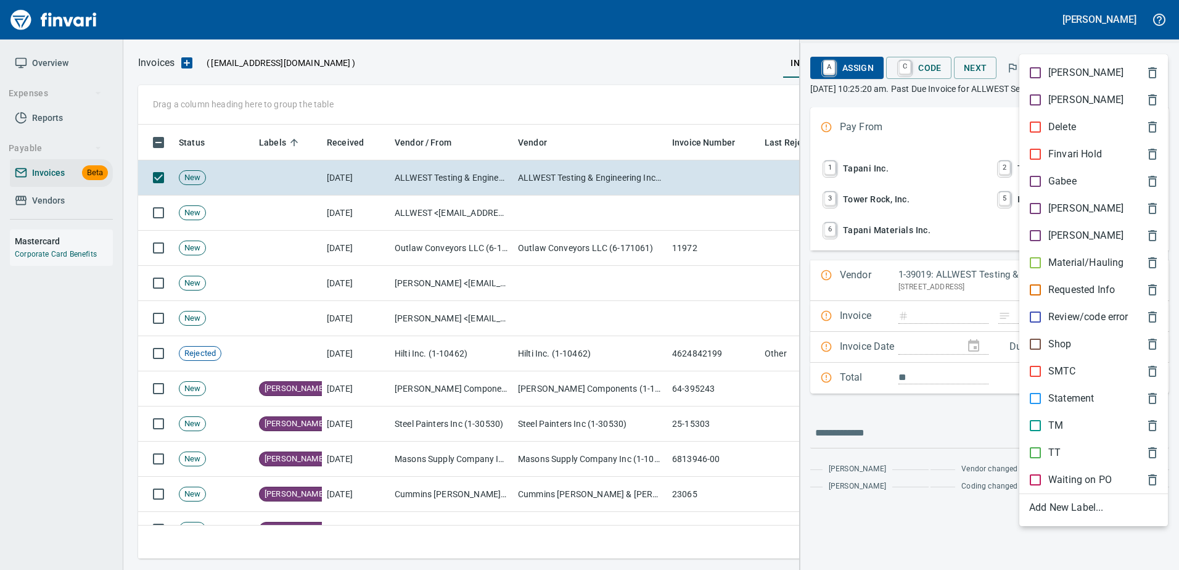
click at [1107, 48] on div at bounding box center [589, 285] width 1179 height 570
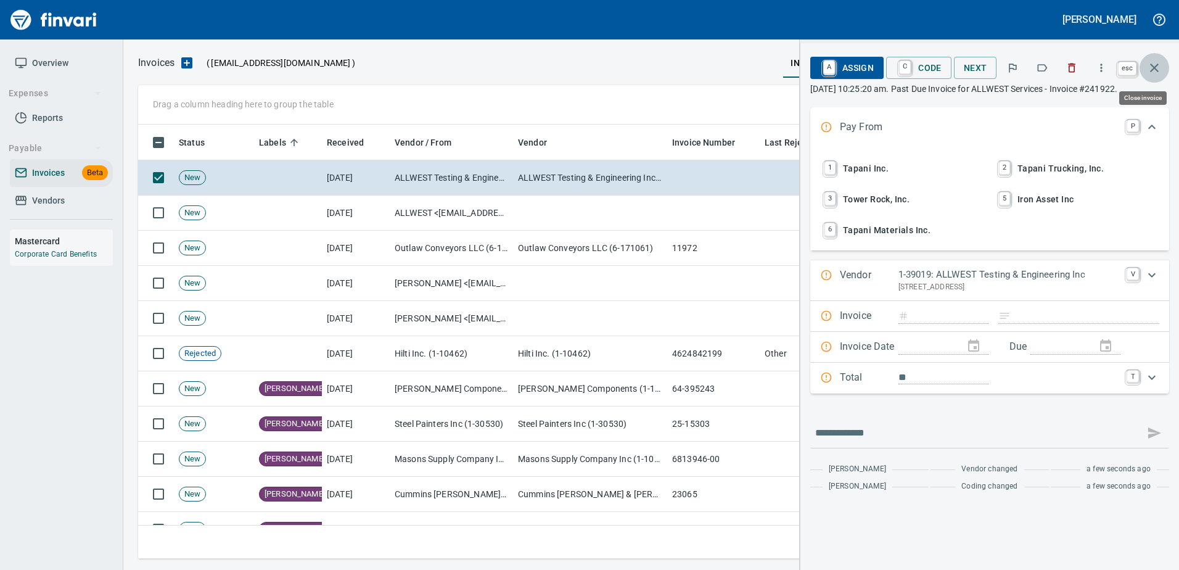
click at [1154, 66] on icon "button" at bounding box center [1154, 67] width 15 height 15
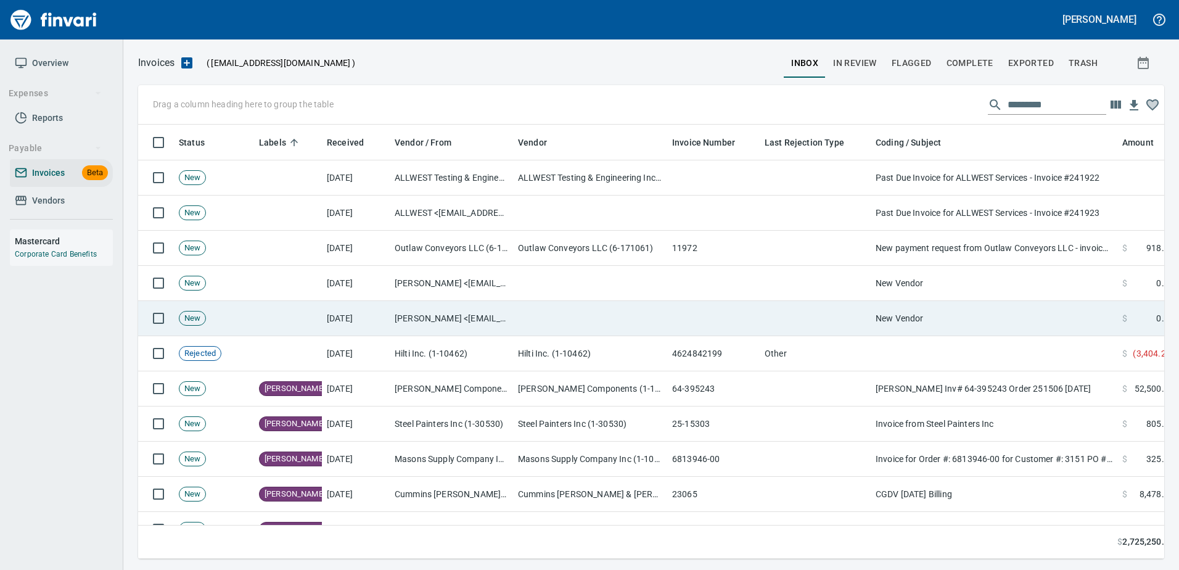
click at [920, 326] on td "New Vendor" at bounding box center [994, 318] width 247 height 35
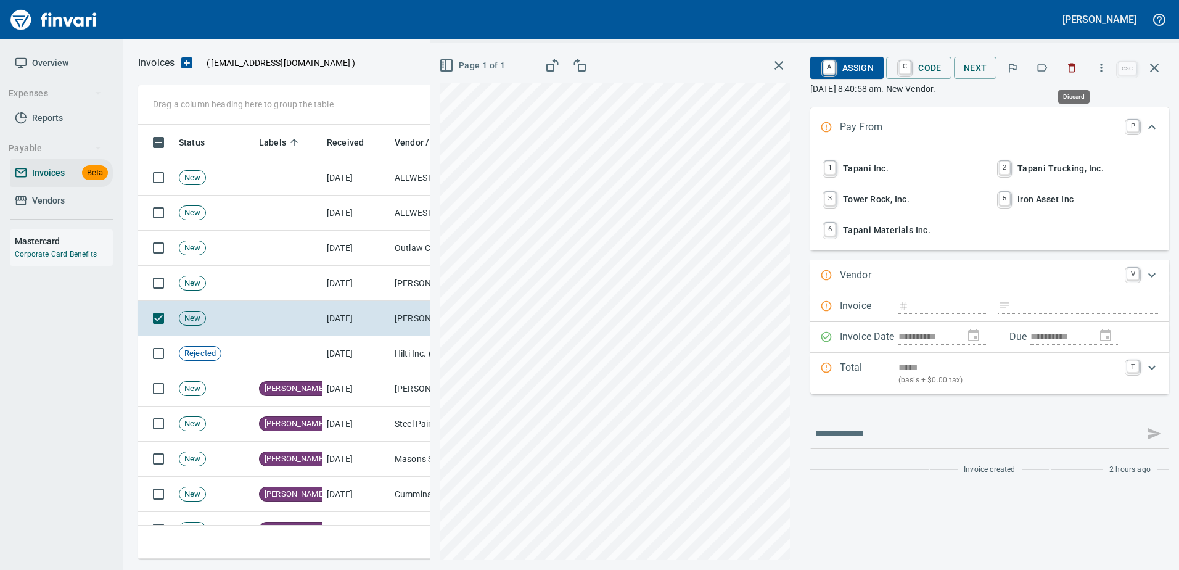
click at [1072, 78] on button "button" at bounding box center [1071, 67] width 27 height 27
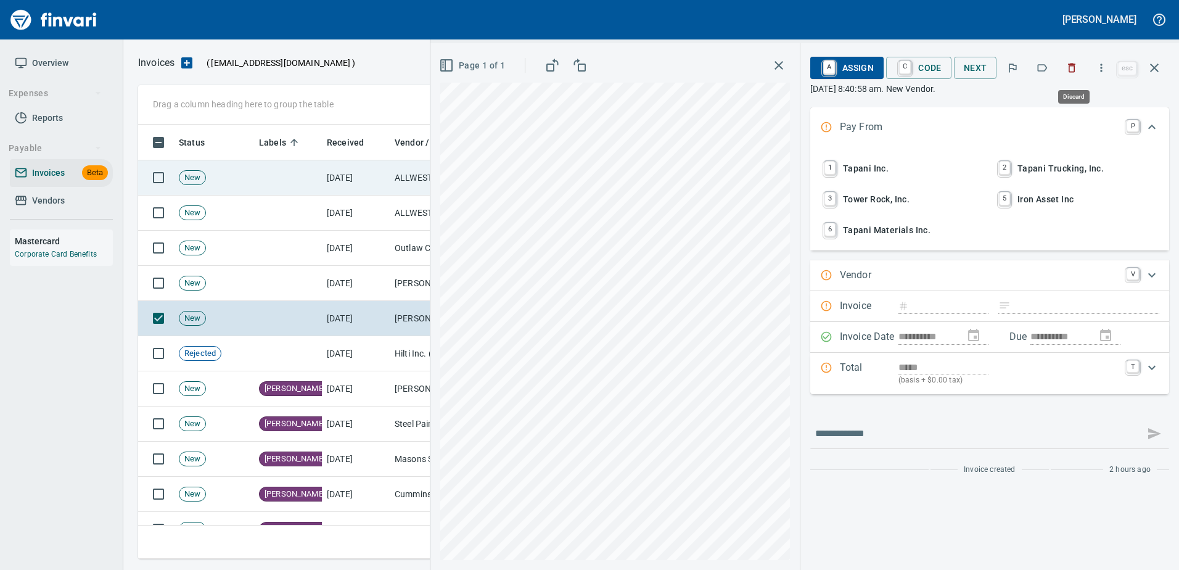
scroll to position [416, 1007]
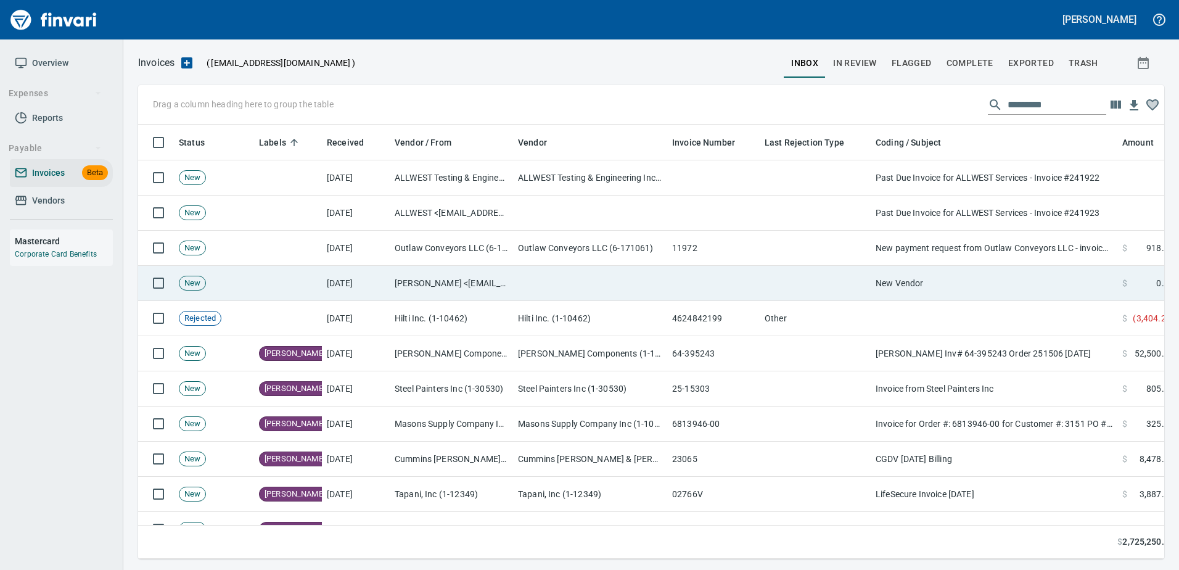
click at [1013, 282] on td "New Vendor" at bounding box center [994, 283] width 247 height 35
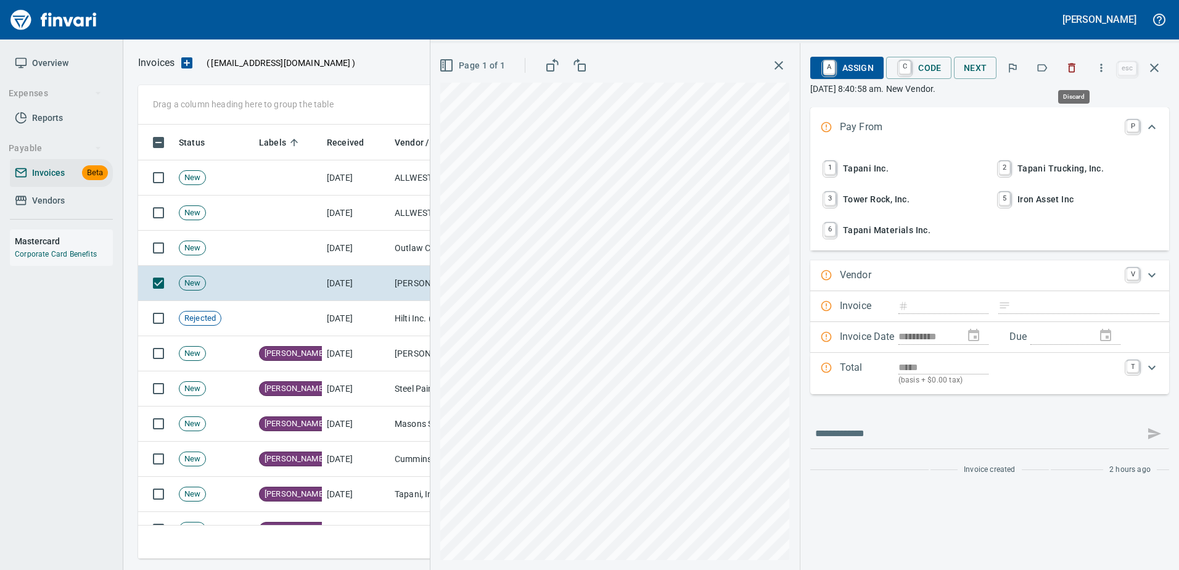
scroll to position [416, 1007]
click at [1070, 74] on button "button" at bounding box center [1071, 67] width 27 height 27
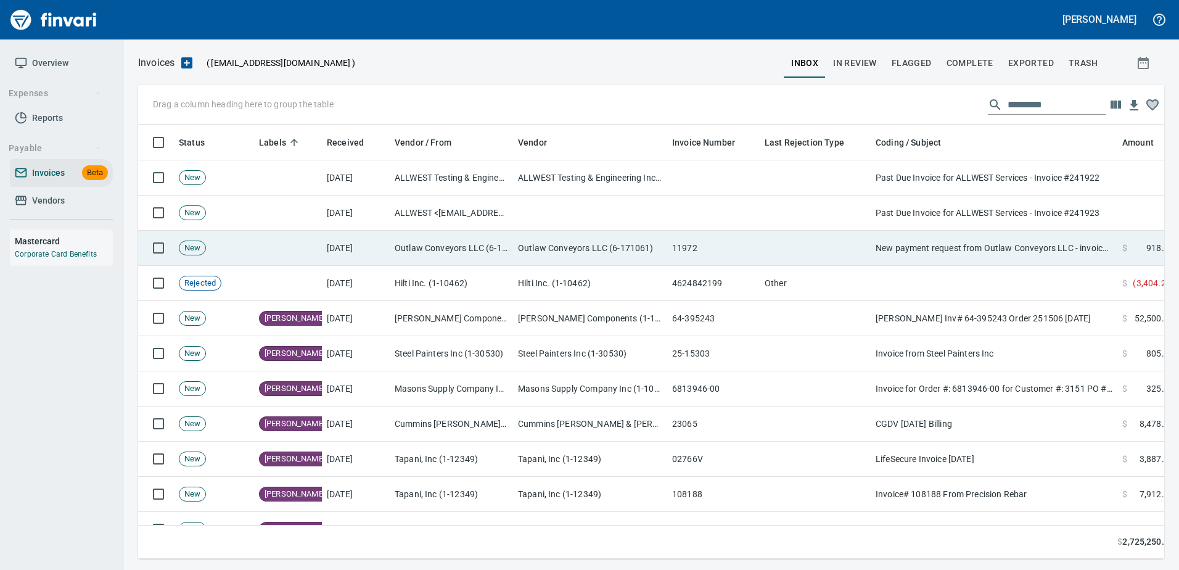
click at [910, 260] on td "New payment request from Outlaw Conveyors LLC - invoice 11972" at bounding box center [994, 248] width 247 height 35
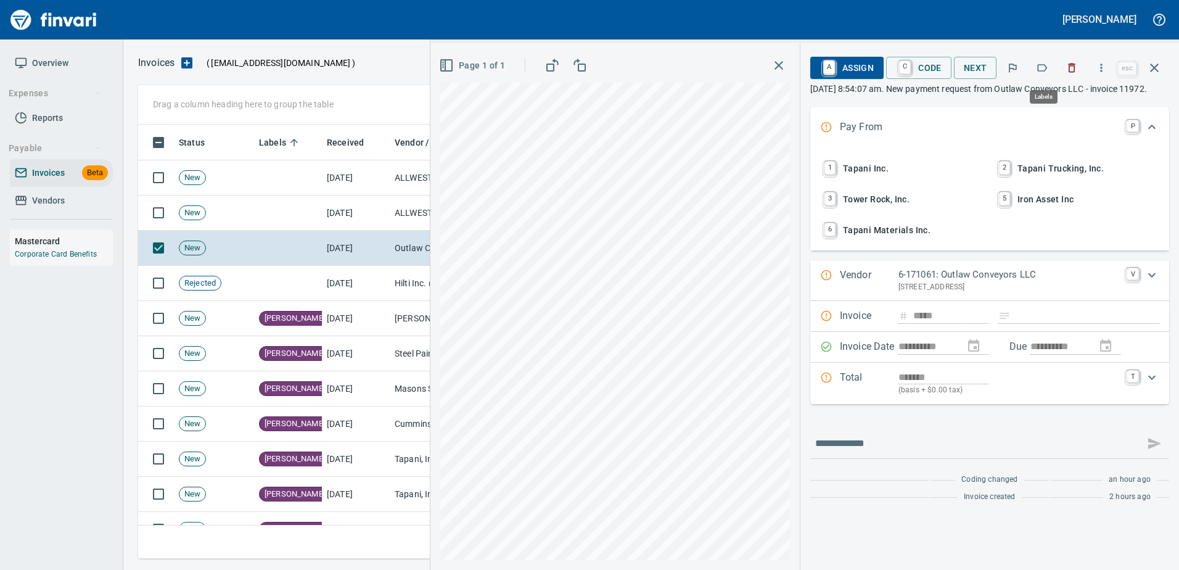
click at [1032, 68] on button "button" at bounding box center [1041, 67] width 27 height 27
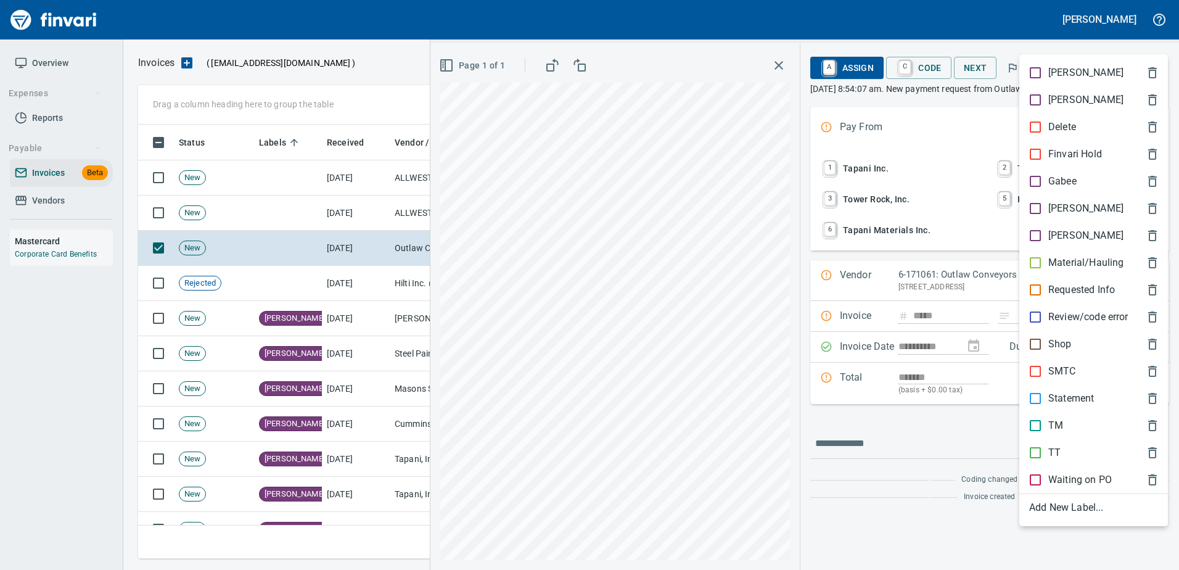
scroll to position [416, 1007]
click at [1051, 427] on p "TM" at bounding box center [1055, 425] width 15 height 15
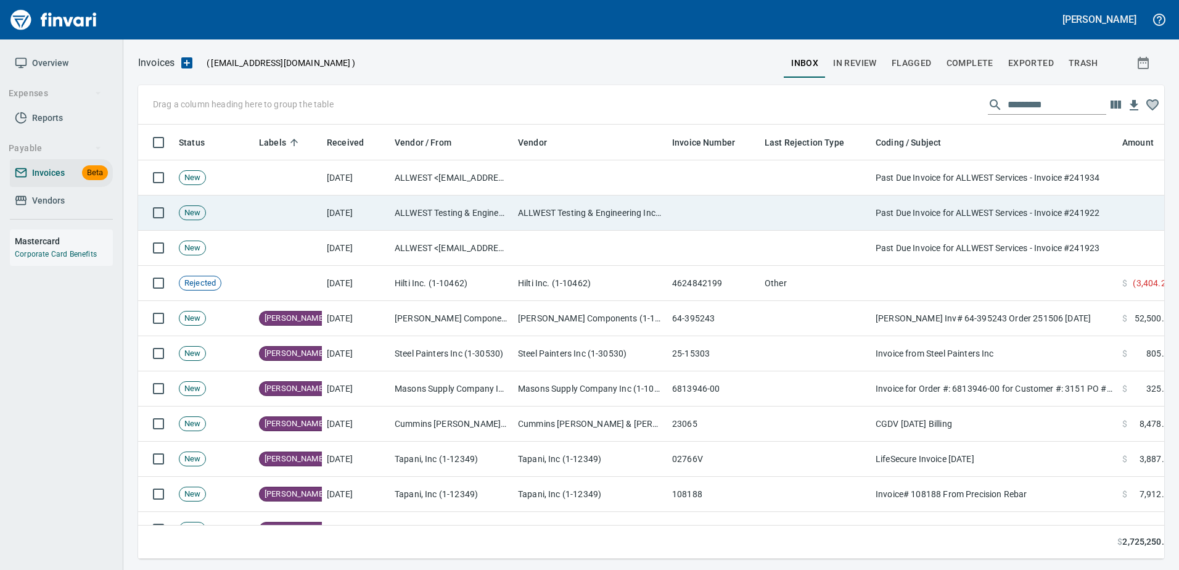
click at [991, 203] on td "Past Due Invoice for ALLWEST Services - Invoice #241922" at bounding box center [994, 212] width 247 height 35
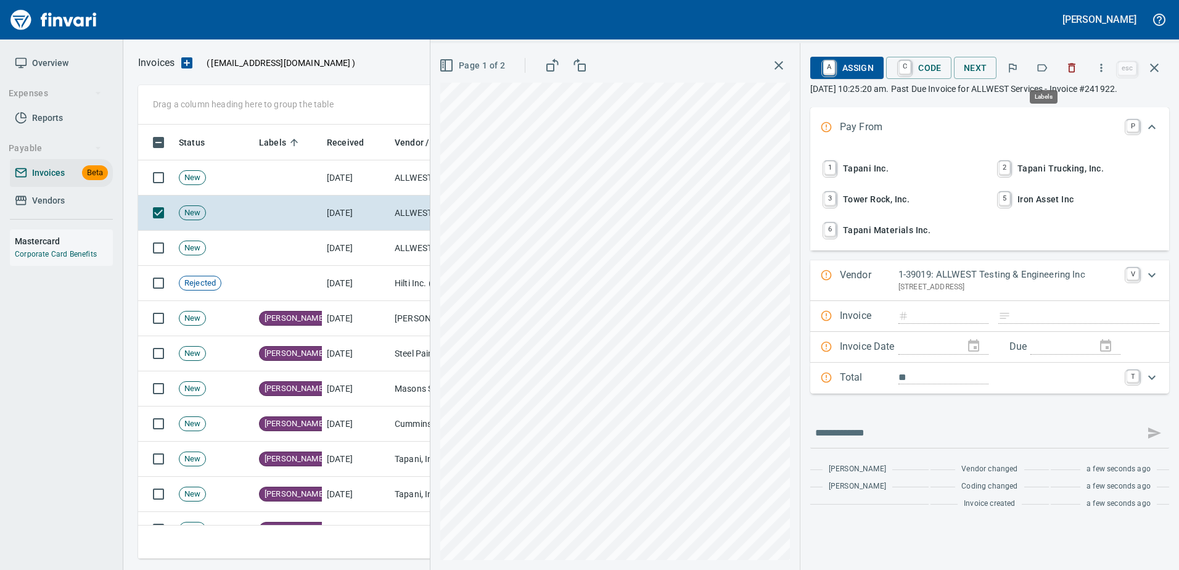
click at [1044, 67] on icon "button" at bounding box center [1042, 68] width 12 height 12
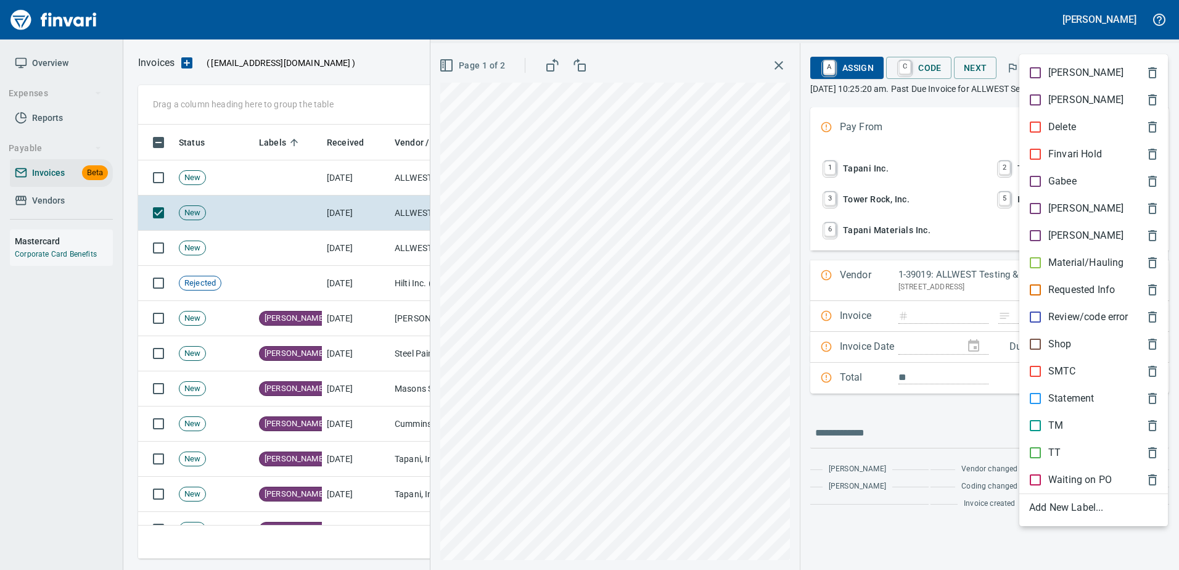
click at [1057, 206] on p "[PERSON_NAME]" at bounding box center [1085, 208] width 75 height 15
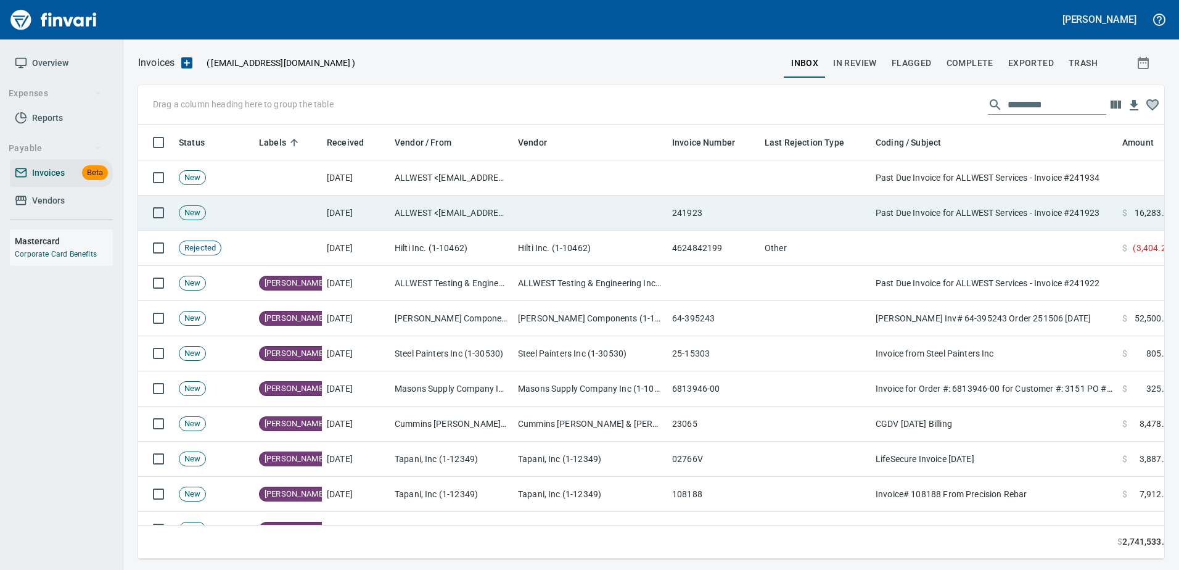
click at [967, 203] on td "Past Due Invoice for ALLWEST Services - Invoice #241923" at bounding box center [994, 212] width 247 height 35
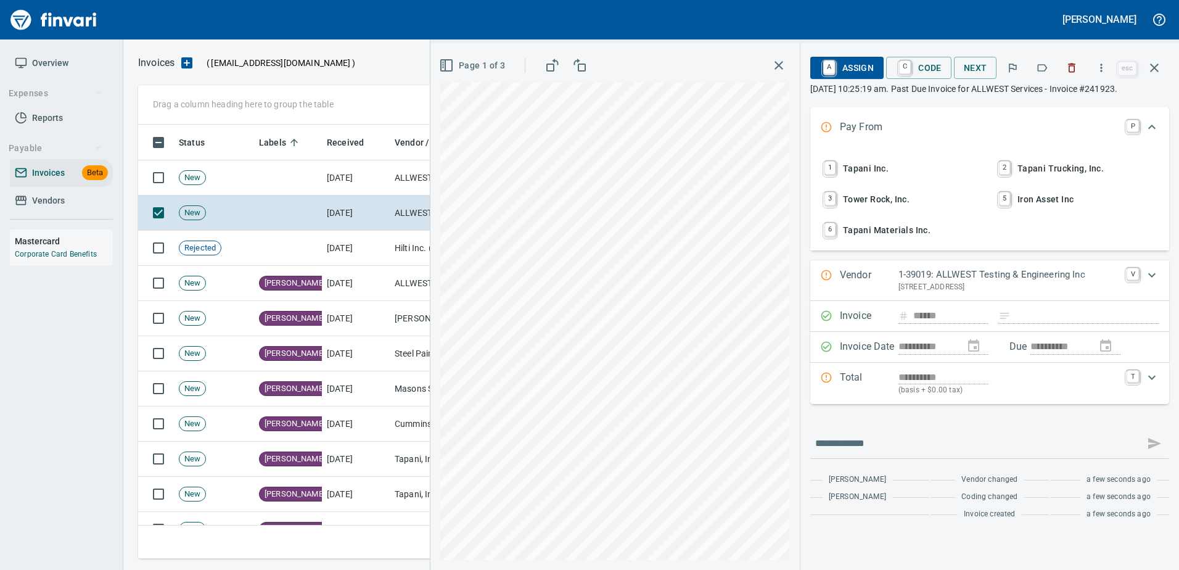
click at [1042, 68] on icon "button" at bounding box center [1042, 68] width 12 height 12
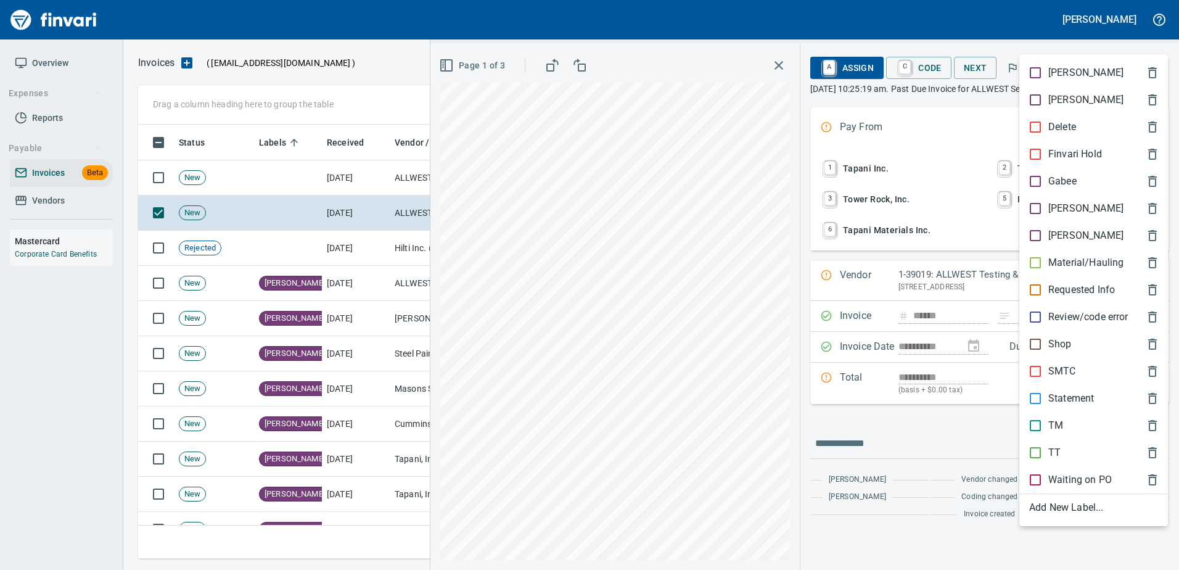
scroll to position [416, 1007]
click at [1049, 215] on p "[PERSON_NAME]" at bounding box center [1085, 208] width 75 height 15
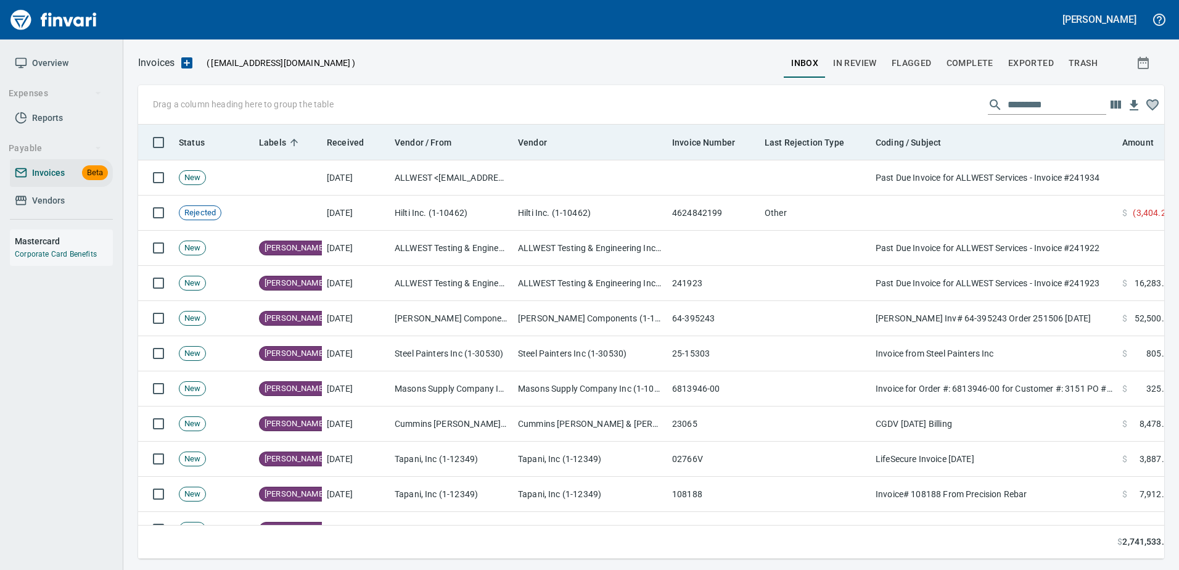
click at [1008, 179] on td "Past Due Invoice for ALLWEST Services - Invoice #241934" at bounding box center [994, 177] width 247 height 35
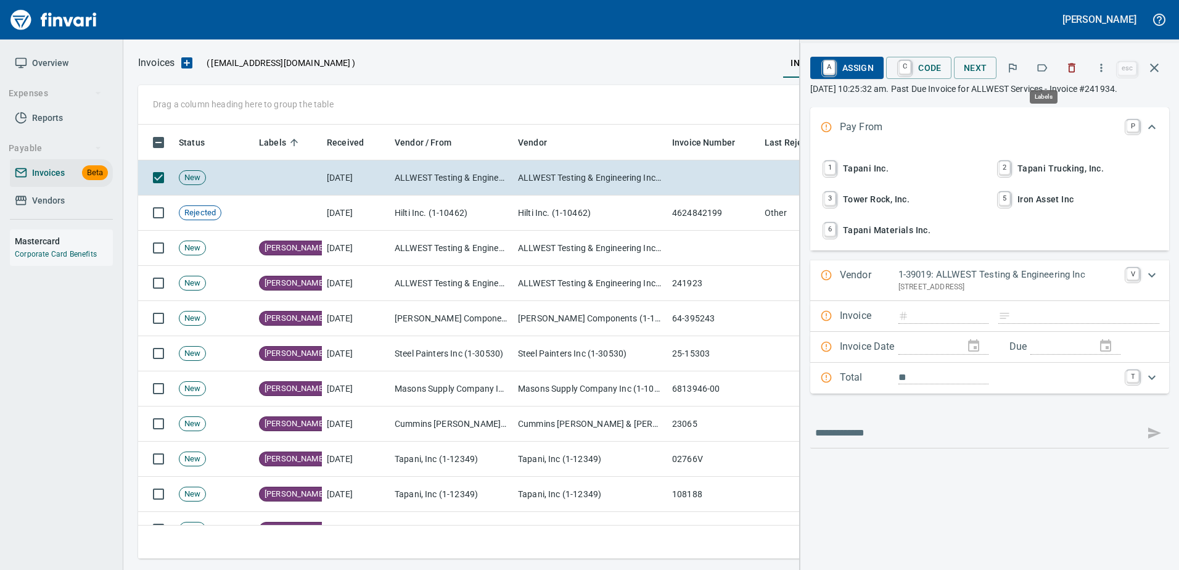
click at [1040, 67] on icon "button" at bounding box center [1042, 68] width 12 height 12
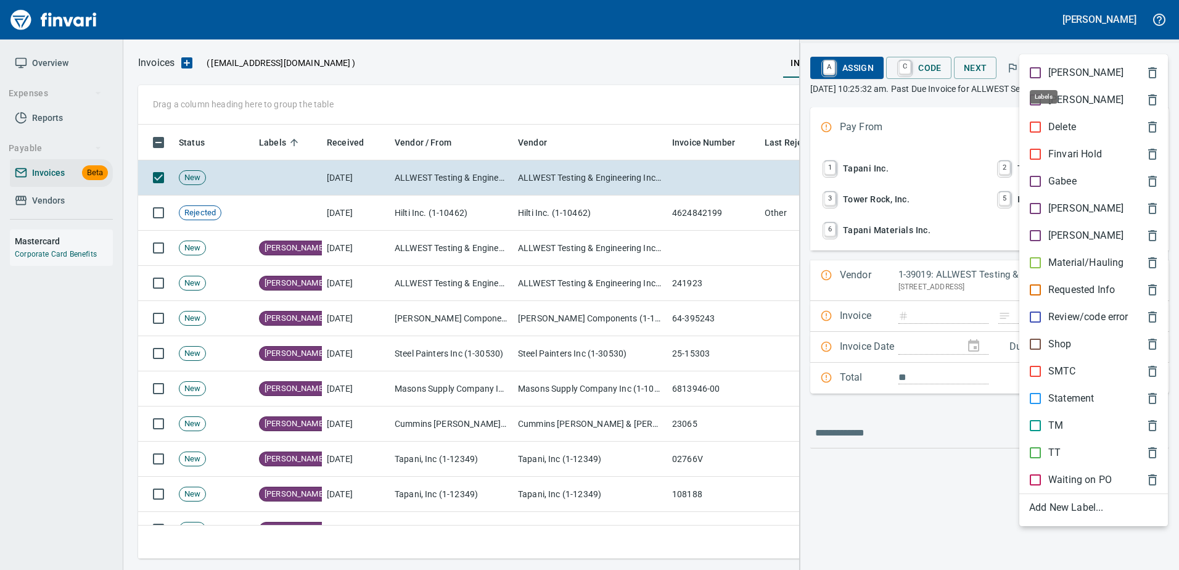
scroll to position [416, 1007]
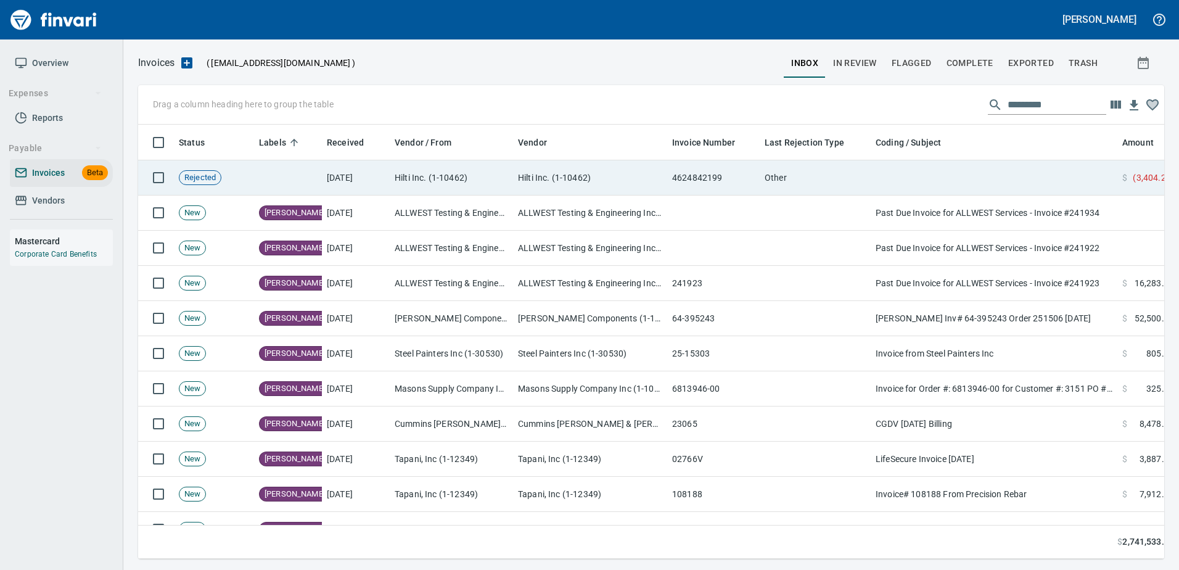
click at [1033, 175] on td at bounding box center [994, 177] width 247 height 35
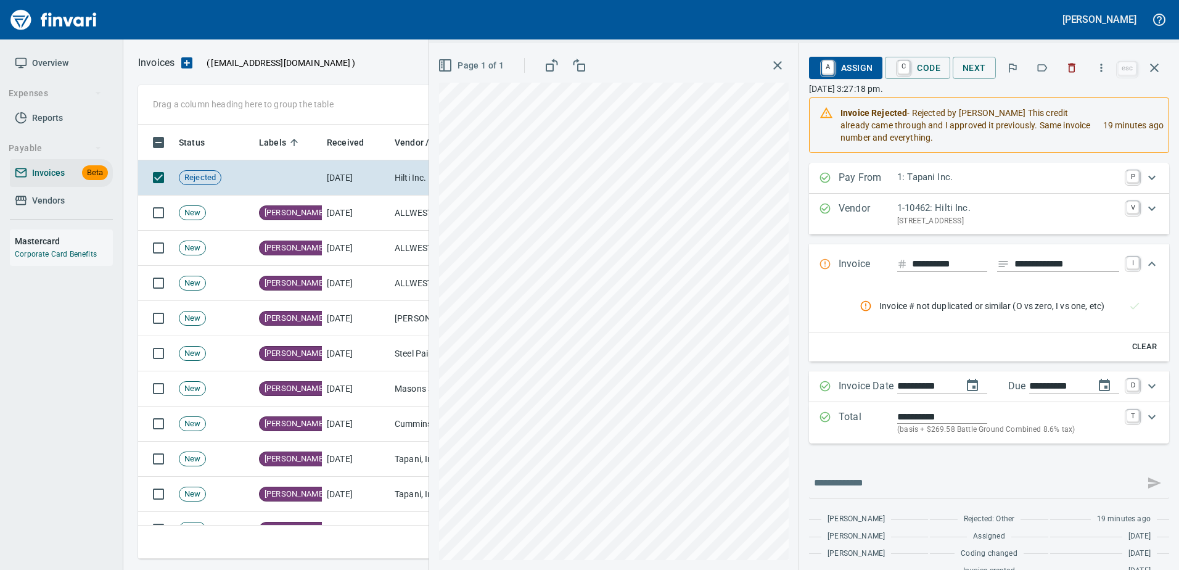
click at [1066, 70] on button "button" at bounding box center [1071, 67] width 27 height 27
